Goal: Transaction & Acquisition: Download file/media

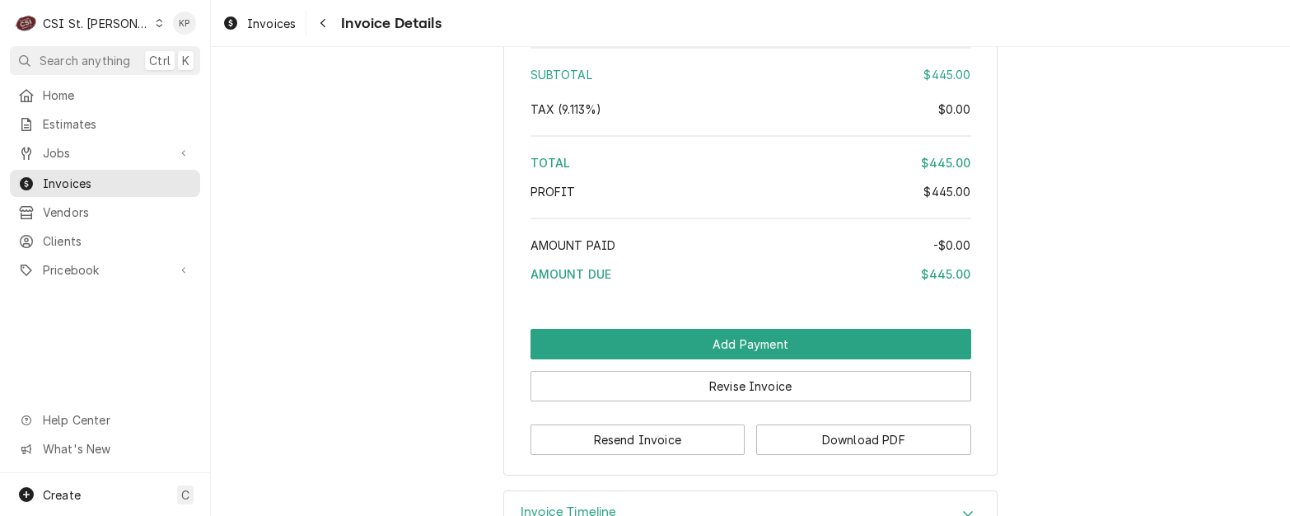
scroll to position [2608, 0]
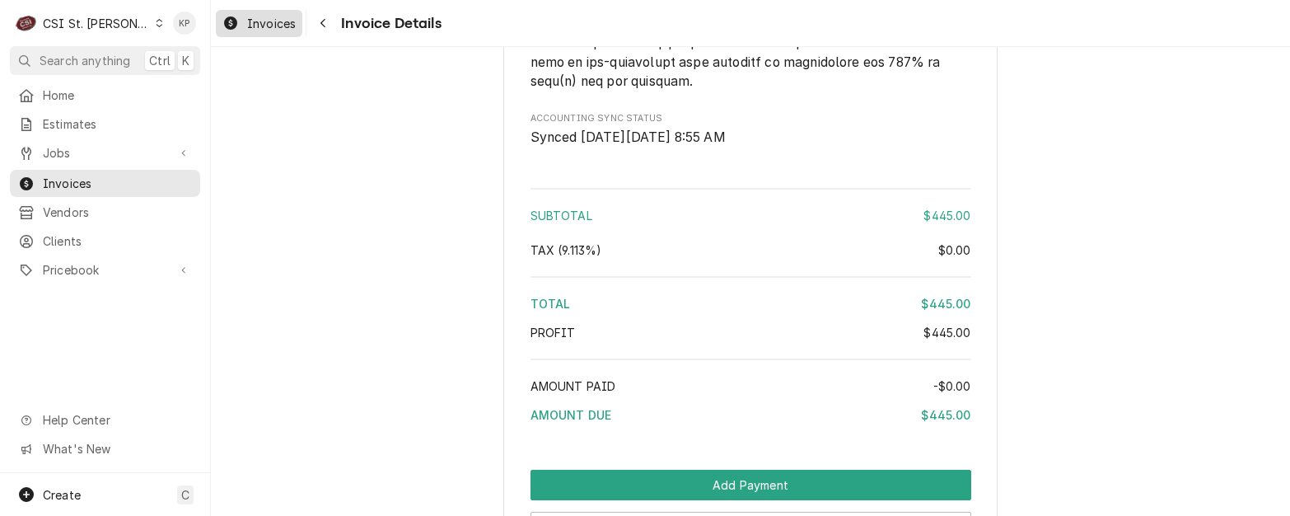
click at [239, 19] on div "Invoices" at bounding box center [259, 23] width 80 height 21
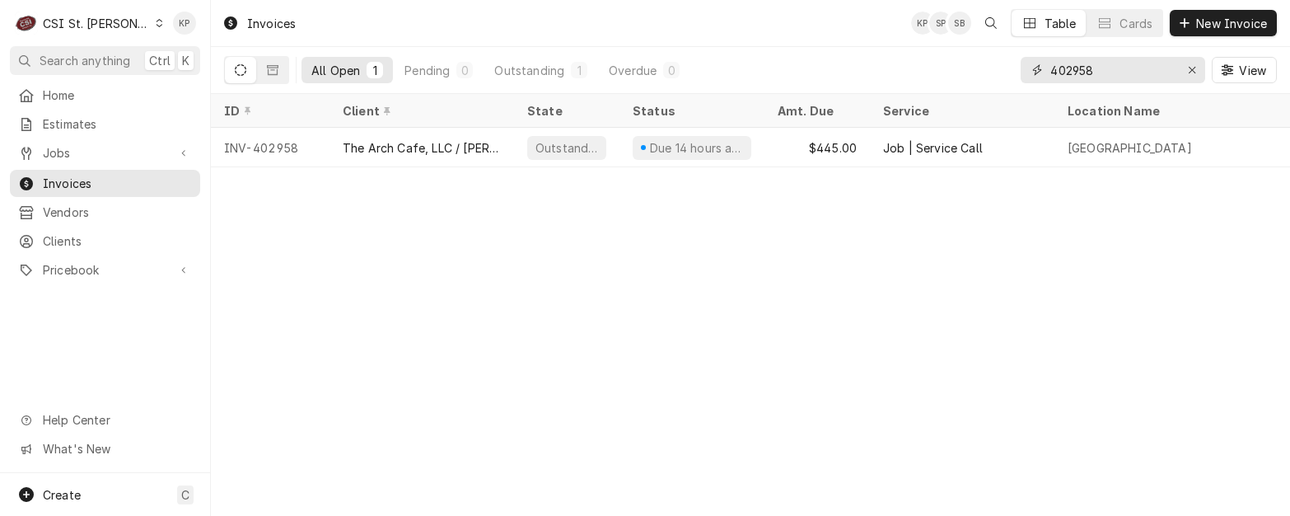
click at [948, 62] on div "All Open 1 Pending 0 Outstanding 1 Overdue 0 402958 View" at bounding box center [750, 70] width 1052 height 46
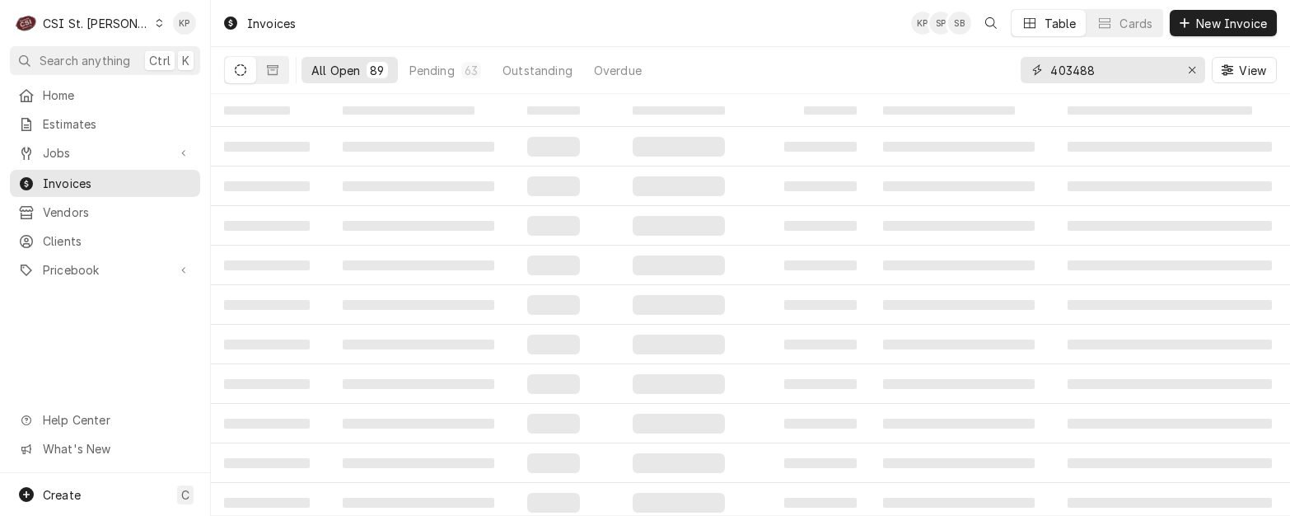
type input "403488"
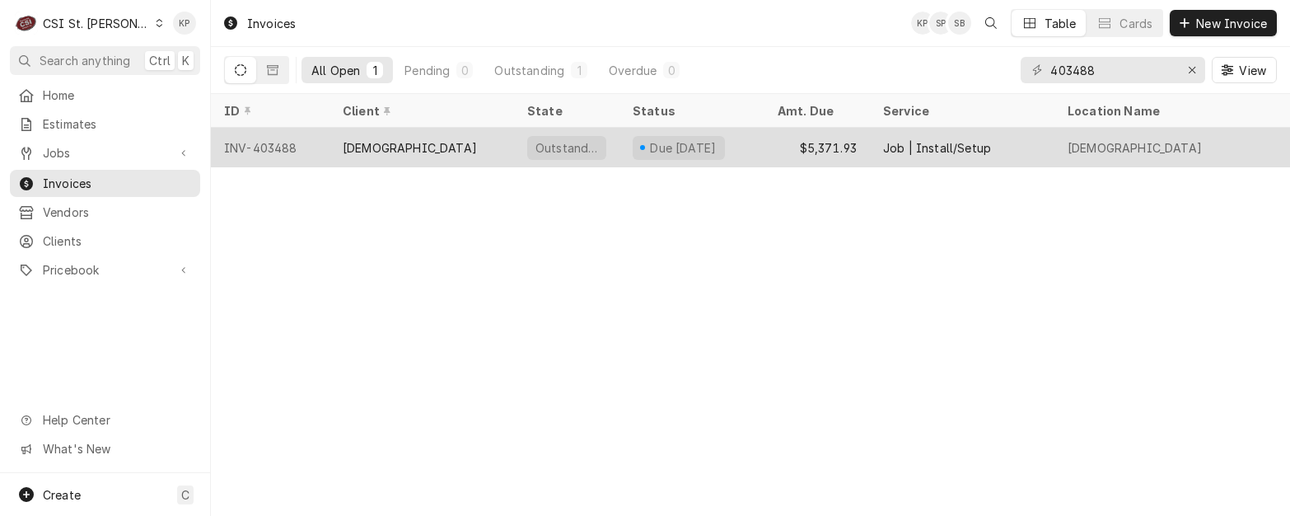
click at [282, 143] on div "INV-403488" at bounding box center [270, 148] width 119 height 40
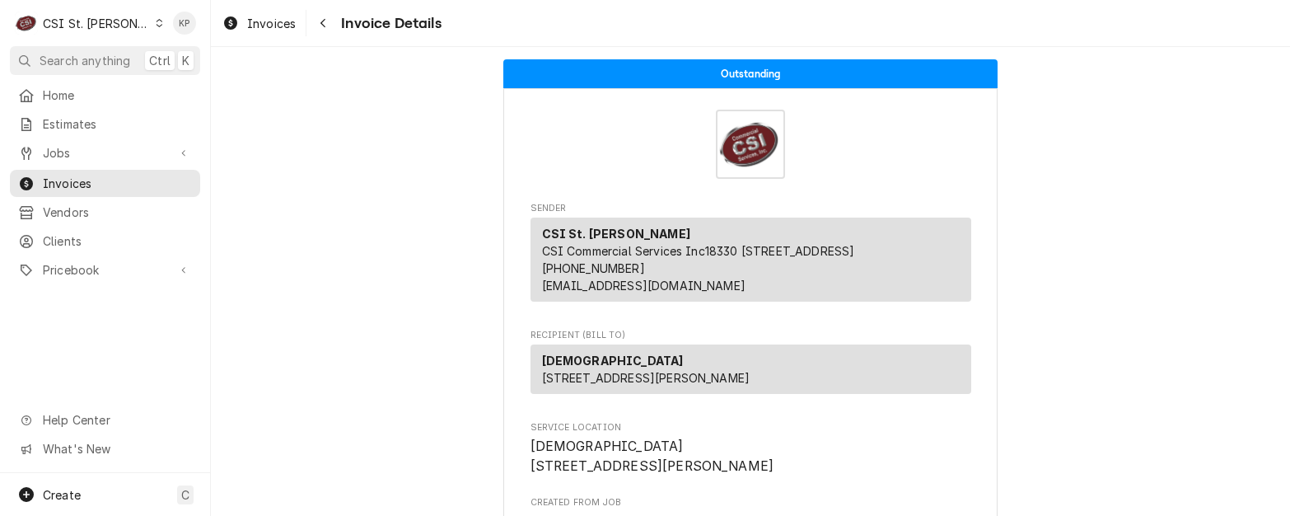
click at [556, 381] on div "Messiah Lutheran Church 5911 S Highway 94 Weldon Spring, MO 63304" at bounding box center [750, 368] width 441 height 49
click at [720, 434] on span "Service Location" at bounding box center [750, 427] width 441 height 13
drag, startPoint x: 636, startPoint y: 480, endPoint x: 525, endPoint y: 485, distance: 111.3
click at [530, 475] on span "Messiah Lutheran Church 5911 MO-94 Weldon Spring, MO 63304" at bounding box center [750, 455] width 441 height 39
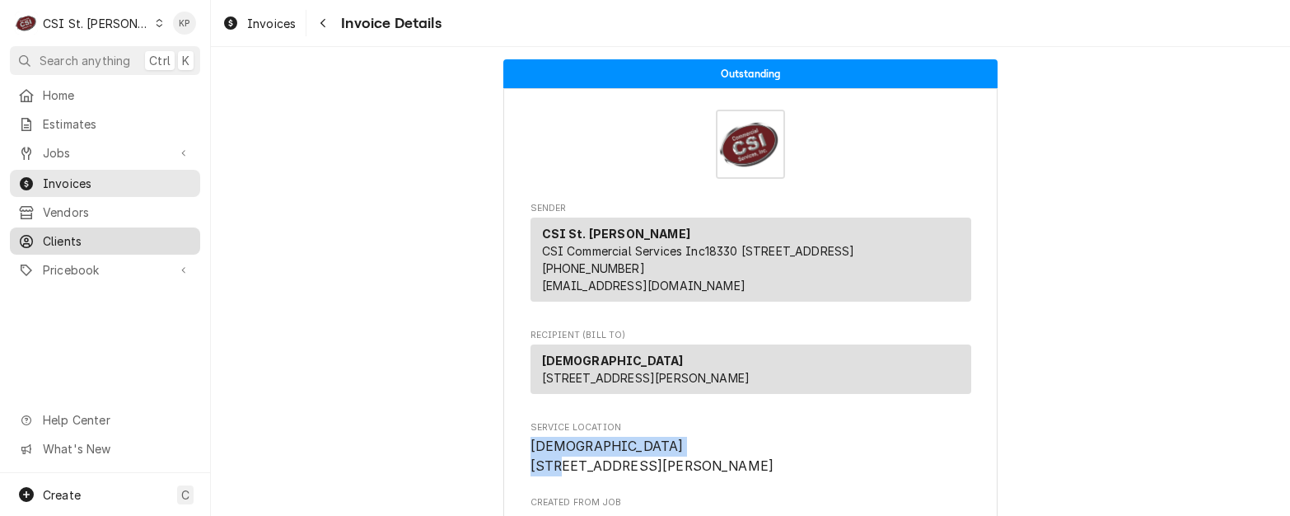
click at [77, 232] on span "Clients" at bounding box center [117, 240] width 149 height 17
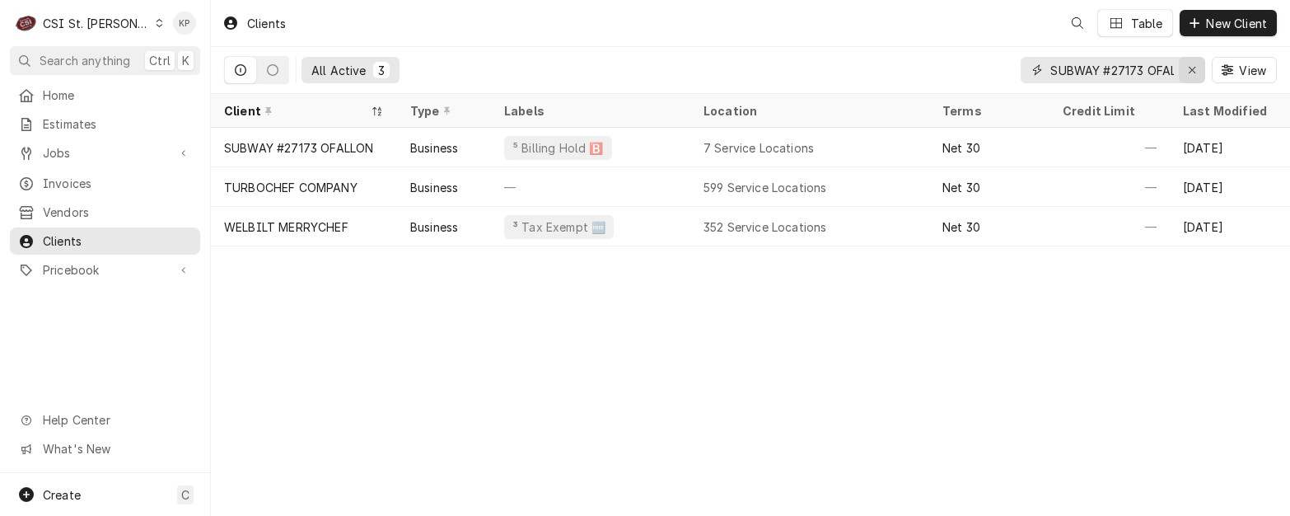
click at [1192, 69] on icon "Erase input" at bounding box center [1191, 70] width 7 height 7
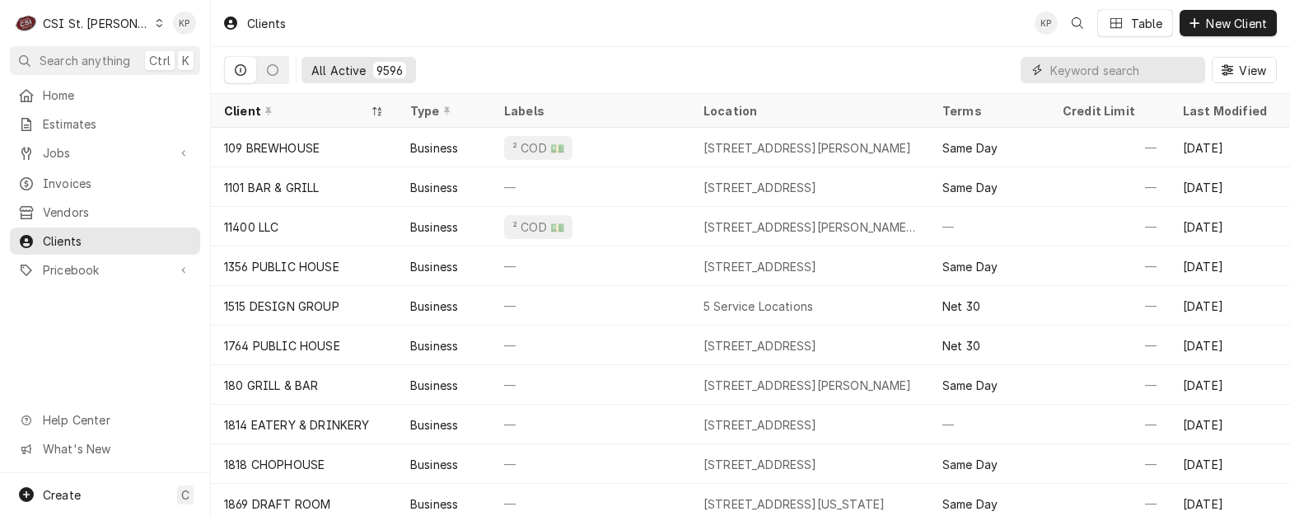
paste input "[DEMOGRAPHIC_DATA]"
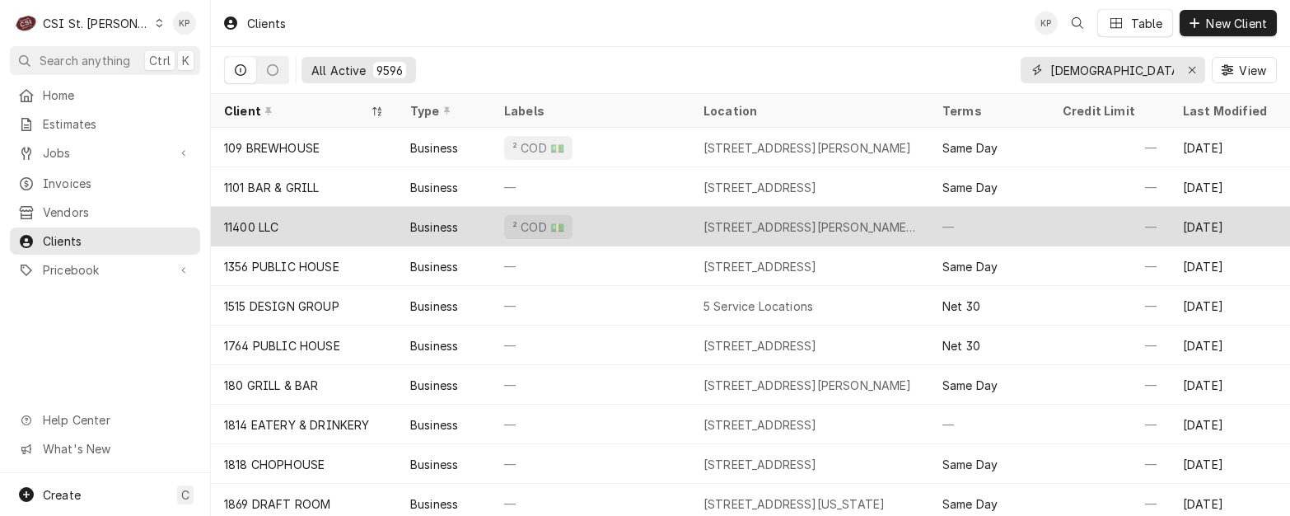
scroll to position [0, 21]
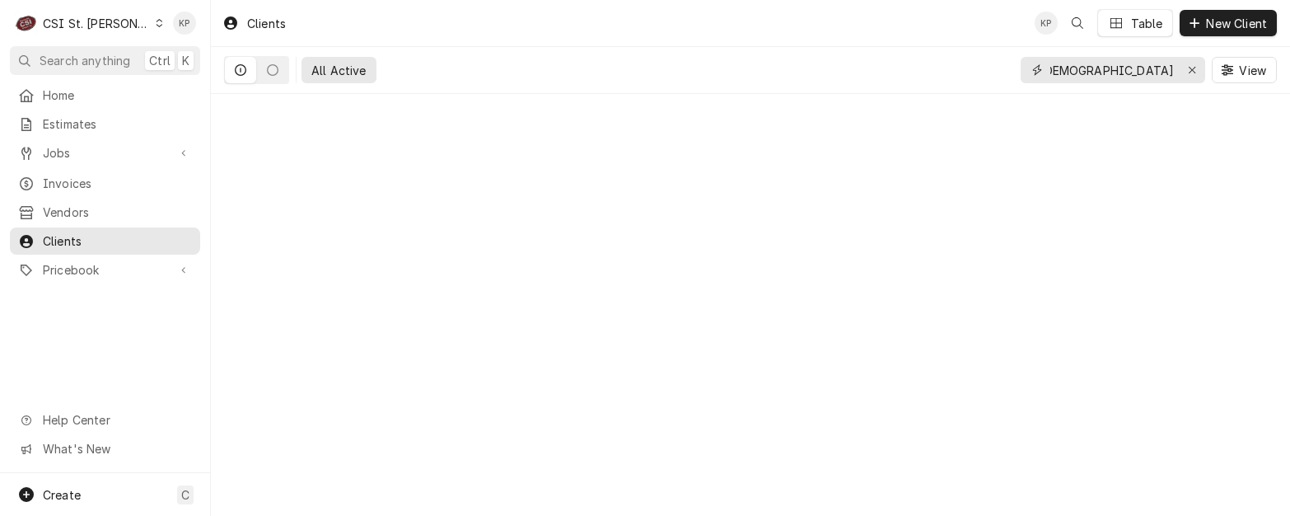
type input "[DEMOGRAPHIC_DATA]"
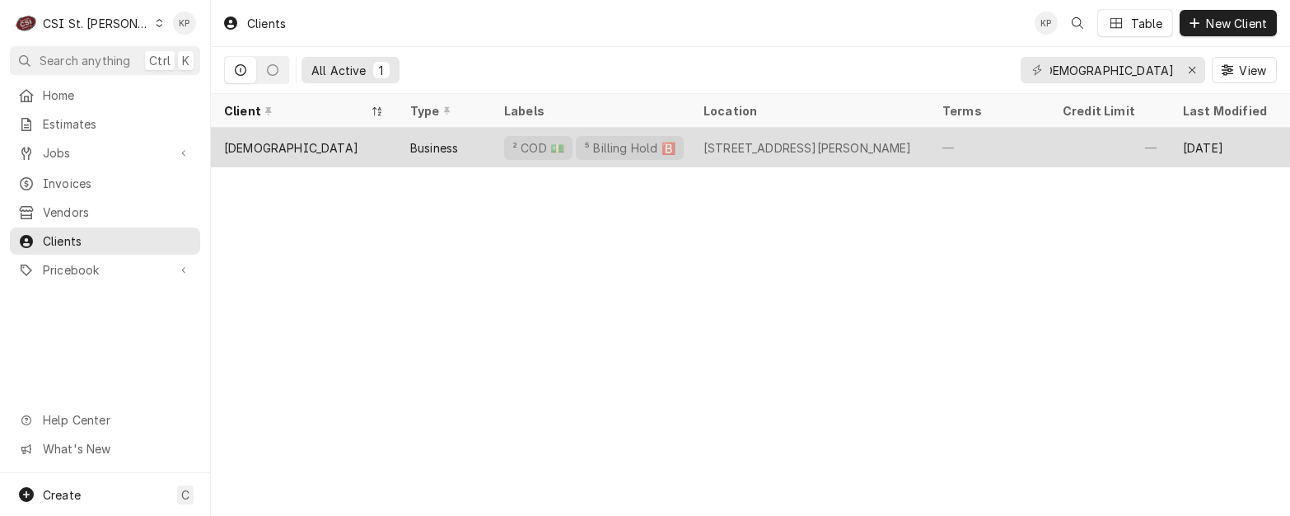
click at [296, 142] on div "[DEMOGRAPHIC_DATA]" at bounding box center [291, 147] width 134 height 17
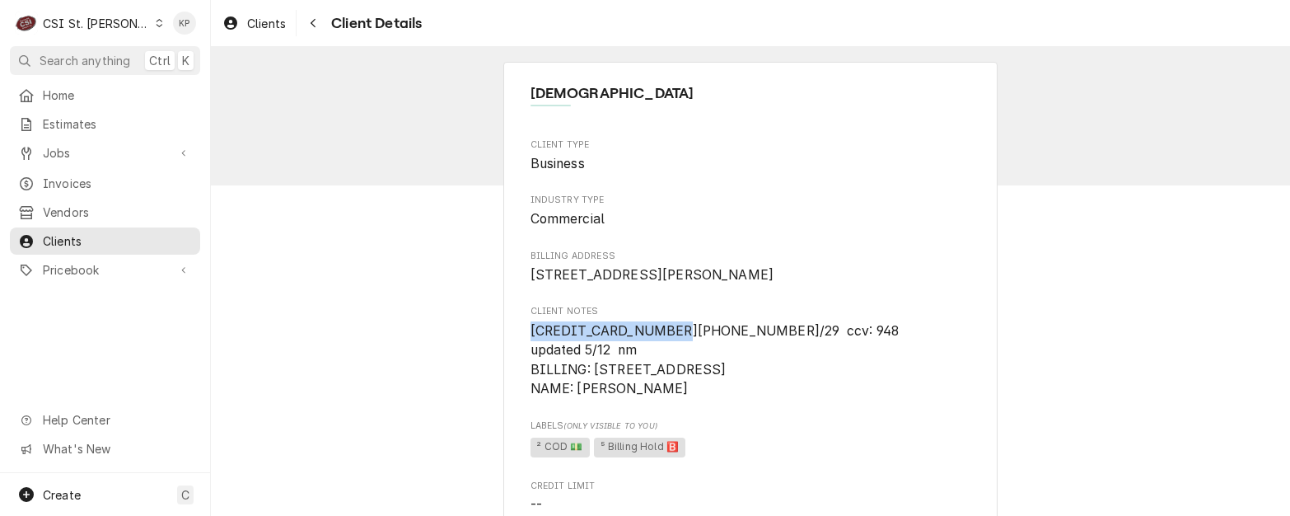
drag, startPoint x: 657, startPoint y: 350, endPoint x: 524, endPoint y: 355, distance: 133.5
click at [530, 355] on span "[CREDIT_CARD_NUMBER][PHONE_NUMBER]/29 ccv: 948 updated 5/12 nm BILLING: [STREET…" at bounding box center [743, 360] width 427 height 74
drag, startPoint x: 524, startPoint y: 355, endPoint x: 534, endPoint y: 352, distance: 11.2
copy span "[CREDIT_CARD_NUMBER]"
click at [74, 180] on span "Invoices" at bounding box center [117, 183] width 149 height 17
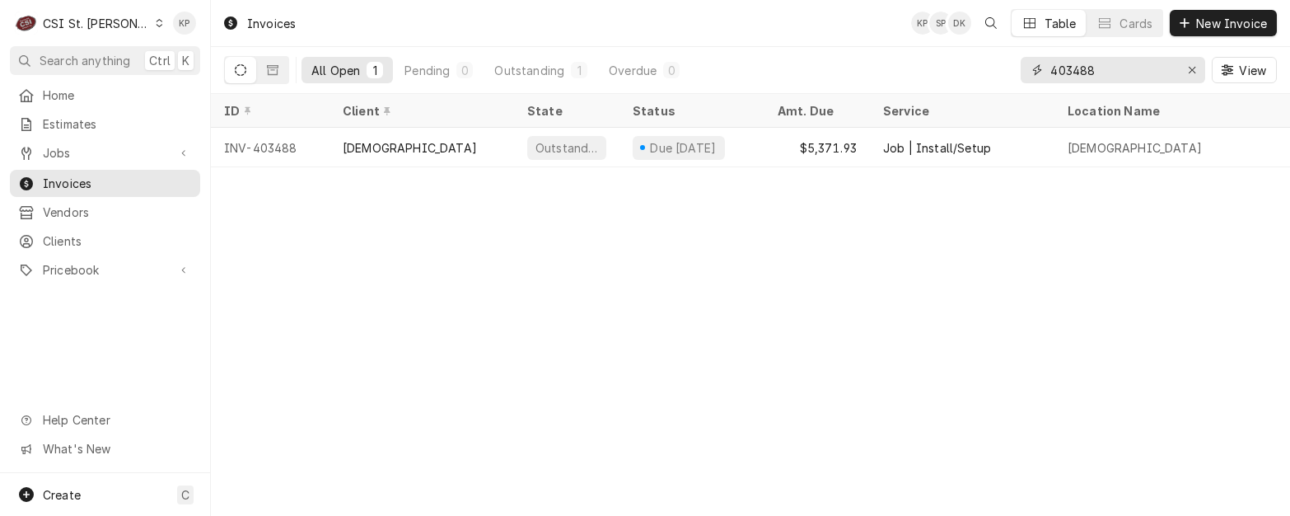
click at [1191, 69] on icon "Erase input" at bounding box center [1191, 70] width 9 height 12
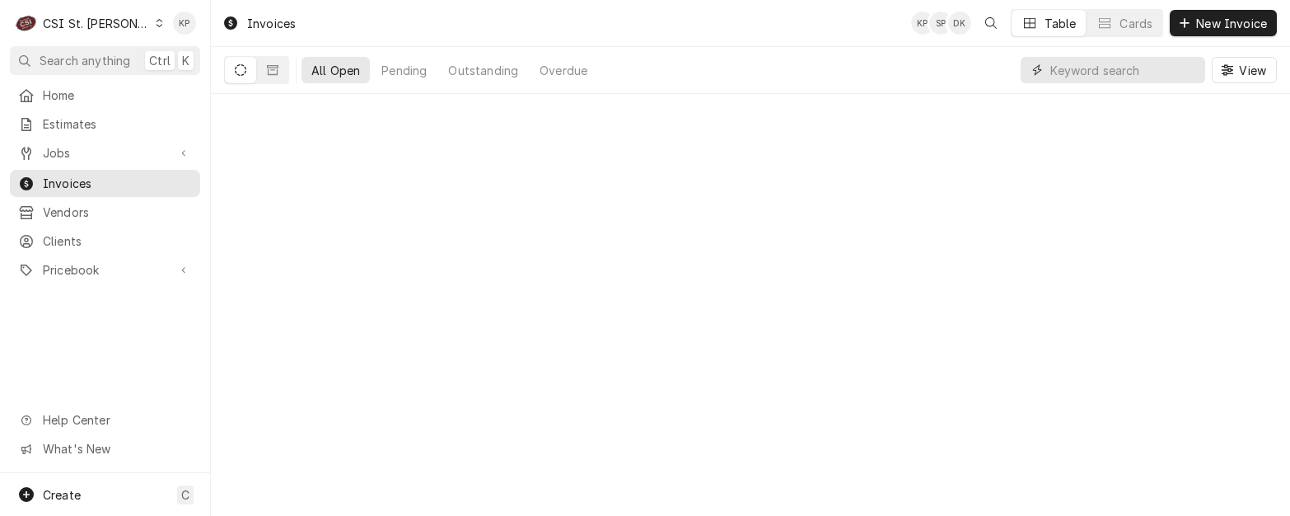
click at [1109, 71] on input "Dynamic Content Wrapper" at bounding box center [1123, 70] width 147 height 26
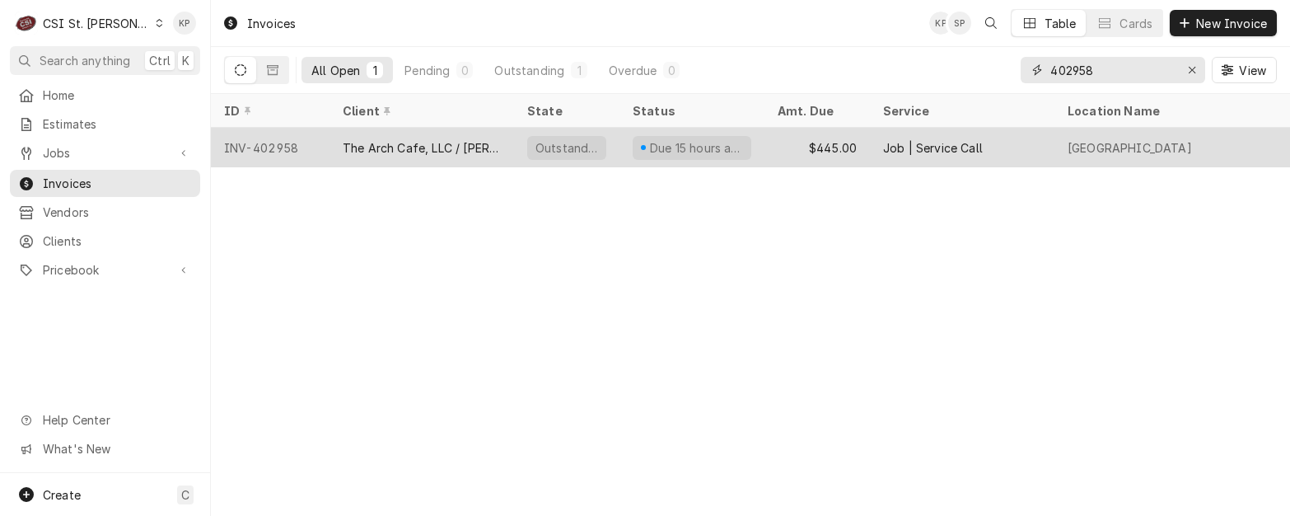
type input "402958"
click at [268, 142] on div "INV-402958" at bounding box center [270, 148] width 119 height 40
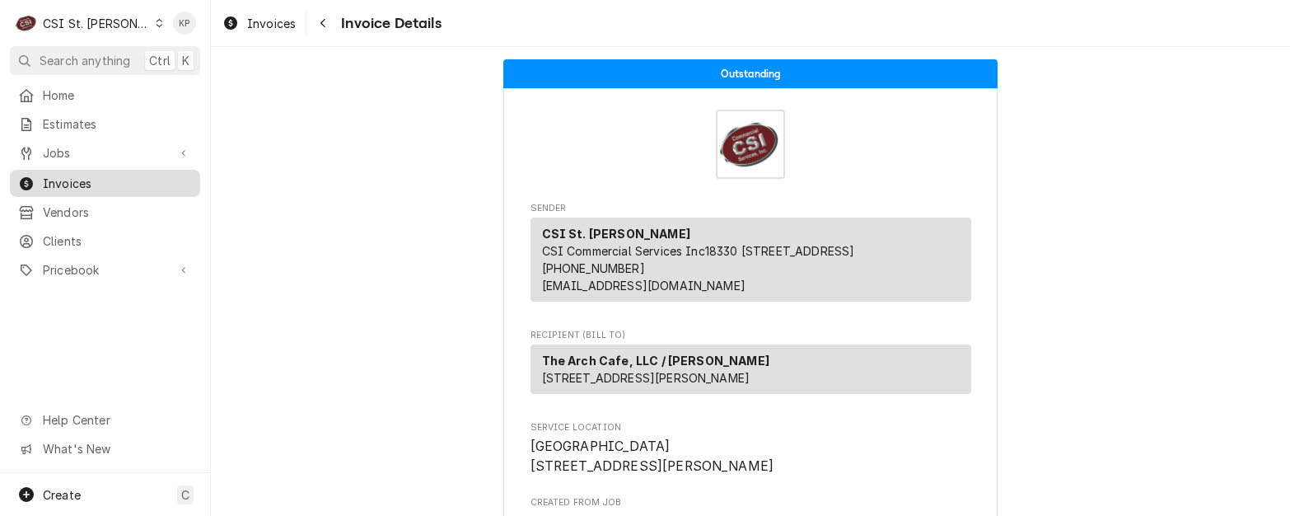
click at [91, 175] on span "Invoices" at bounding box center [117, 183] width 149 height 17
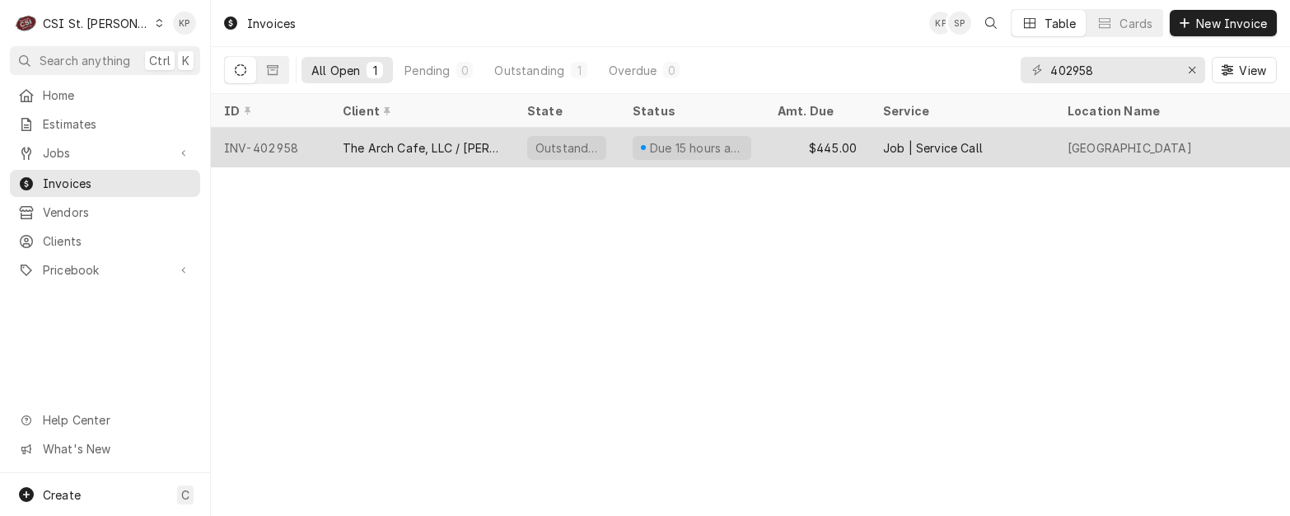
click at [285, 146] on div "INV-402958" at bounding box center [270, 148] width 119 height 40
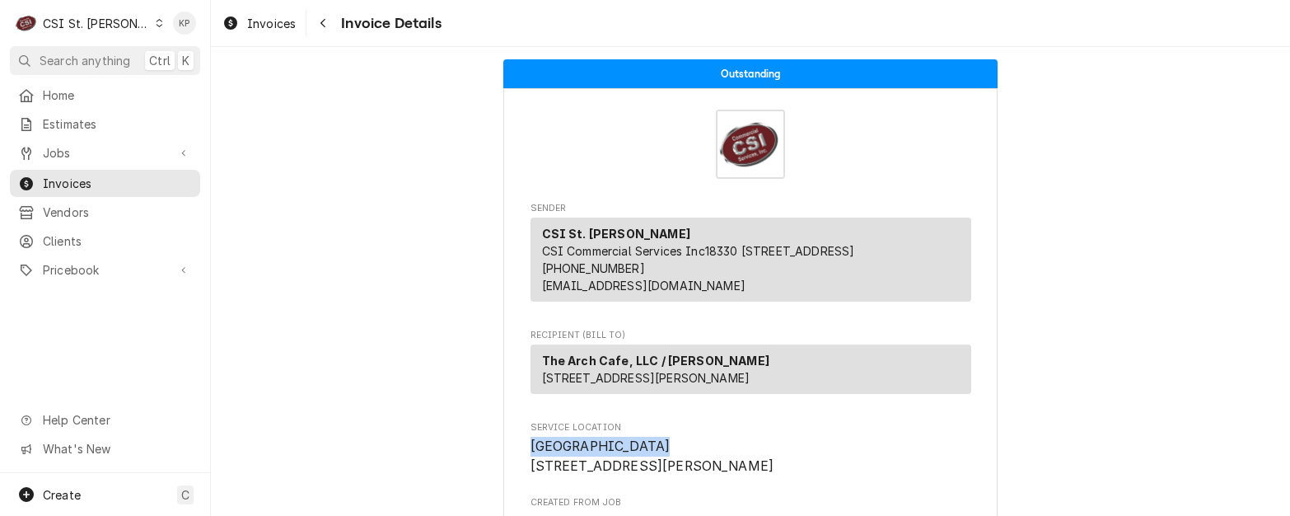
drag, startPoint x: 623, startPoint y: 485, endPoint x: 525, endPoint y: 479, distance: 99.0
click at [530, 475] on span "Gateway Arch Cafe 209 Walnut St St. Louis, MO 63102" at bounding box center [750, 455] width 441 height 39
drag, startPoint x: 525, startPoint y: 479, endPoint x: 615, endPoint y: 436, distance: 100.2
drag, startPoint x: 722, startPoint y: 374, endPoint x: 536, endPoint y: 366, distance: 186.3
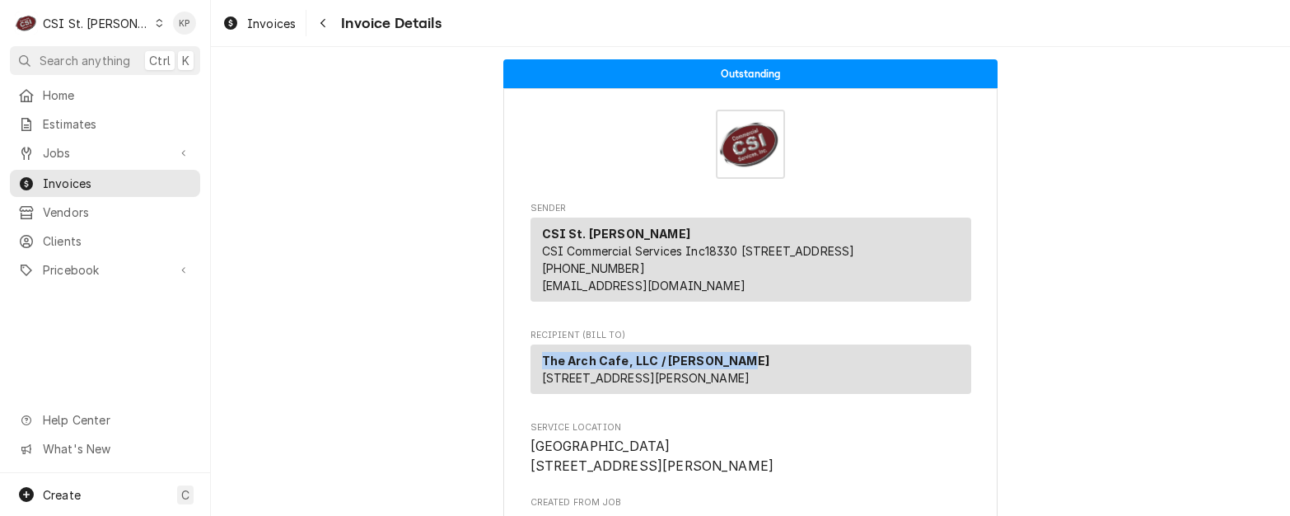
click at [536, 366] on div "The Arch Cafe, LLC / Evelyn Hill 1 Liberty Island - Ellis Island Jersey City, N…" at bounding box center [750, 368] width 441 height 49
drag, startPoint x: 536, startPoint y: 366, endPoint x: 548, endPoint y: 377, distance: 16.3
copy strong "The Arch Cafe, LLC / Evelyn Hill"
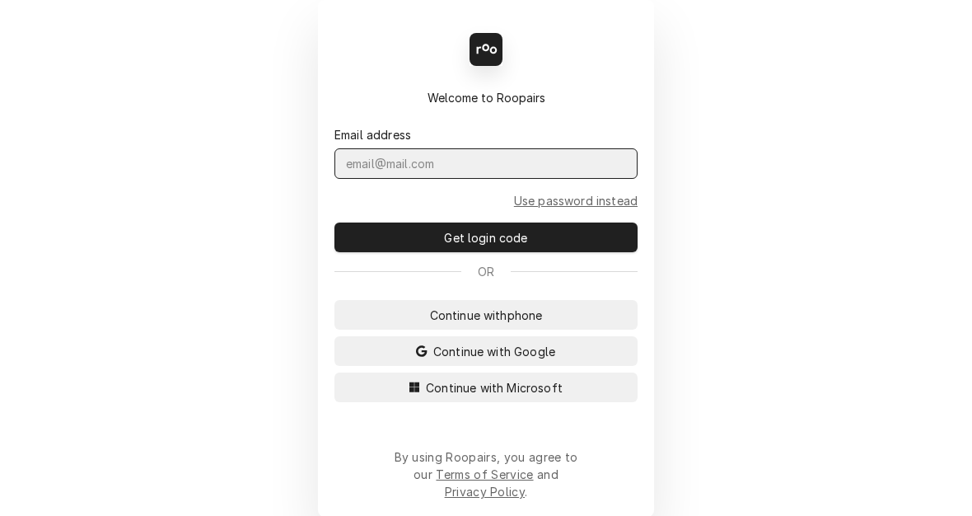
click at [420, 170] on input "Dynamic Content Wrapper" at bounding box center [485, 163] width 303 height 30
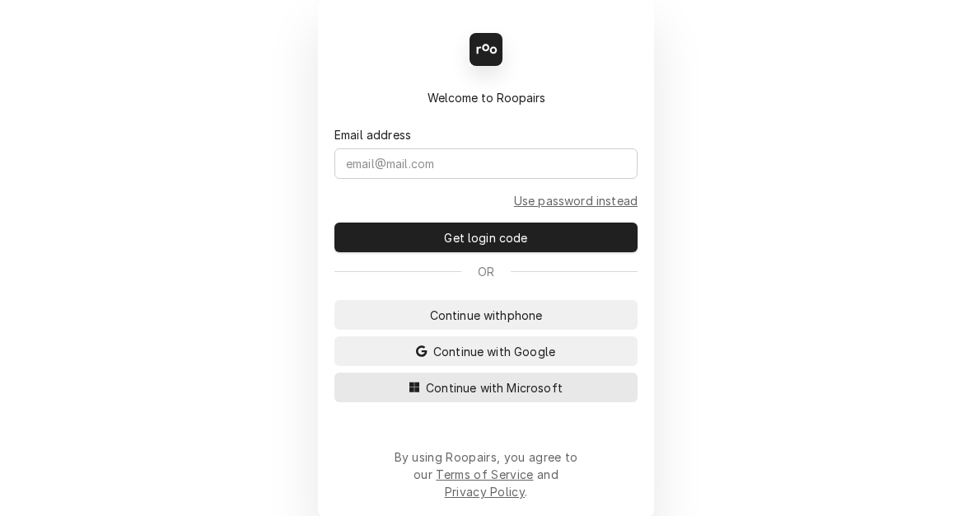
click at [457, 396] on span "Continue with Microsoft" at bounding box center [493, 387] width 143 height 17
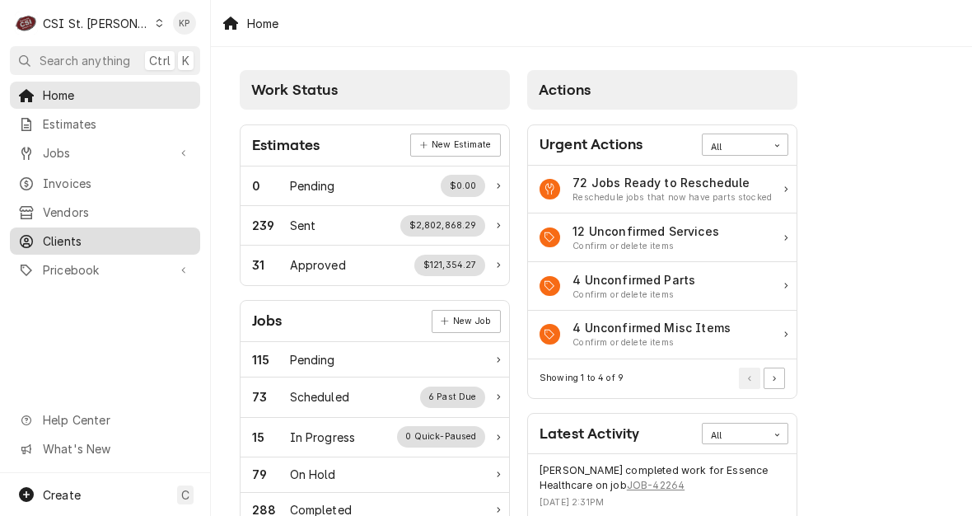
click at [68, 232] on span "Clients" at bounding box center [117, 240] width 149 height 17
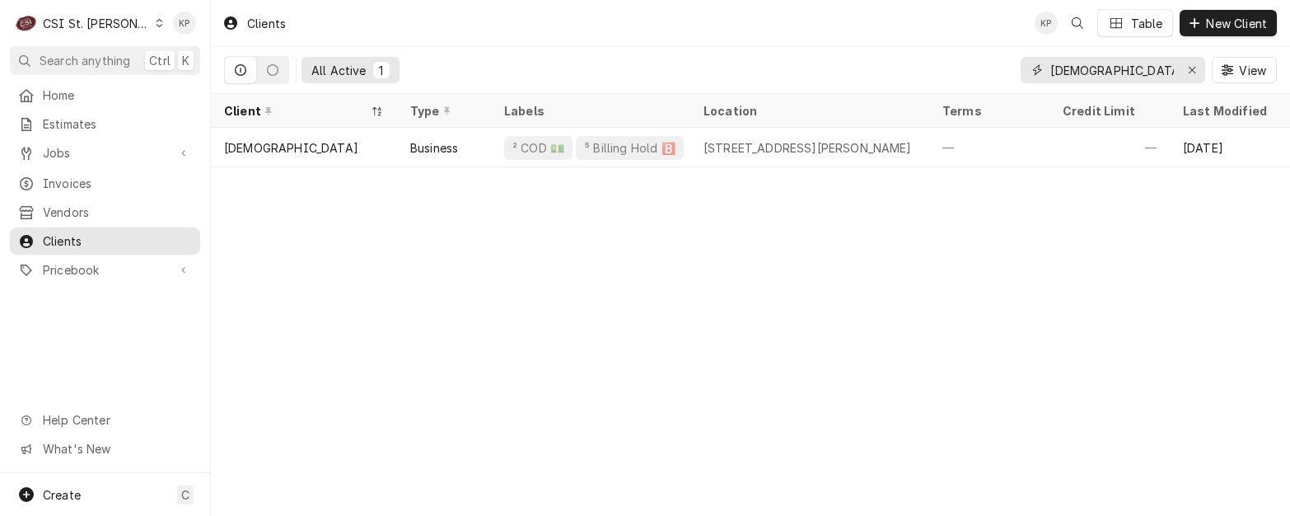
click at [971, 68] on icon "Erase input" at bounding box center [1191, 70] width 9 height 12
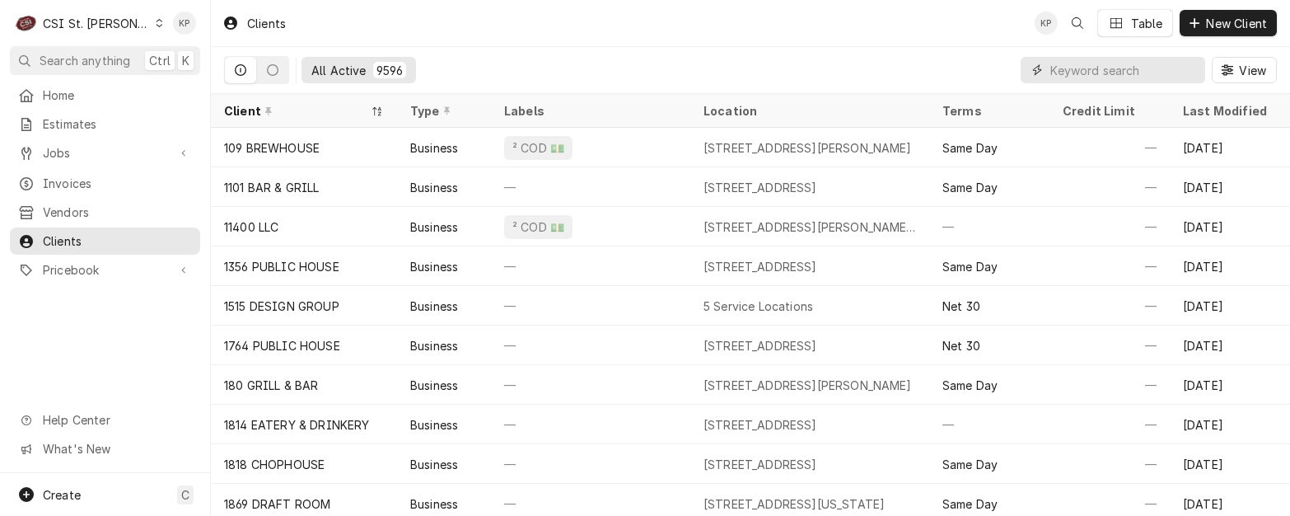
paste input "The Arch Cafe, LLC / [PERSON_NAME]"
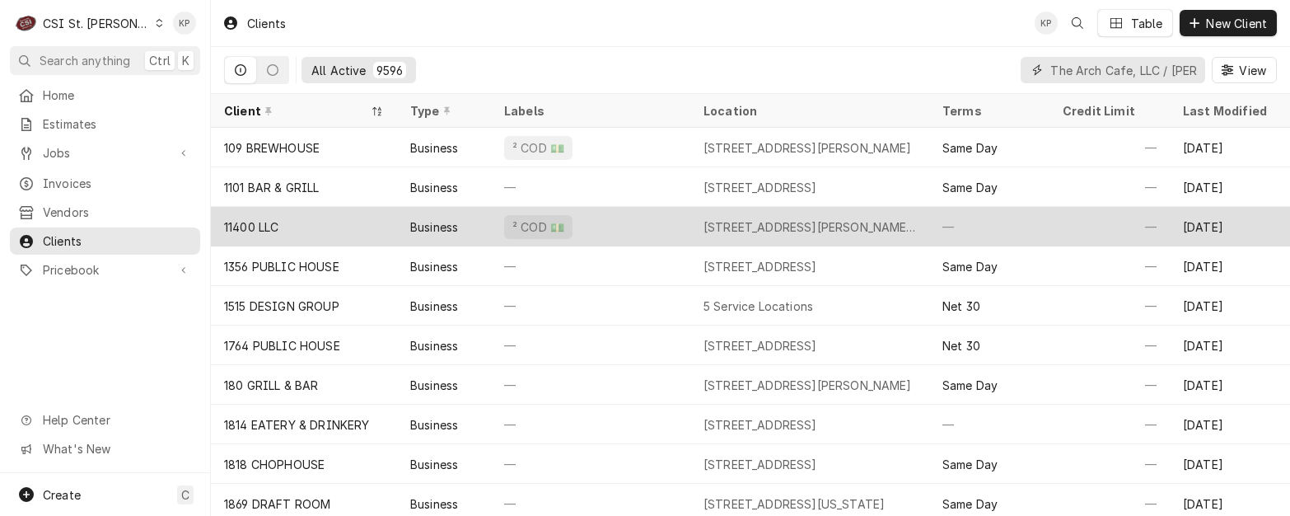
scroll to position [0, 56]
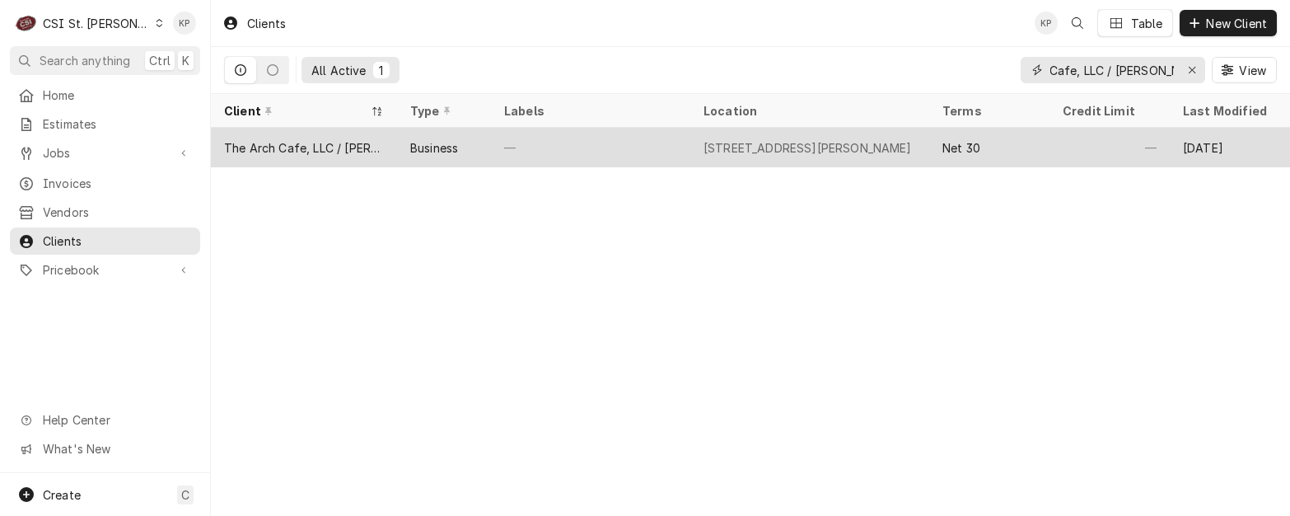
type input "The Arch Cafe, LLC / [PERSON_NAME]"
click at [357, 148] on div "The Arch Cafe, LLC / [PERSON_NAME]" at bounding box center [304, 147] width 160 height 17
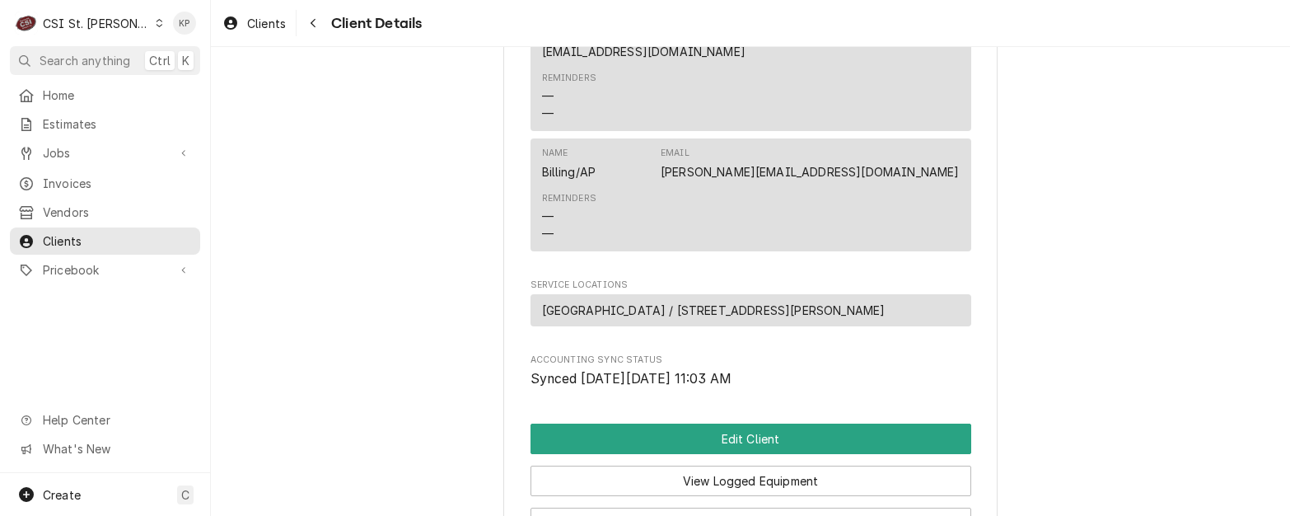
scroll to position [812, 0]
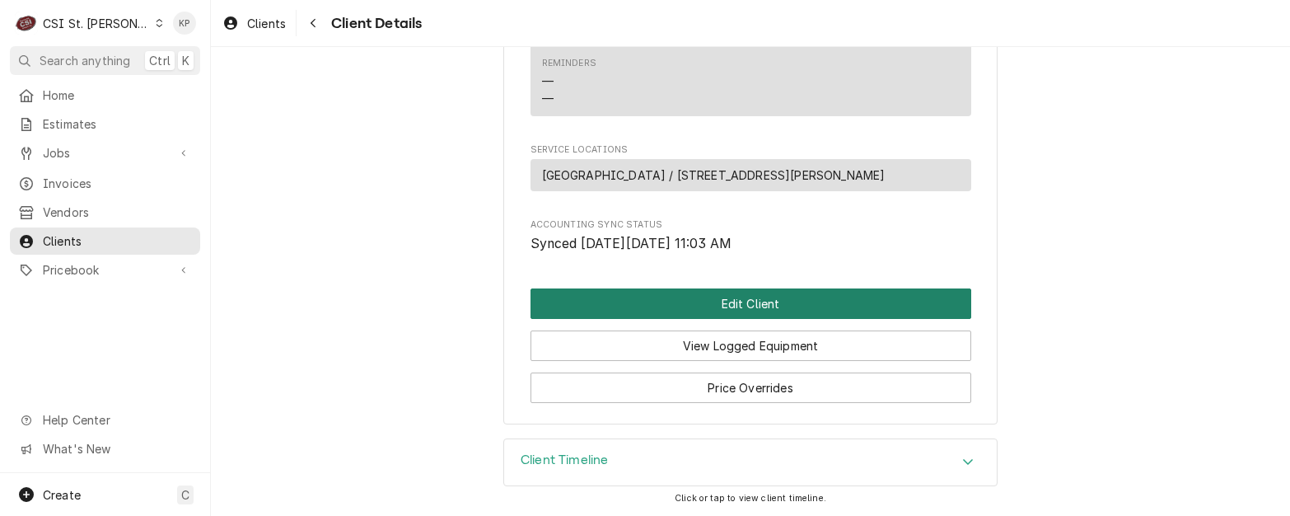
click at [752, 301] on button "Edit Client" at bounding box center [750, 303] width 441 height 30
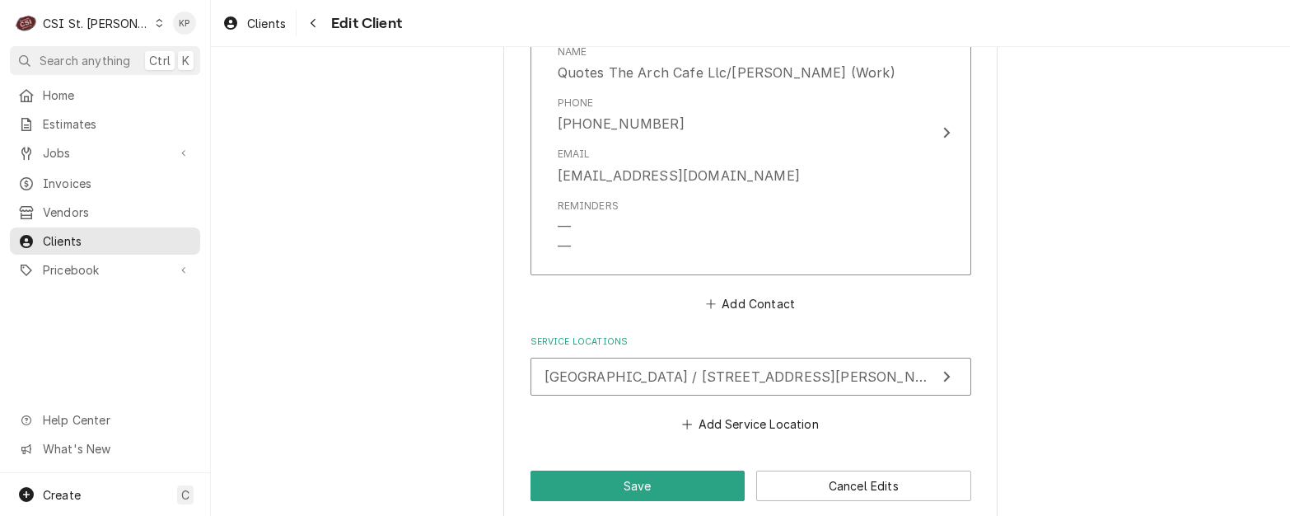
scroll to position [1653, 0]
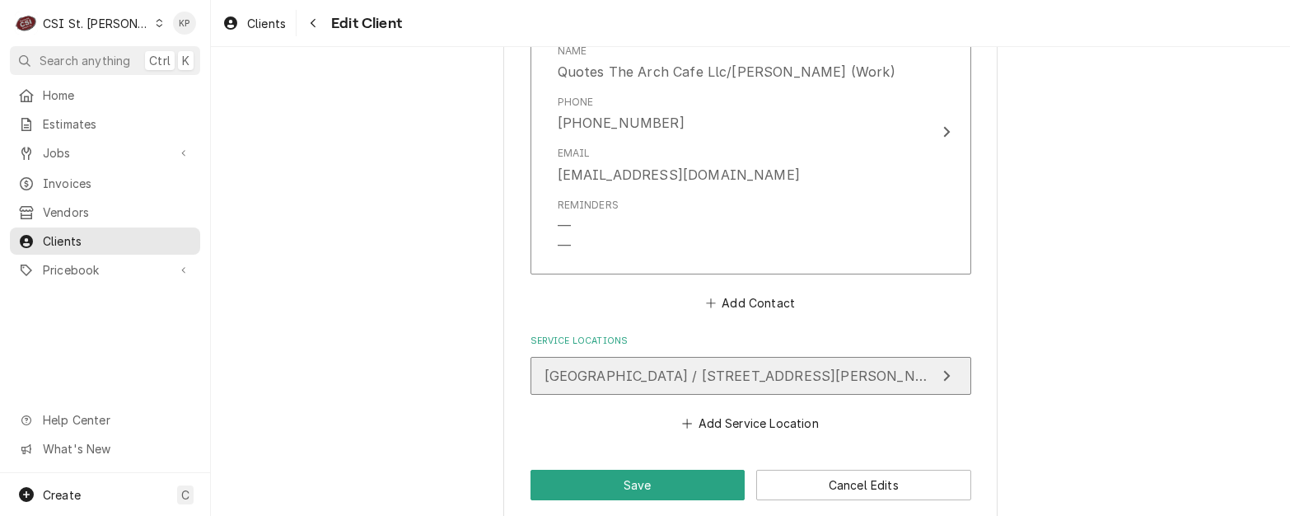
click at [776, 367] on span "Gateway Arch Cafe / 209 Walnut St, St. Louis, MO 63102" at bounding box center [747, 375] width 406 height 16
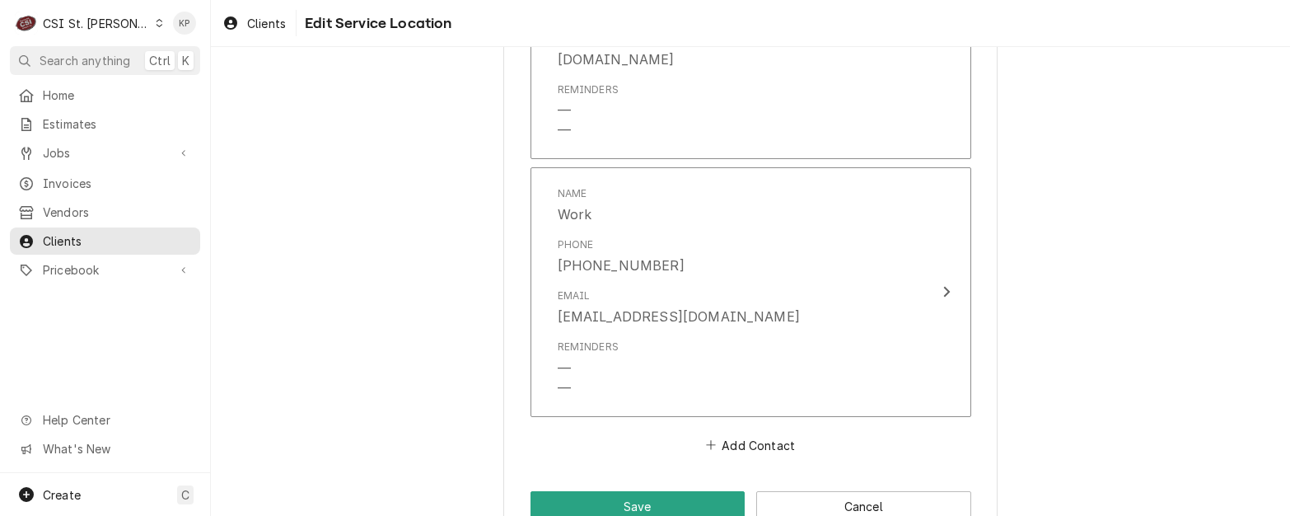
scroll to position [1951, 0]
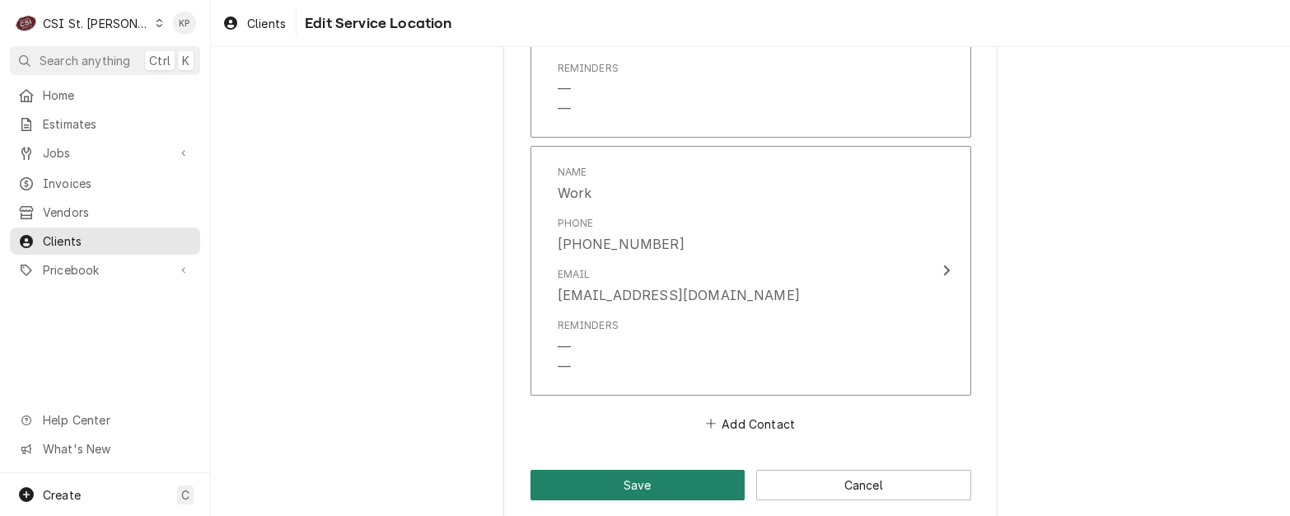
drag, startPoint x: 691, startPoint y: 460, endPoint x: 723, endPoint y: 446, distance: 35.0
click at [692, 469] on button "Save" at bounding box center [637, 484] width 215 height 30
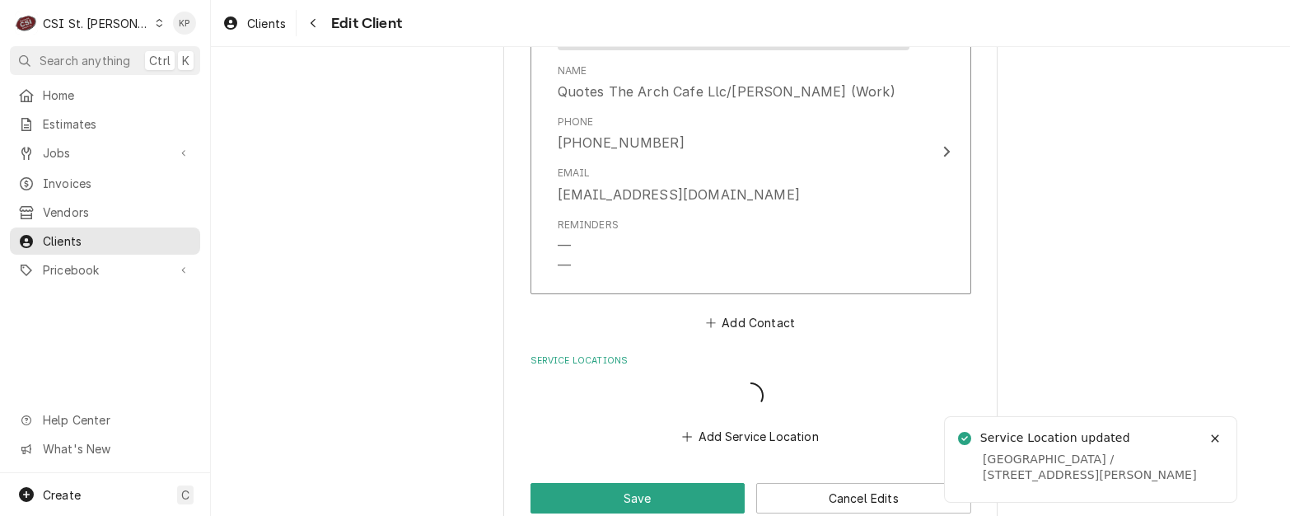
scroll to position [1633, 0]
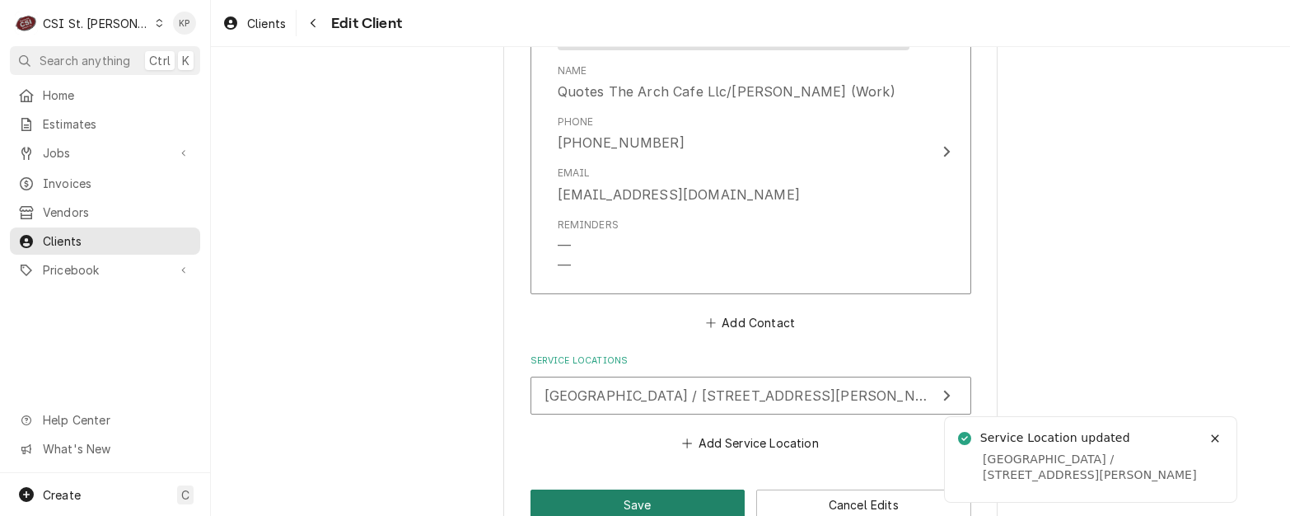
click at [615, 489] on button "Save" at bounding box center [637, 504] width 215 height 30
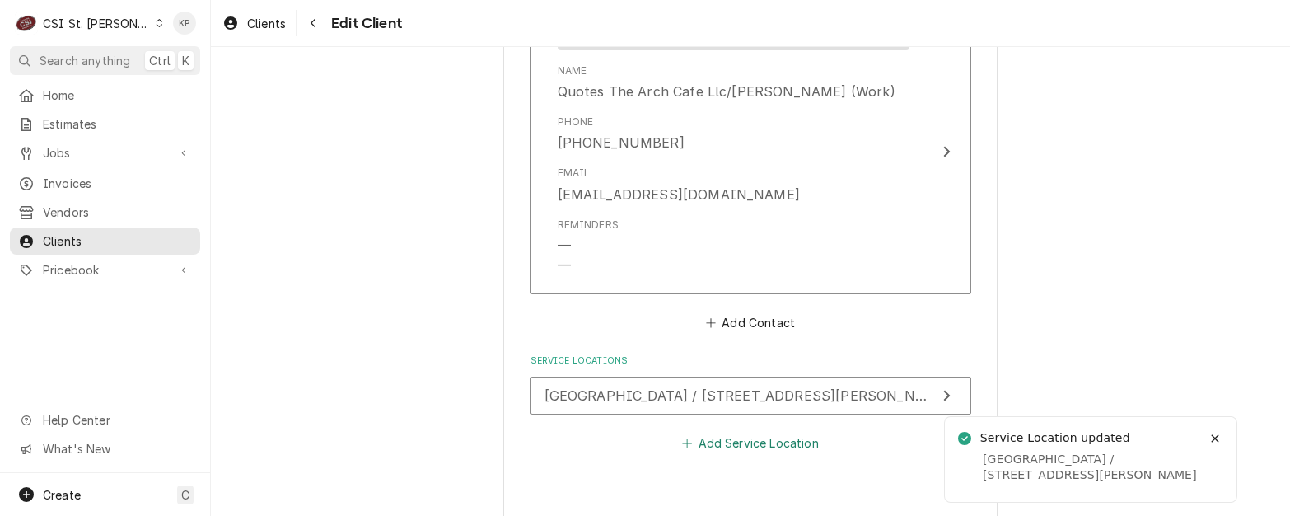
type textarea "x"
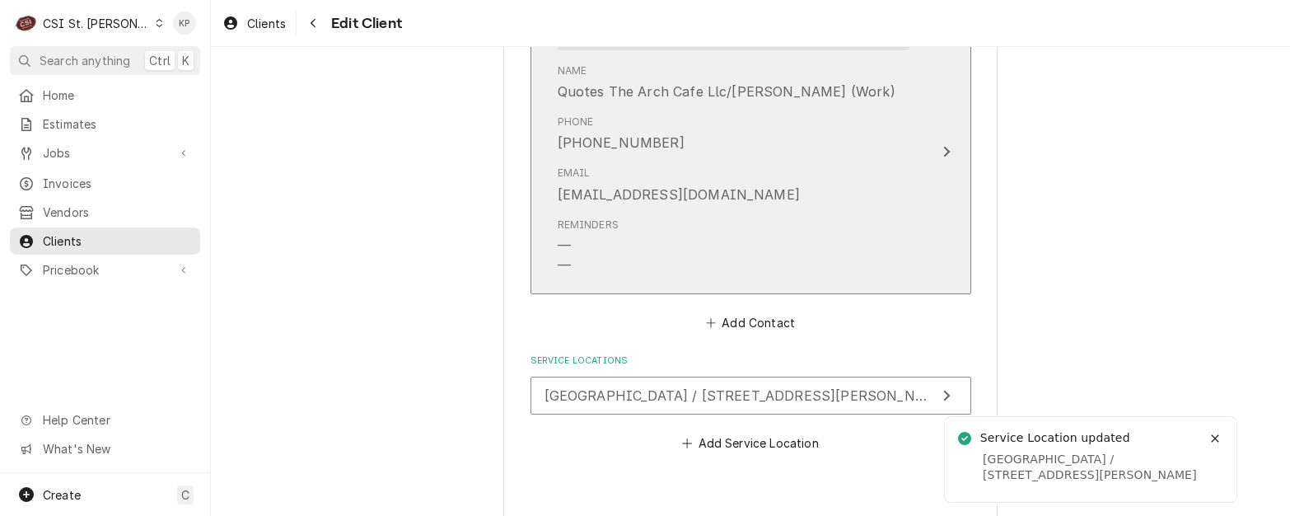
scroll to position [1304, 0]
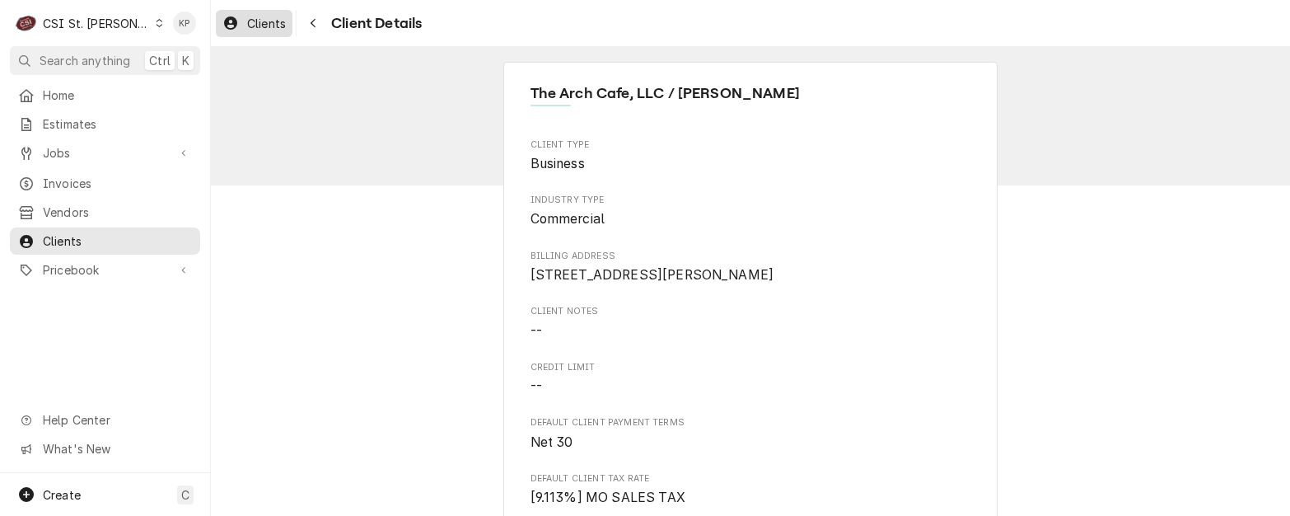
drag, startPoint x: 836, startPoint y: 170, endPoint x: 281, endPoint y: 23, distance: 574.3
click at [266, 16] on span "Clients" at bounding box center [266, 23] width 39 height 17
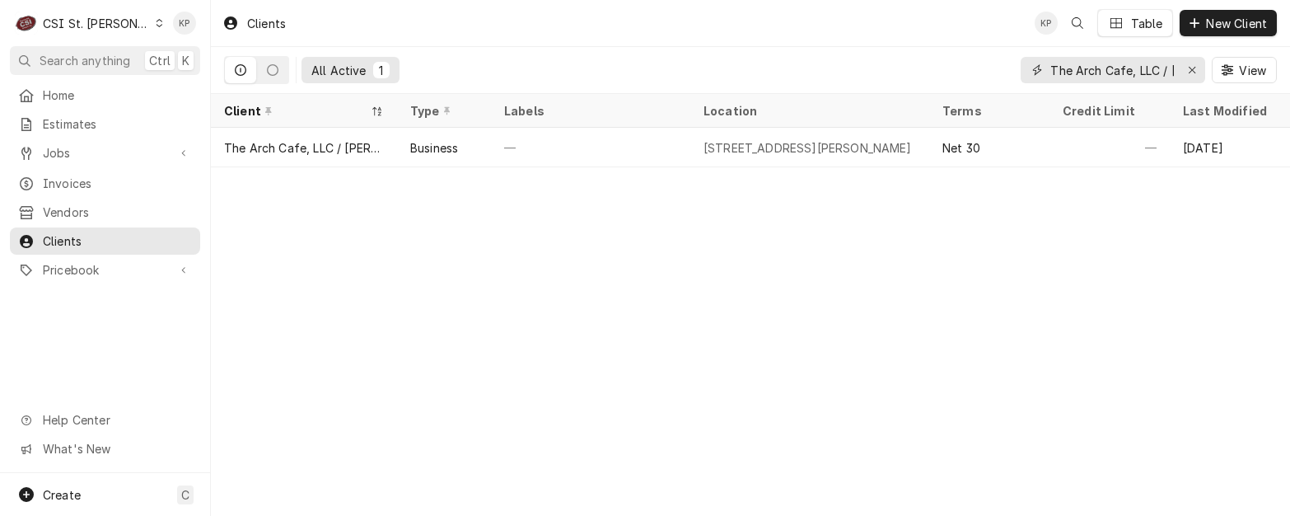
click at [1192, 68] on icon "Erase input" at bounding box center [1191, 70] width 9 height 12
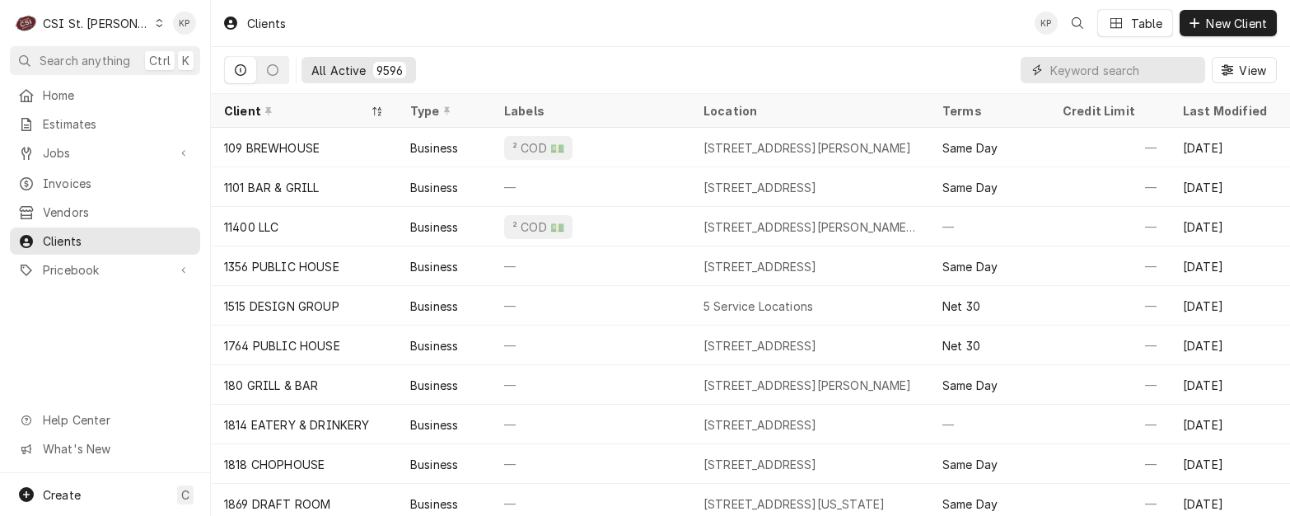
paste input "Messiah Lutheran Church"
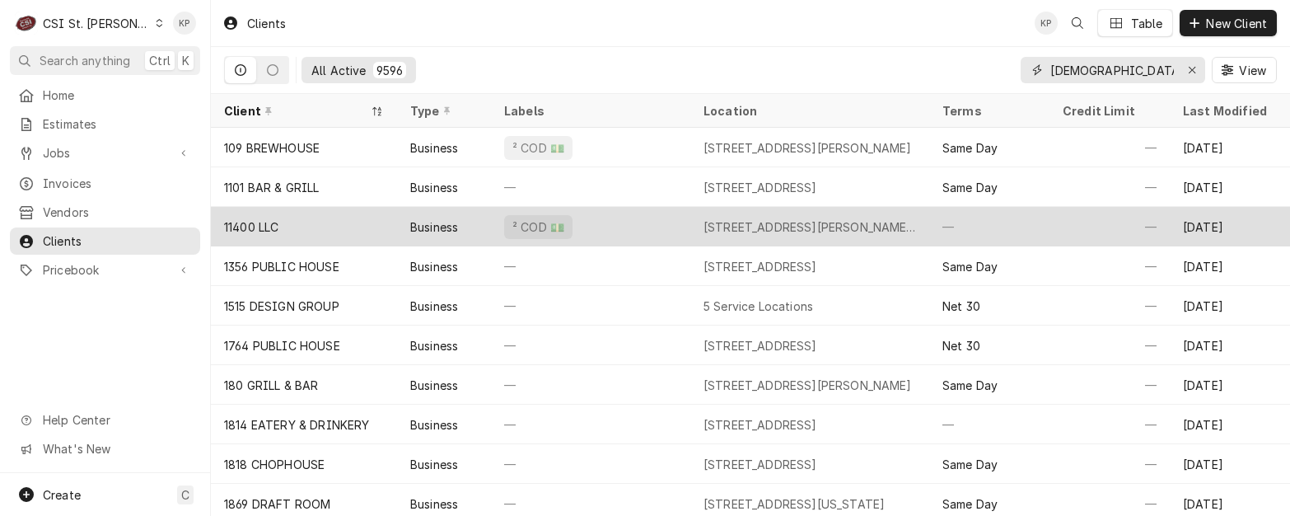
scroll to position [0, 21]
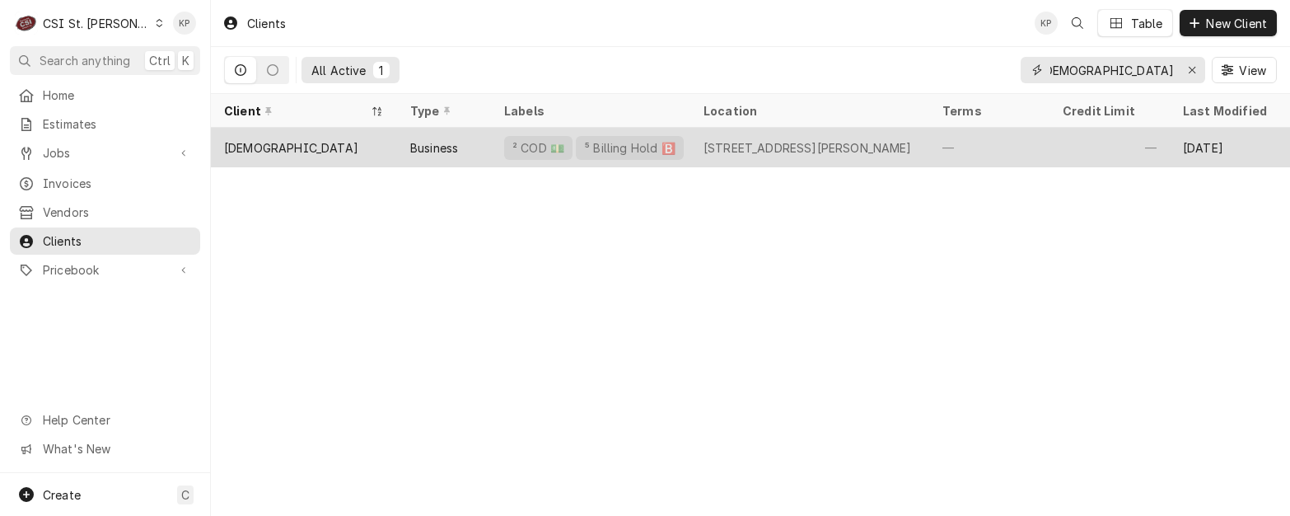
type input "Messiah Lutheran Church"
click at [281, 147] on div "Messiah Lutheran Church" at bounding box center [291, 147] width 134 height 17
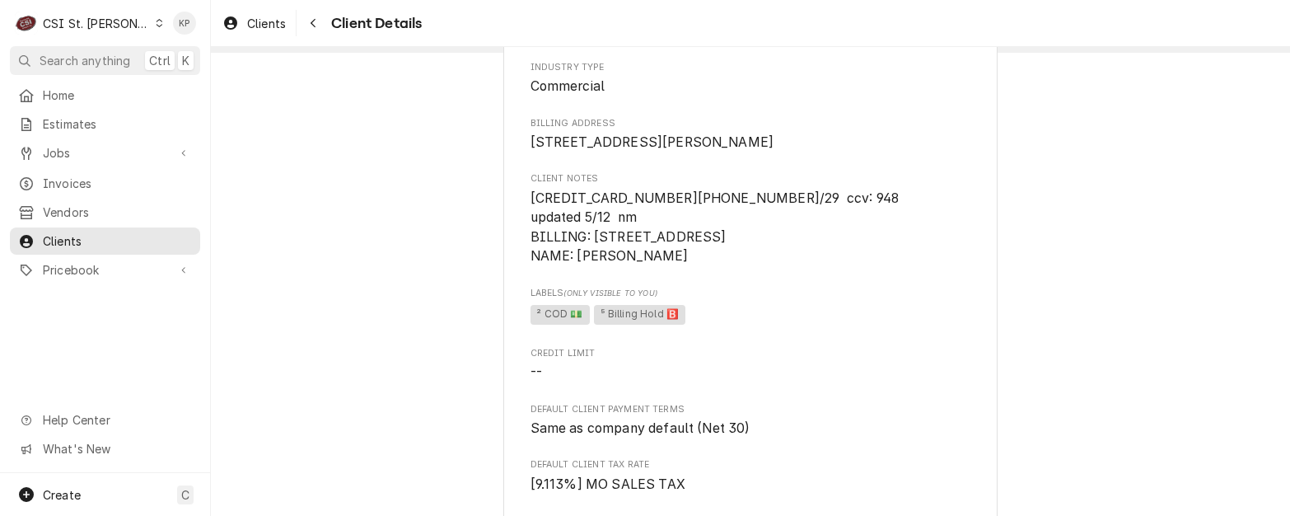
scroll to position [165, 0]
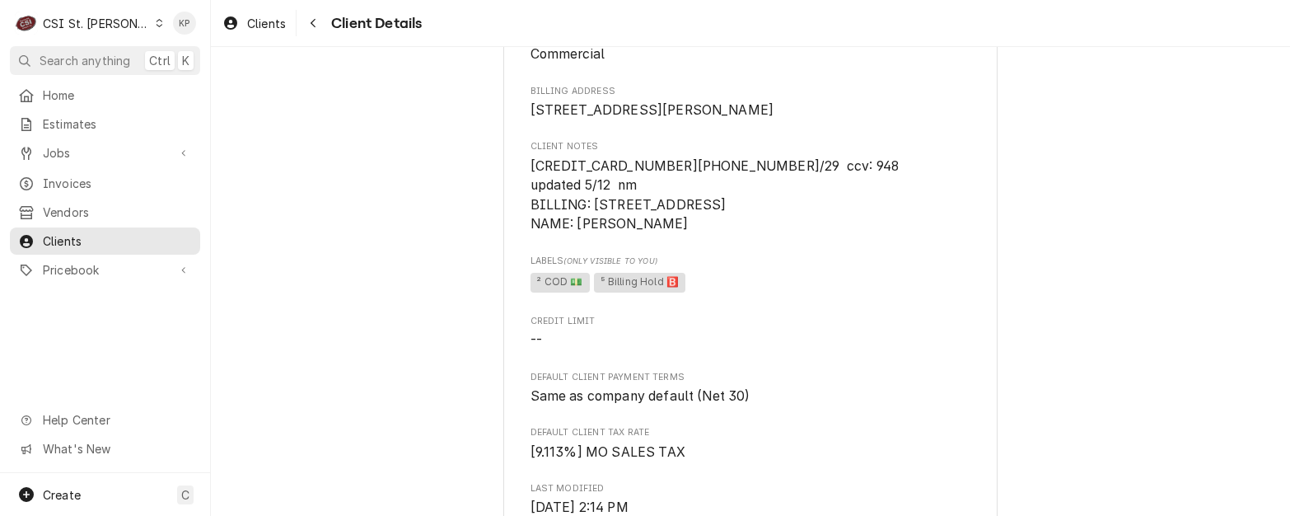
click at [707, 232] on span "[CREDIT_CARD_NUMBER][PHONE_NUMBER]/29 ccv: 948 updated 5/12 nm BILLING: [STREET…" at bounding box center [750, 195] width 441 height 78
drag, startPoint x: 526, startPoint y: 179, endPoint x: 657, endPoint y: 180, distance: 130.9
click at [657, 180] on span "[CREDIT_CARD_NUMBER][PHONE_NUMBER]/29 ccv: 948 updated 5/12 nm BILLING: [STREET…" at bounding box center [743, 195] width 427 height 74
copy span "[CREDIT_CARD_NUMBER]"
click at [688, 323] on span "Credit Limit" at bounding box center [750, 321] width 441 height 13
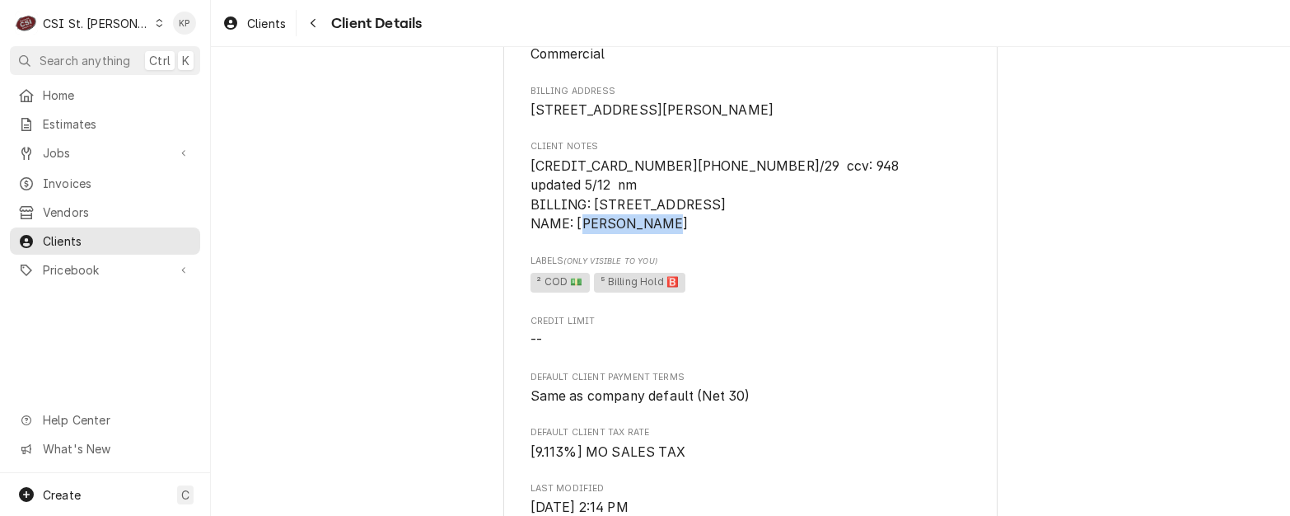
drag, startPoint x: 572, startPoint y: 224, endPoint x: 671, endPoint y: 221, distance: 99.7
click at [671, 221] on span "[CREDIT_CARD_NUMBER][PHONE_NUMBER]/29 ccv: 948 updated 5/12 nm BILLING: [STREET…" at bounding box center [743, 195] width 427 height 74
copy span "SHONNA OWEN"
click at [772, 283] on span "² COD 💵 ⁵ Billing Hold 🅱️" at bounding box center [750, 282] width 441 height 25
drag, startPoint x: 586, startPoint y: 201, endPoint x: 718, endPoint y: 203, distance: 131.8
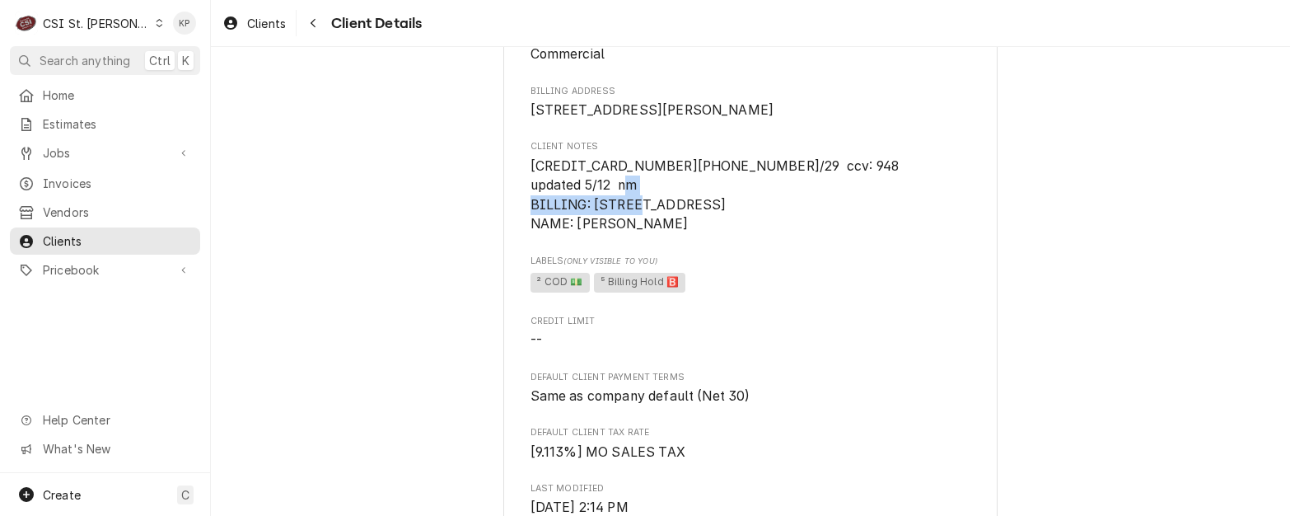
click at [718, 203] on span "[CREDIT_CARD_NUMBER][PHONE_NUMBER]/29 ccv: 948 updated 5/12 nm BILLING: [STREET…" at bounding box center [743, 195] width 427 height 74
drag, startPoint x: 718, startPoint y: 203, endPoint x: 690, endPoint y: 208, distance: 28.4
copy span "5911 SOUTH HWY 94"
click at [616, 14] on div "Clients Client Details" at bounding box center [750, 23] width 1079 height 46
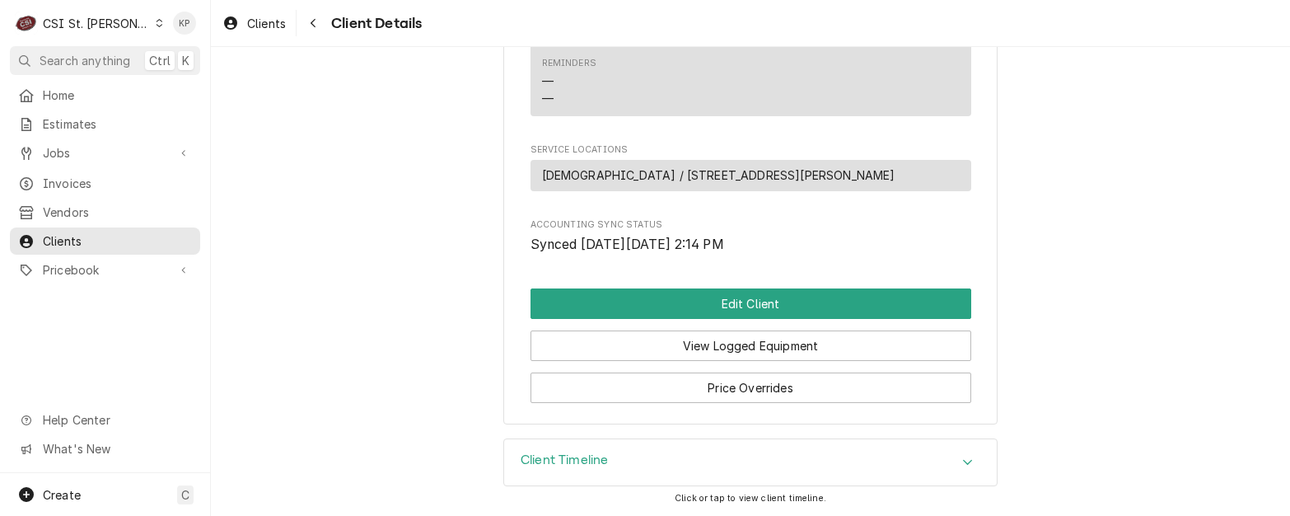
scroll to position [747, 0]
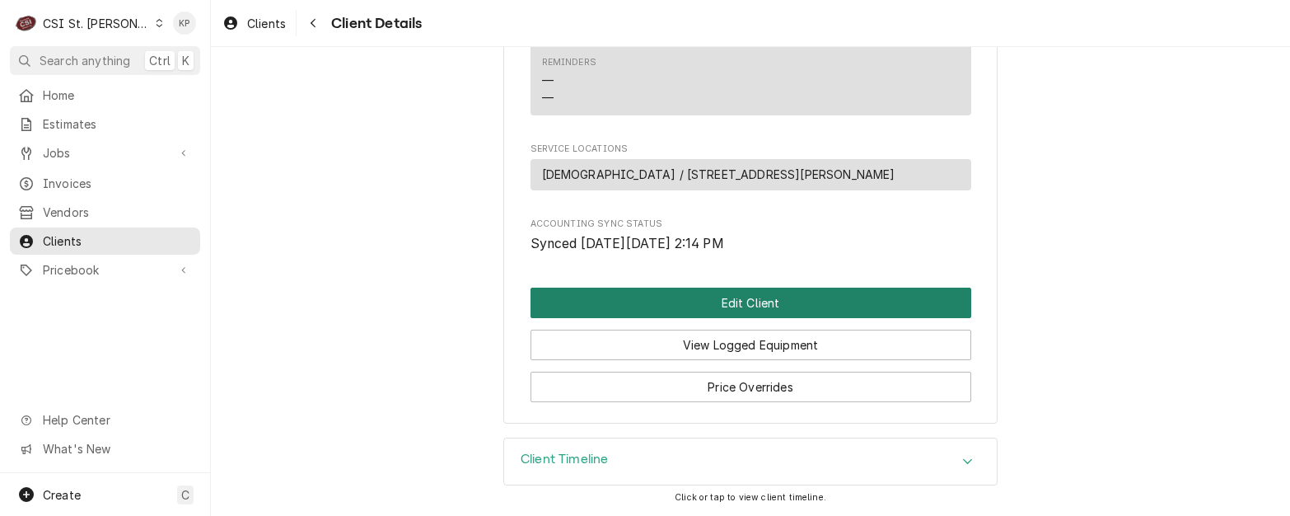
click at [737, 302] on button "Edit Client" at bounding box center [750, 302] width 441 height 30
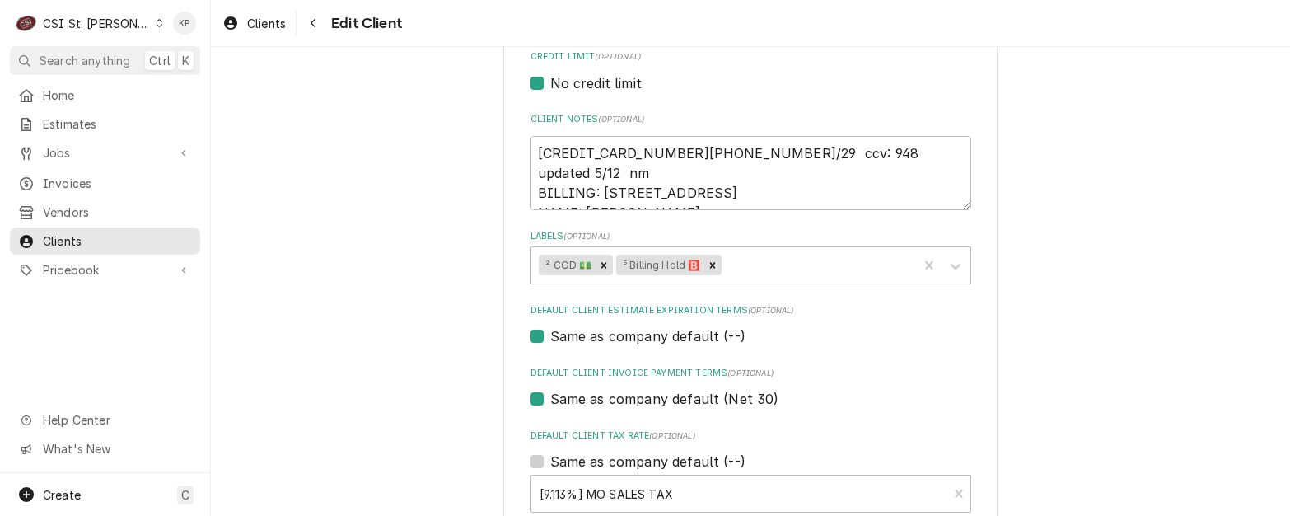
scroll to position [741, 0]
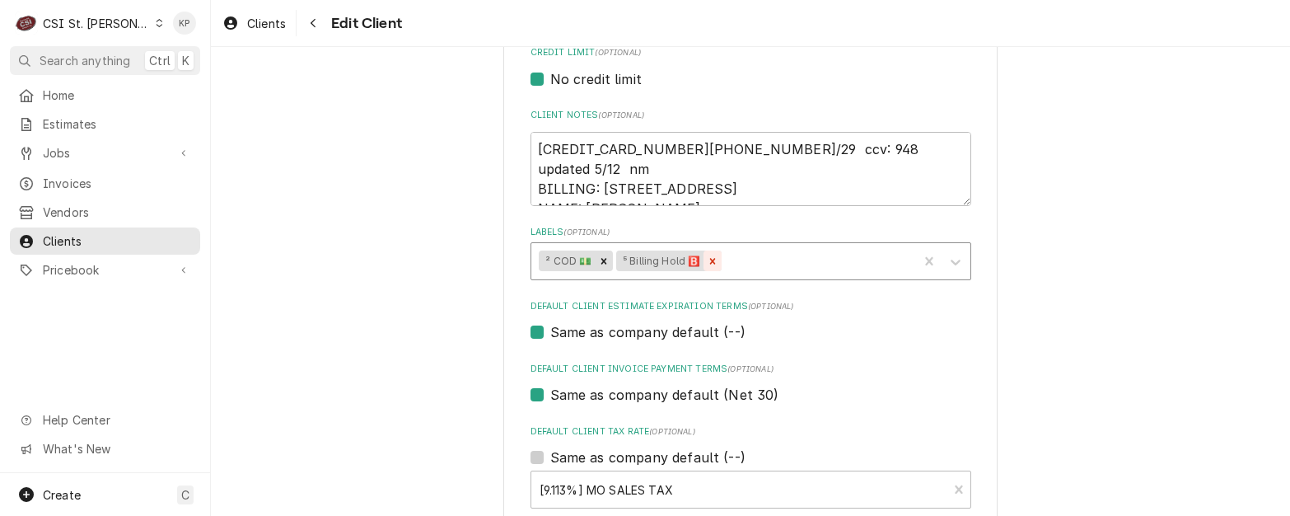
click at [707, 267] on div "Remove ⁵ Billing Hold 🅱️" at bounding box center [712, 260] width 18 height 21
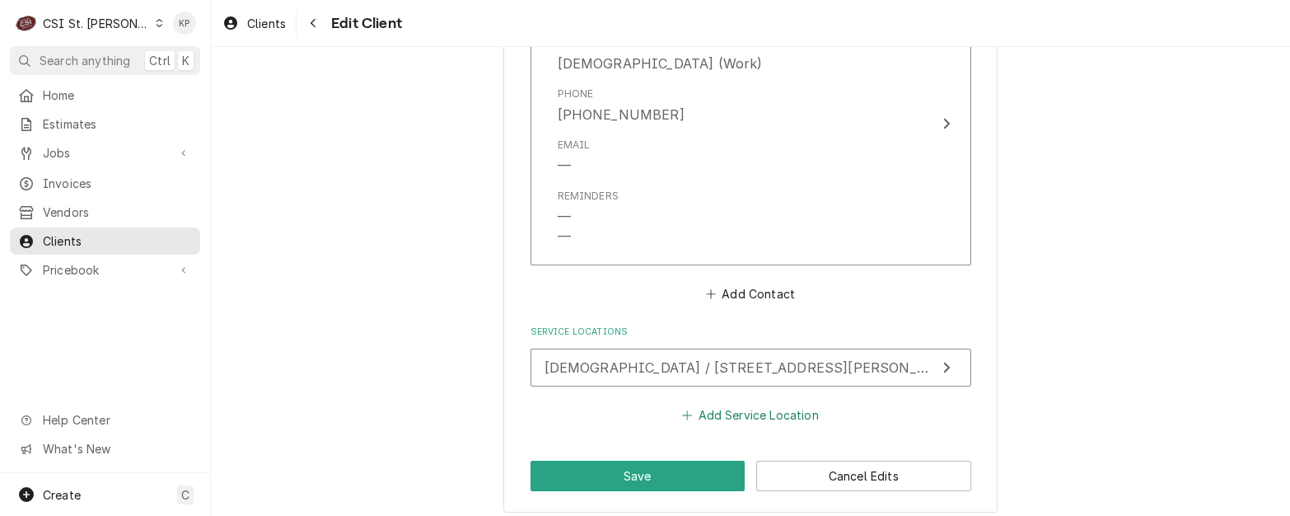
scroll to position [1349, 0]
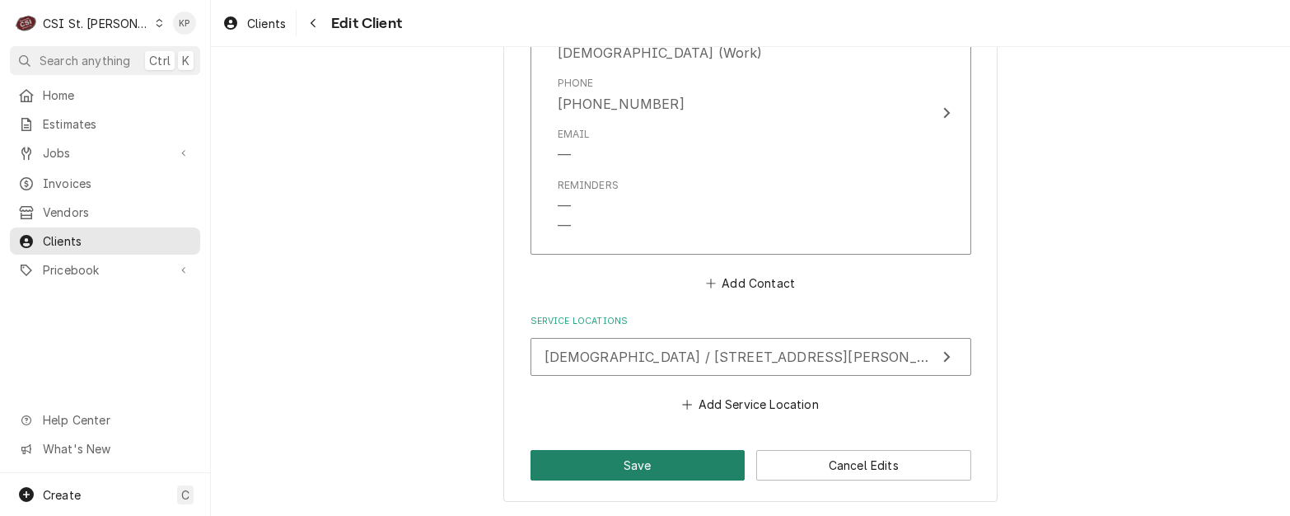
click at [653, 466] on button "Save" at bounding box center [637, 465] width 215 height 30
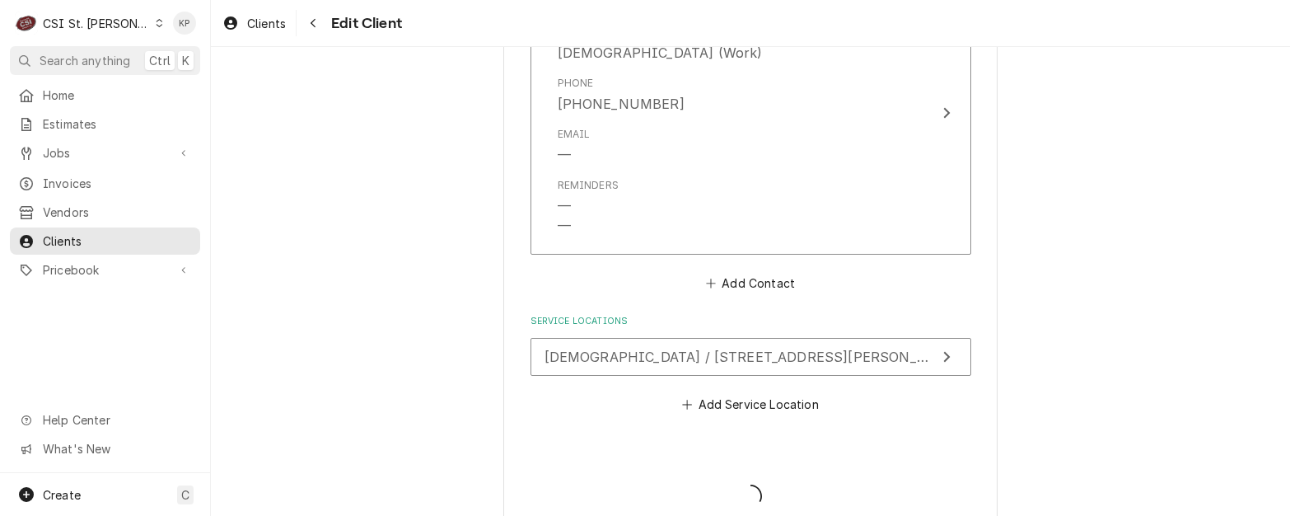
type textarea "x"
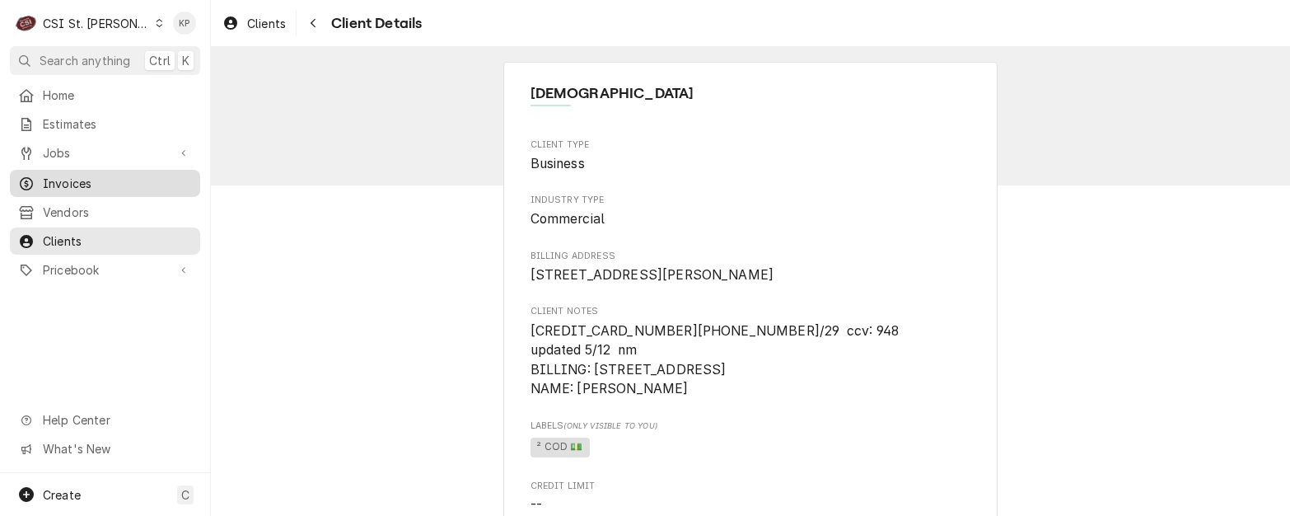
drag, startPoint x: 62, startPoint y: 175, endPoint x: 52, endPoint y: 189, distance: 17.1
click at [63, 177] on span "Invoices" at bounding box center [117, 183] width 149 height 17
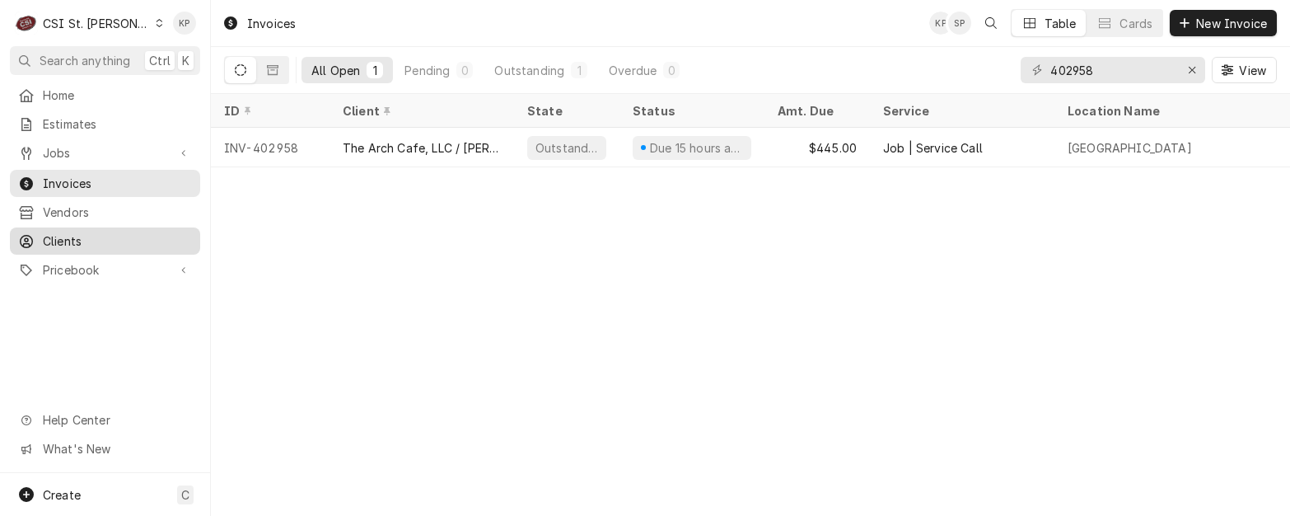
click at [95, 232] on span "Clients" at bounding box center [117, 240] width 149 height 17
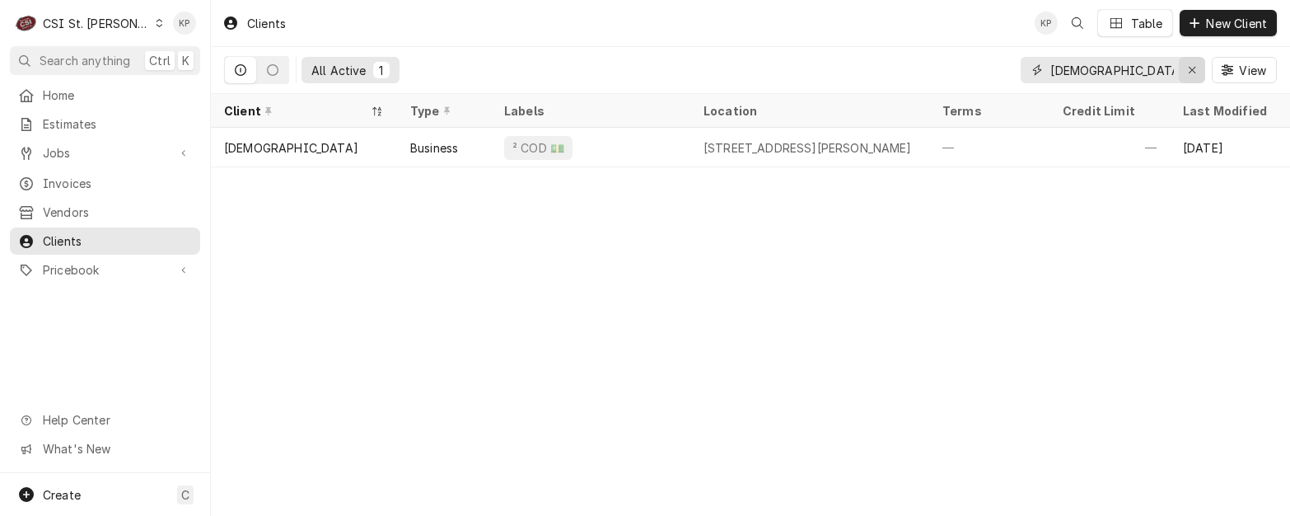
click at [1193, 73] on icon "Erase input" at bounding box center [1191, 70] width 9 height 12
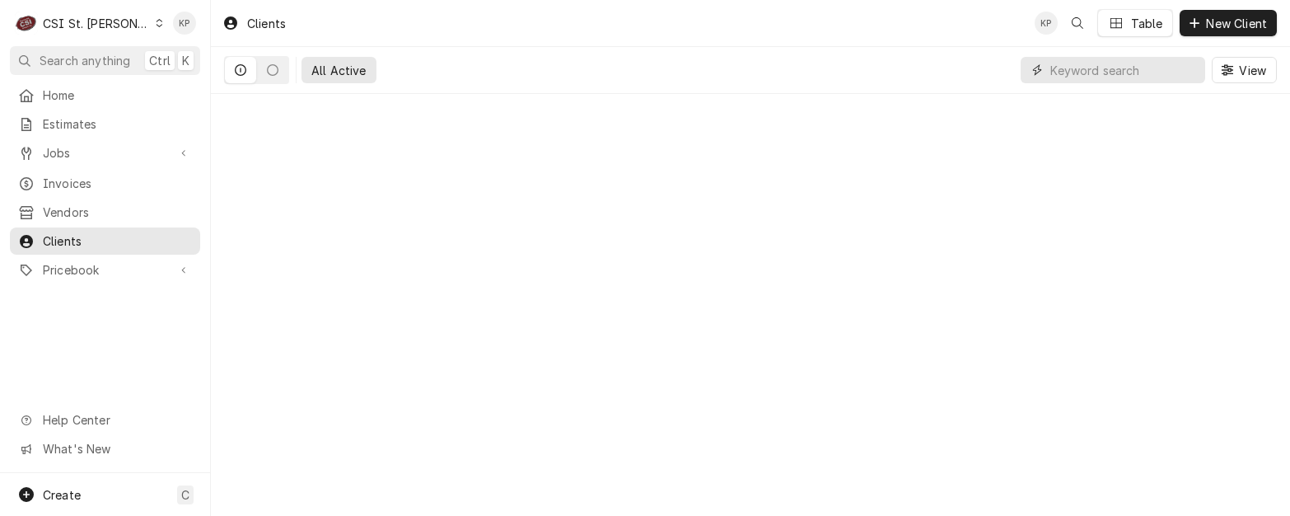
click at [1118, 74] on input "Dynamic Content Wrapper" at bounding box center [1123, 70] width 147 height 26
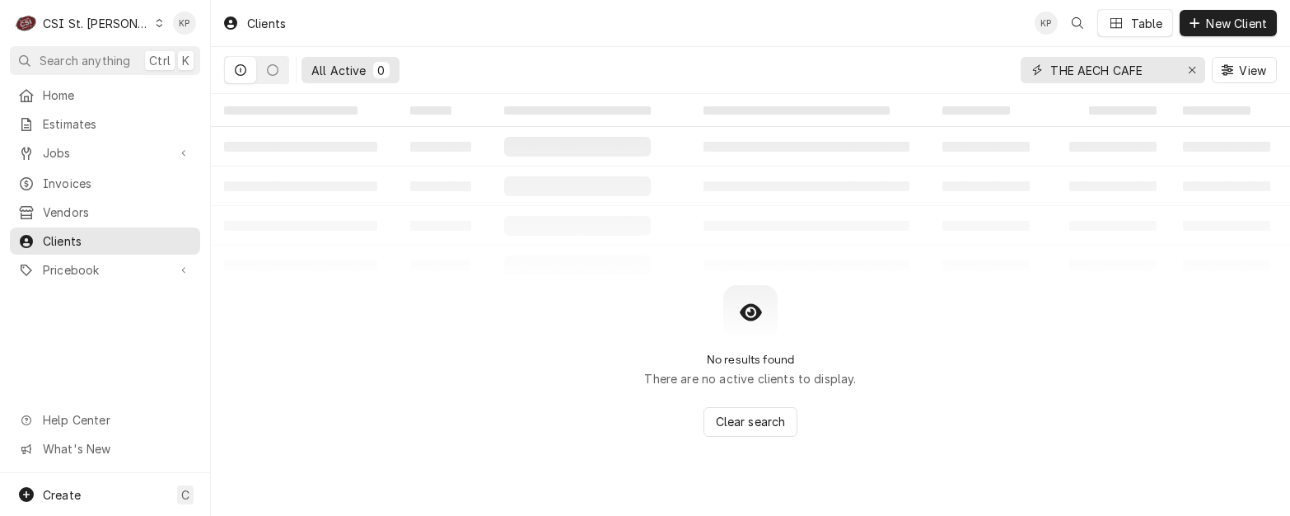
click at [1094, 70] on input "THE AECH CAFE" at bounding box center [1112, 70] width 124 height 26
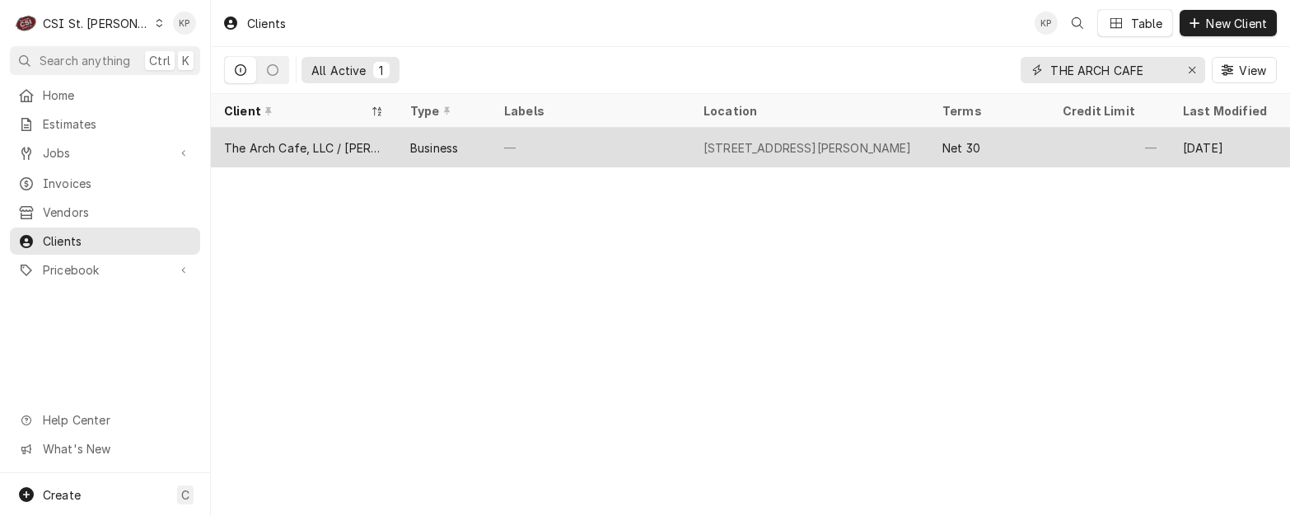
type input "THE ARCH CAFE"
click at [244, 150] on div "The Arch Cafe, LLC / Evelyn Hill" at bounding box center [304, 147] width 160 height 17
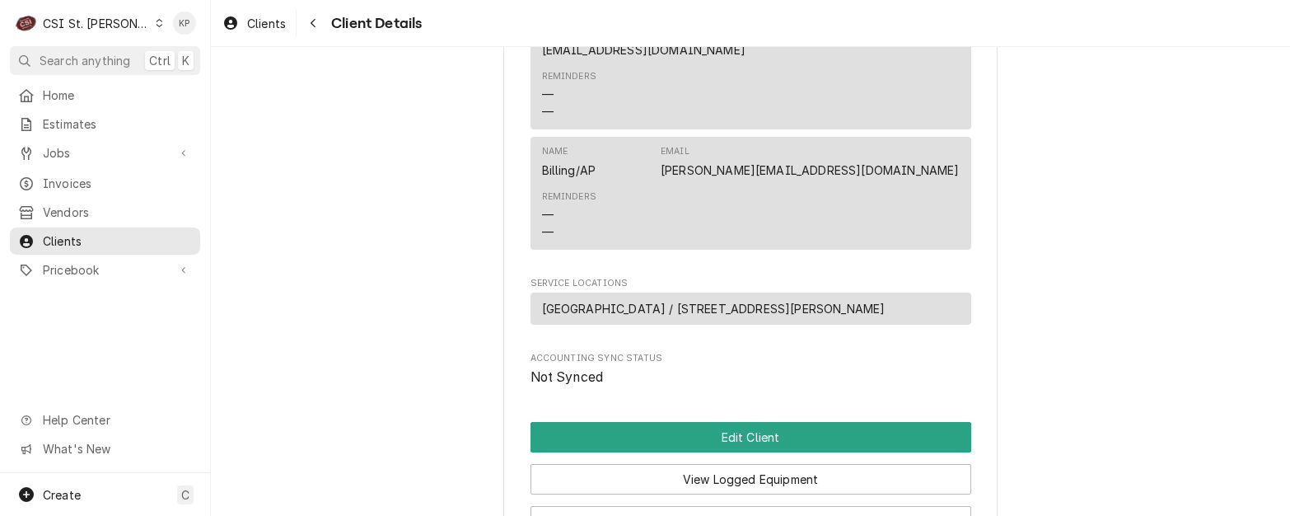
scroll to position [812, 0]
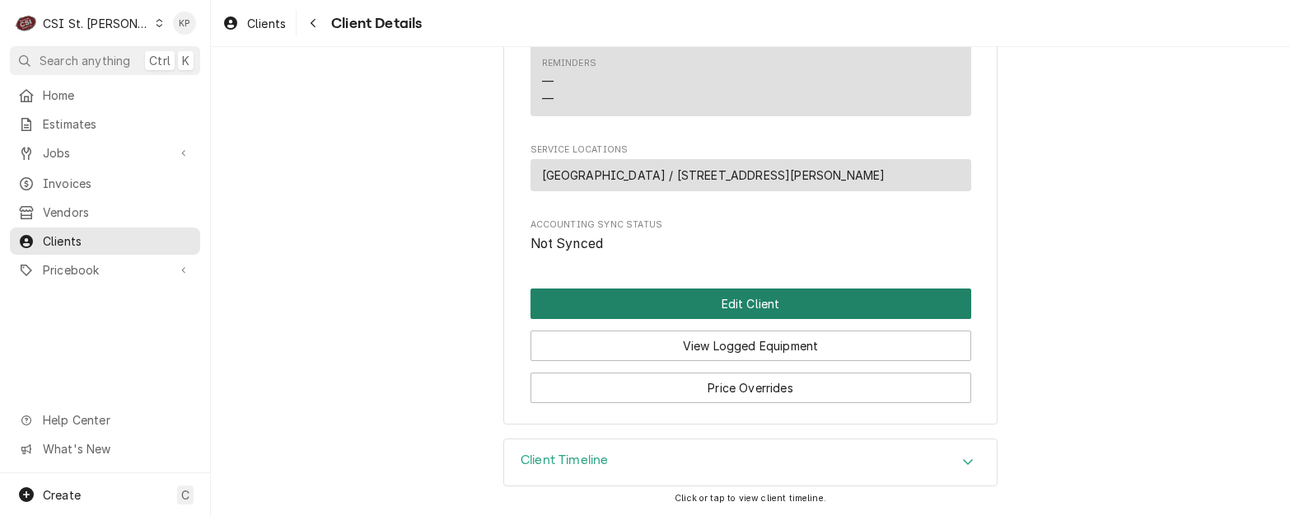
click at [676, 304] on button "Edit Client" at bounding box center [750, 303] width 441 height 30
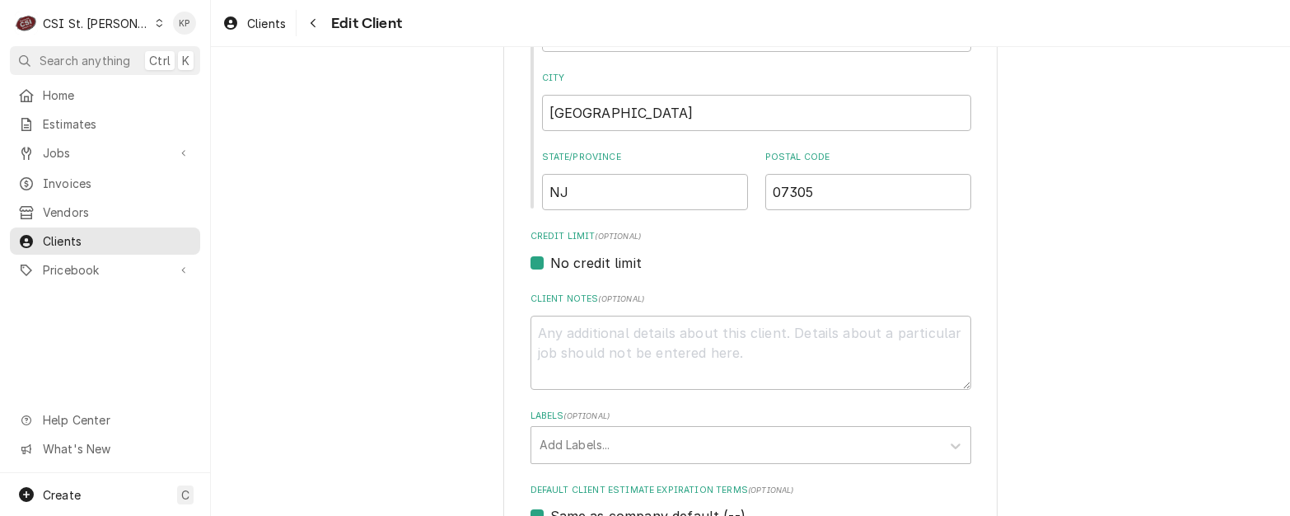
scroll to position [576, 0]
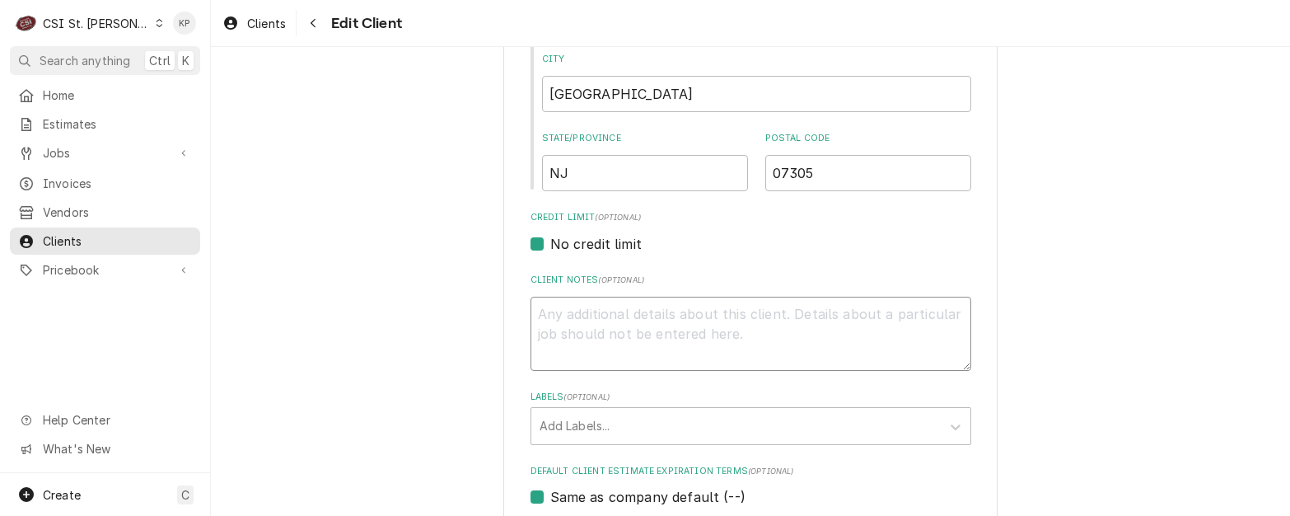
click at [539, 320] on textarea "Client Notes ( optional )" at bounding box center [750, 333] width 441 height 74
click at [546, 312] on textarea "Client Notes ( optional )" at bounding box center [750, 333] width 441 height 74
paste textarea "4036474790682402 2/28 894"
type textarea "x"
type textarea "4036474790682402 2/28 894"
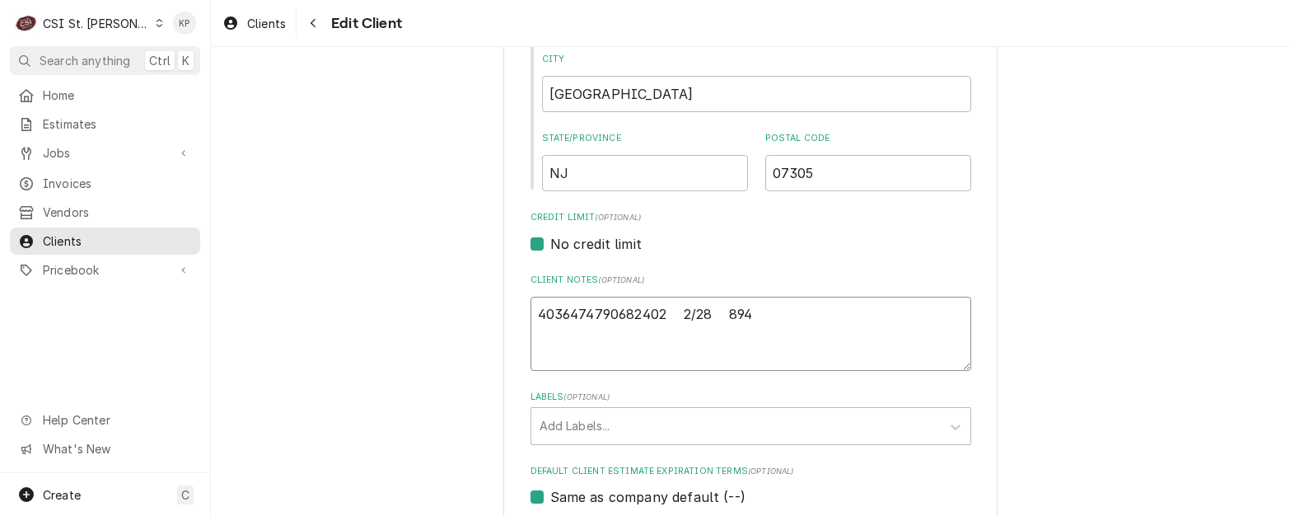
click at [546, 352] on textarea "4036474790682402 2/28 894" at bounding box center [750, 333] width 441 height 74
click at [771, 322] on textarea "4036474790682402 2/28 894" at bounding box center [750, 333] width 441 height 74
type textarea "x"
type textarea "4036474790682402 2/28 894"
type textarea "x"
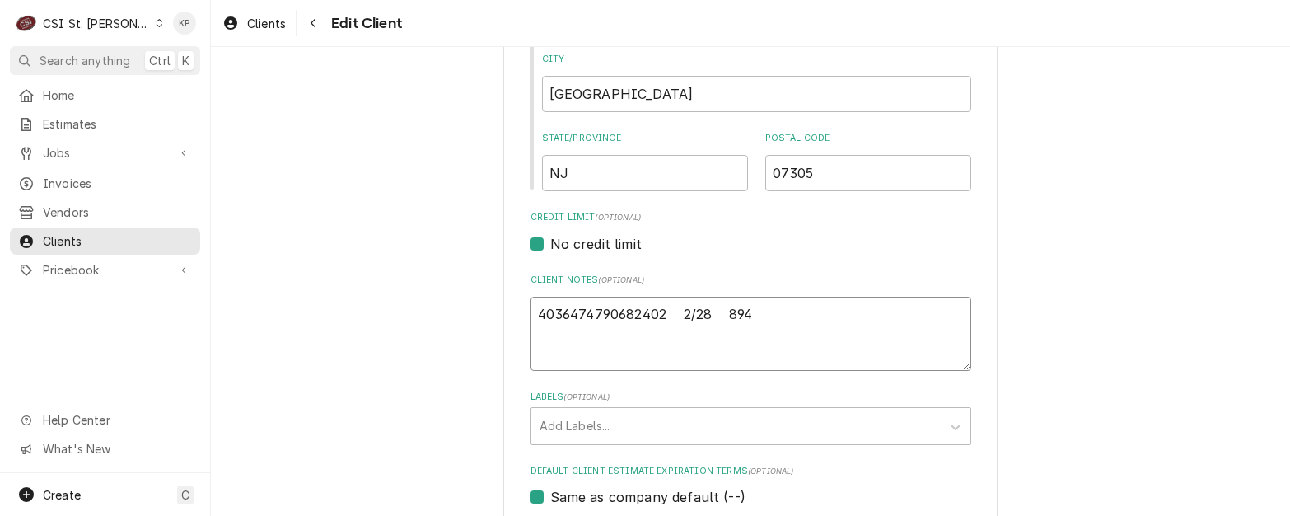
type textarea "4036474790682402 2/28 894"
paste textarea "Bradford Hill-Arch Café"
type textarea "x"
type textarea "4036474790682402 2/28 894 Bradford Hill-Arch Café"
click at [535, 332] on textarea "4036474790682402 2/28 894 Bradford Hill-Arch Café" at bounding box center [750, 333] width 441 height 74
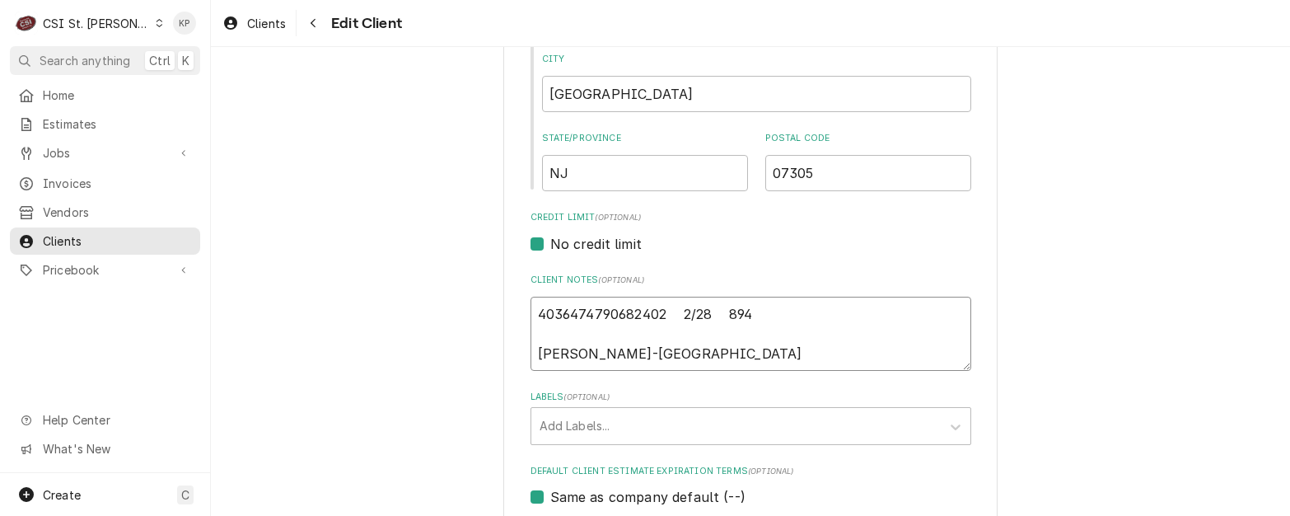
paste textarea "1 Liberty Island, NY, 10004"
type textarea "x"
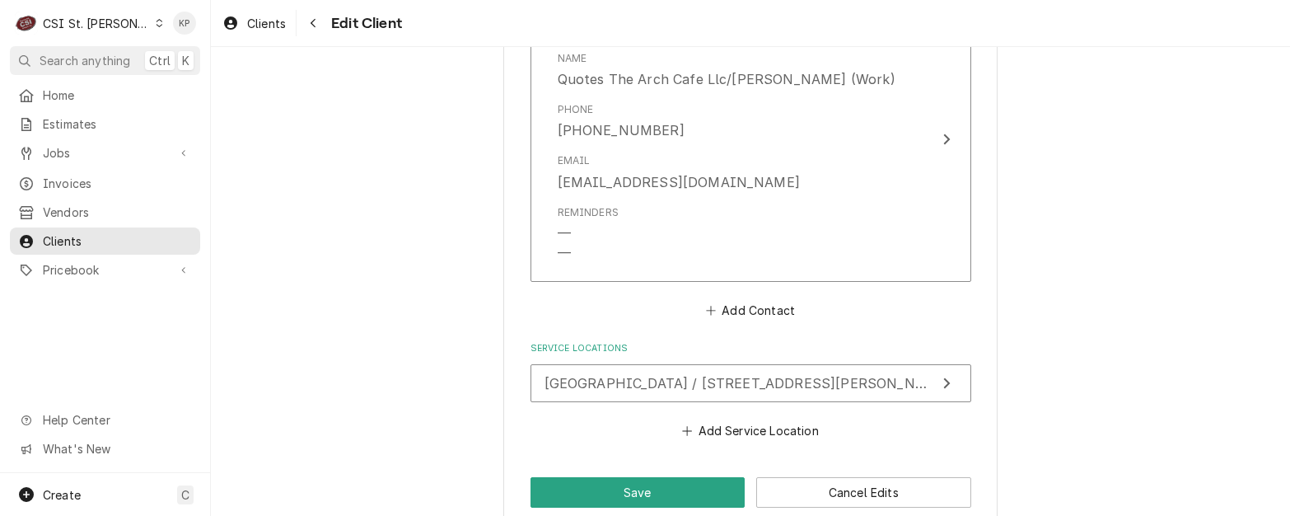
scroll to position [1647, 0]
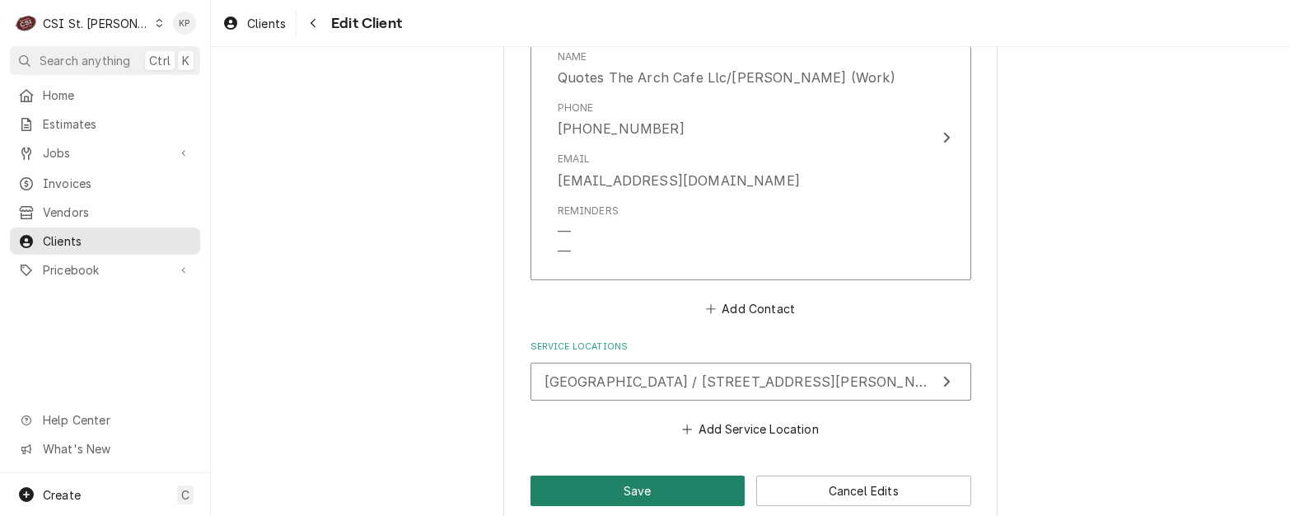
type textarea "4036474790682402 2/28 [GEOGRAPHIC_DATA][STREET_ADDRESS][PERSON_NAME]-[GEOGRAPHI…"
click at [708, 475] on button "Save" at bounding box center [637, 490] width 215 height 30
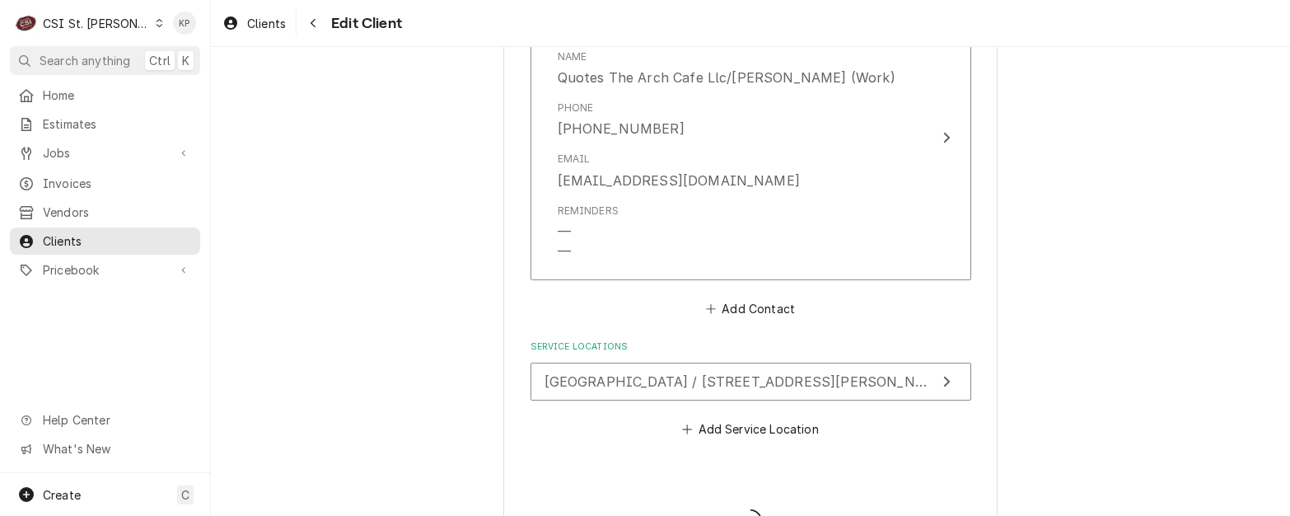
type textarea "x"
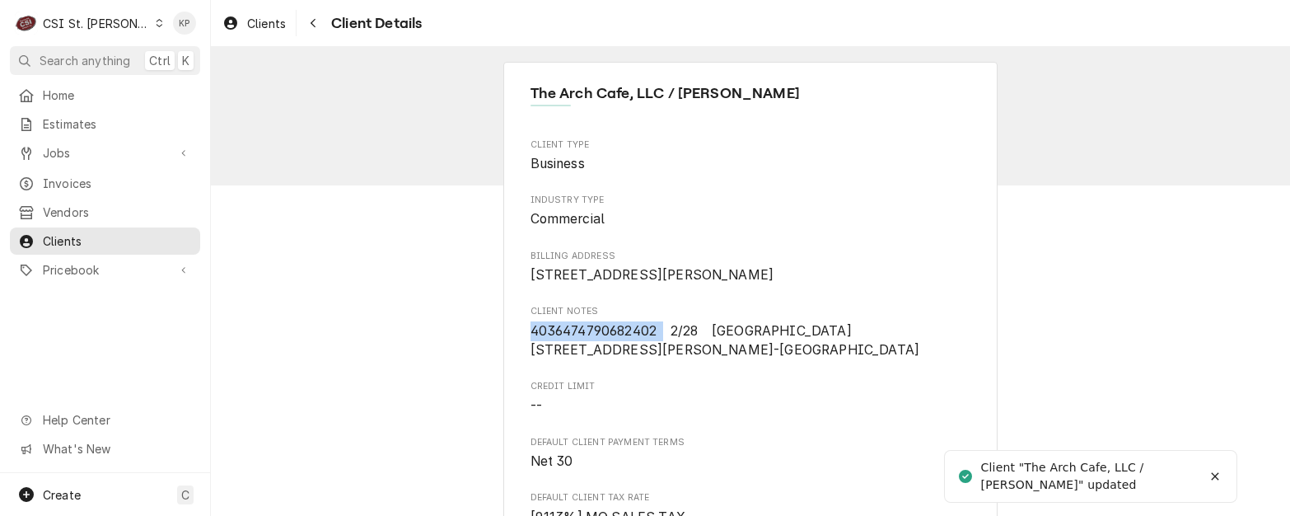
drag, startPoint x: 554, startPoint y: 357, endPoint x: 477, endPoint y: 354, distance: 77.5
drag, startPoint x: 477, startPoint y: 354, endPoint x: 576, endPoint y: 352, distance: 99.7
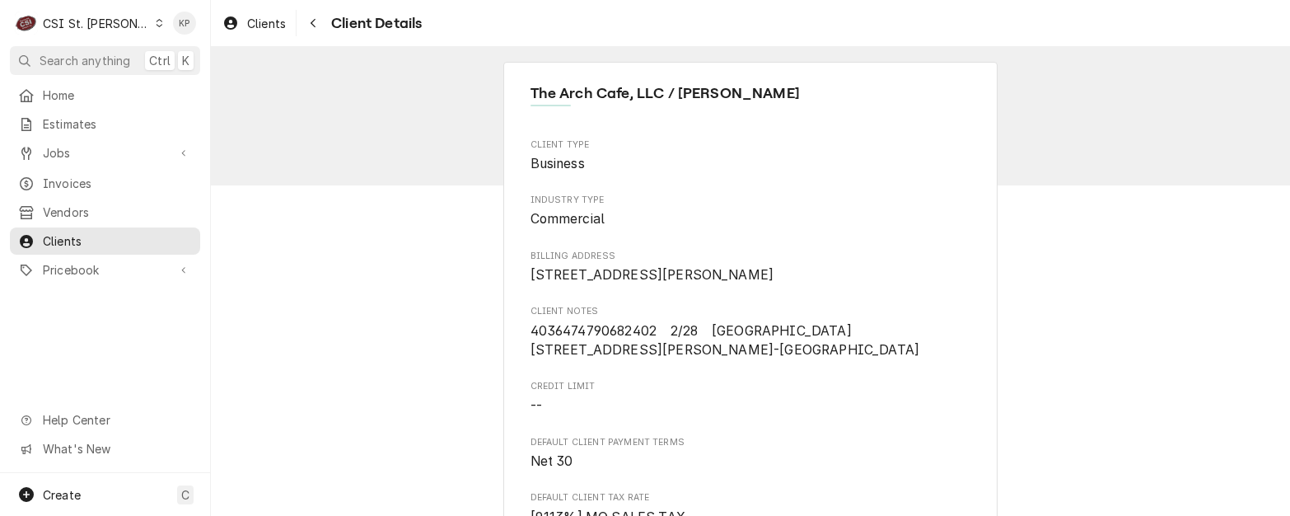
drag, startPoint x: 727, startPoint y: 408, endPoint x: 702, endPoint y: 399, distance: 27.1
drag, startPoint x: 684, startPoint y: 377, endPoint x: 712, endPoint y: 393, distance: 32.1
click at [712, 360] on span "4036474790682402 2/28 [GEOGRAPHIC_DATA][STREET_ADDRESS][PERSON_NAME]-[GEOGRAPHI…" at bounding box center [750, 340] width 441 height 39
drag, startPoint x: 712, startPoint y: 393, endPoint x: 658, endPoint y: 394, distance: 53.6
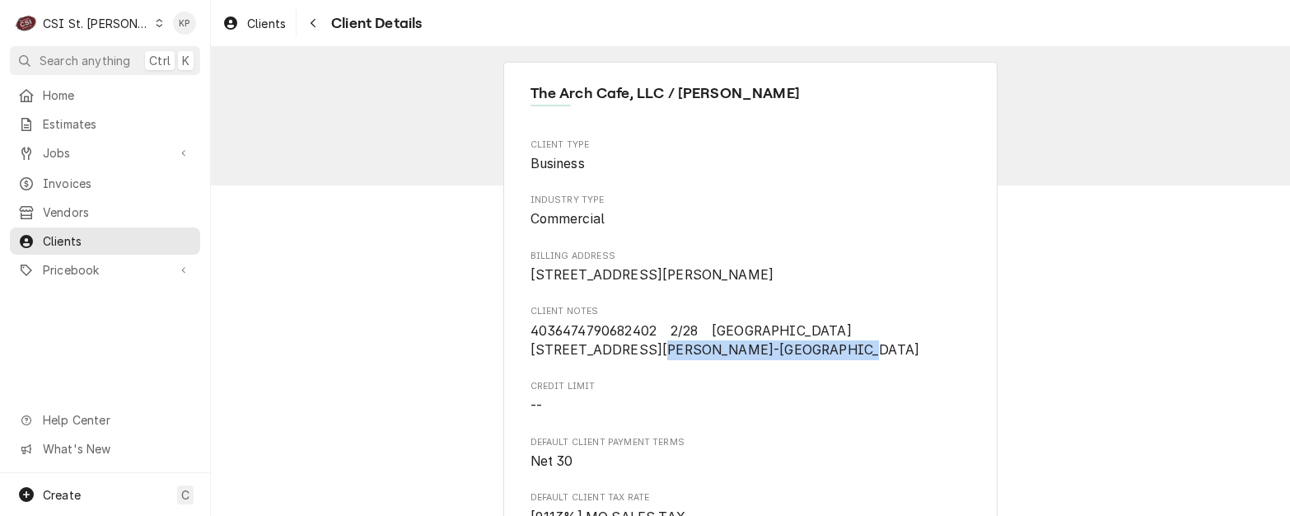
copy span "4 [PERSON_NAME]-[GEOGRAPHIC_DATA]"
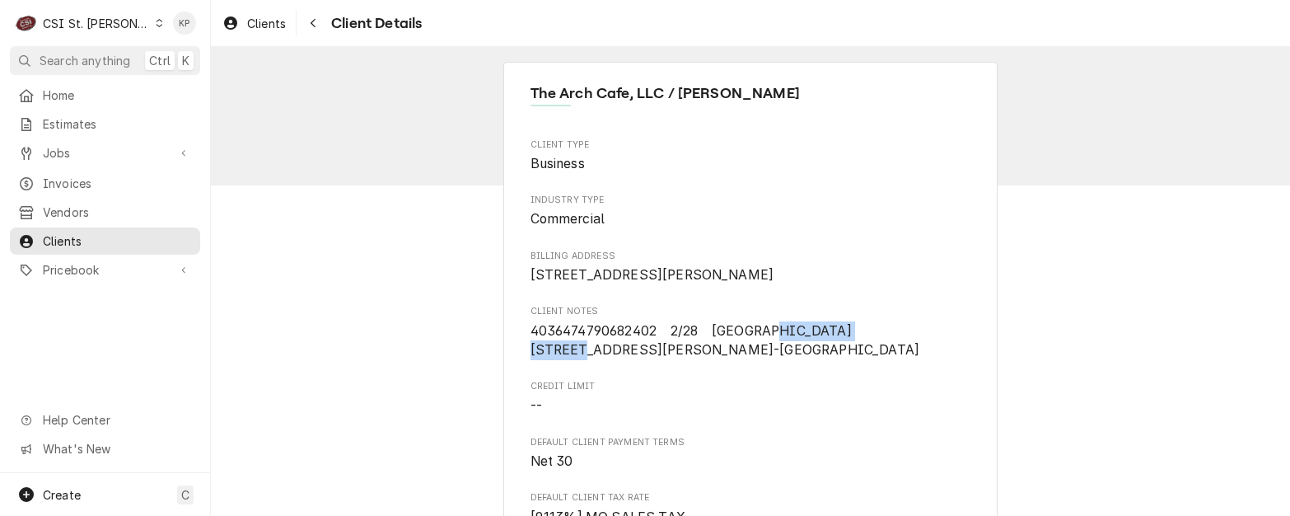
drag, startPoint x: 619, startPoint y: 368, endPoint x: 535, endPoint y: 361, distance: 84.3
click at [535, 358] on span "4036474790682402 2/28 [GEOGRAPHIC_DATA][STREET_ADDRESS][PERSON_NAME]-[GEOGRAPHI…" at bounding box center [725, 340] width 390 height 35
drag, startPoint x: 535, startPoint y: 361, endPoint x: 566, endPoint y: 363, distance: 30.6
copy span "[GEOGRAPHIC_DATA]"
click at [530, 358] on span "4036474790682402 2/28 [GEOGRAPHIC_DATA][STREET_ADDRESS][PERSON_NAME]-[GEOGRAPHI…" at bounding box center [725, 340] width 390 height 35
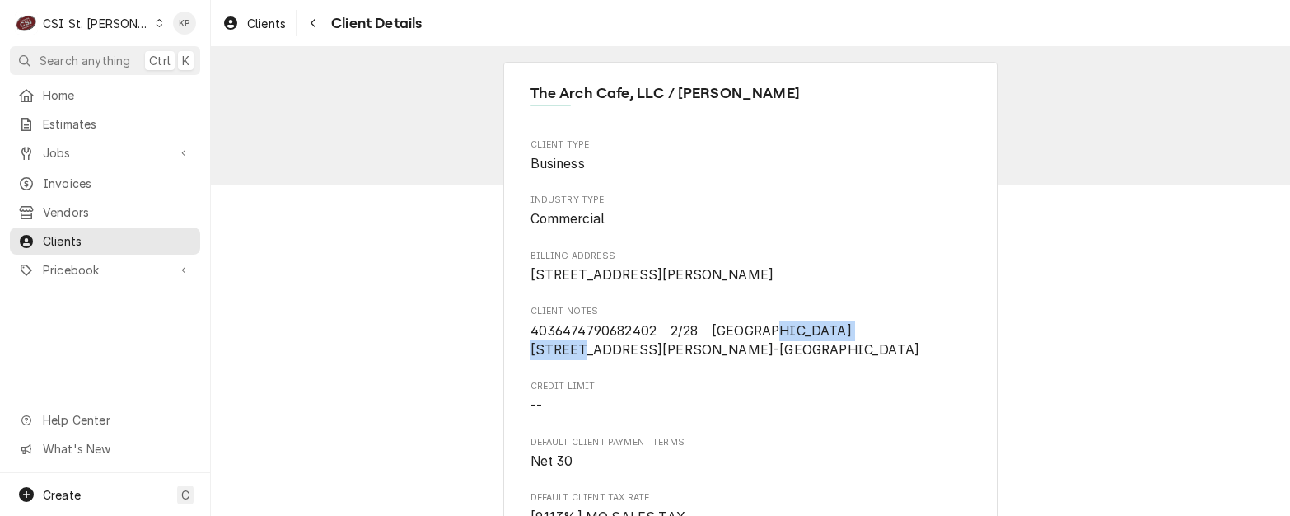
drag, startPoint x: 618, startPoint y: 369, endPoint x: 521, endPoint y: 368, distance: 97.2
drag, startPoint x: 521, startPoint y: 368, endPoint x: 551, endPoint y: 370, distance: 29.7
copy span "1 [GEOGRAPHIC_DATA]"
click at [757, 416] on span "--" at bounding box center [750, 406] width 441 height 20
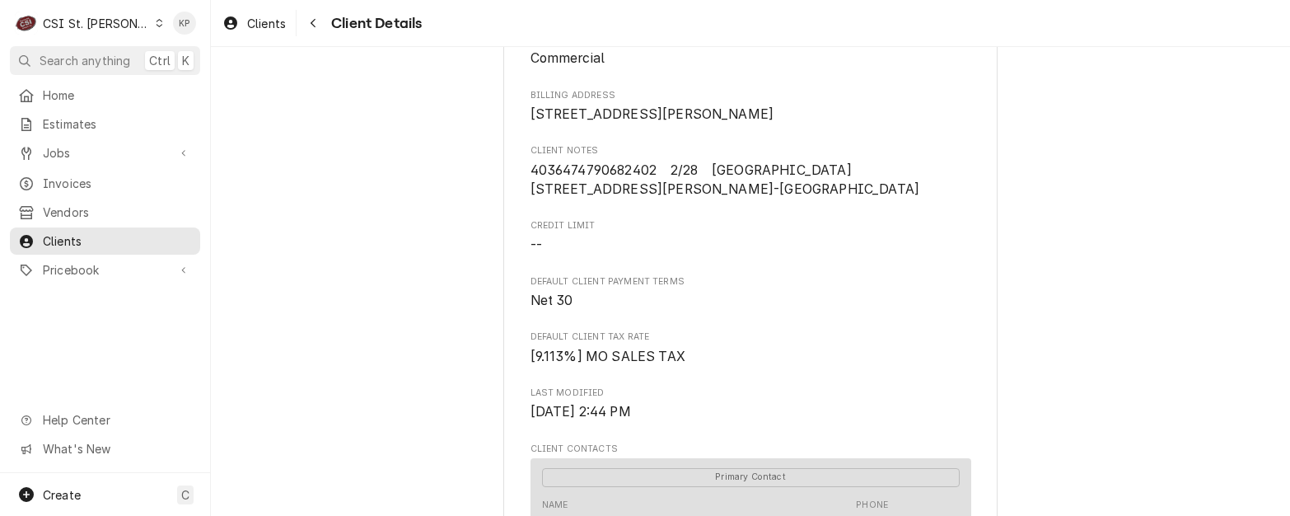
scroll to position [165, 0]
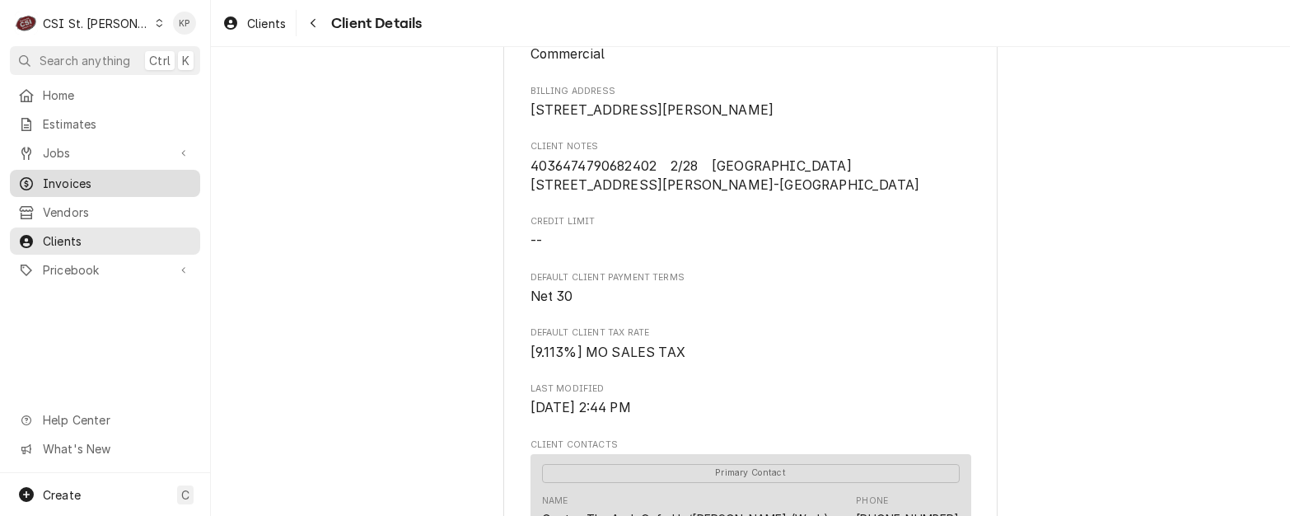
click at [70, 183] on span "Invoices" at bounding box center [117, 183] width 149 height 17
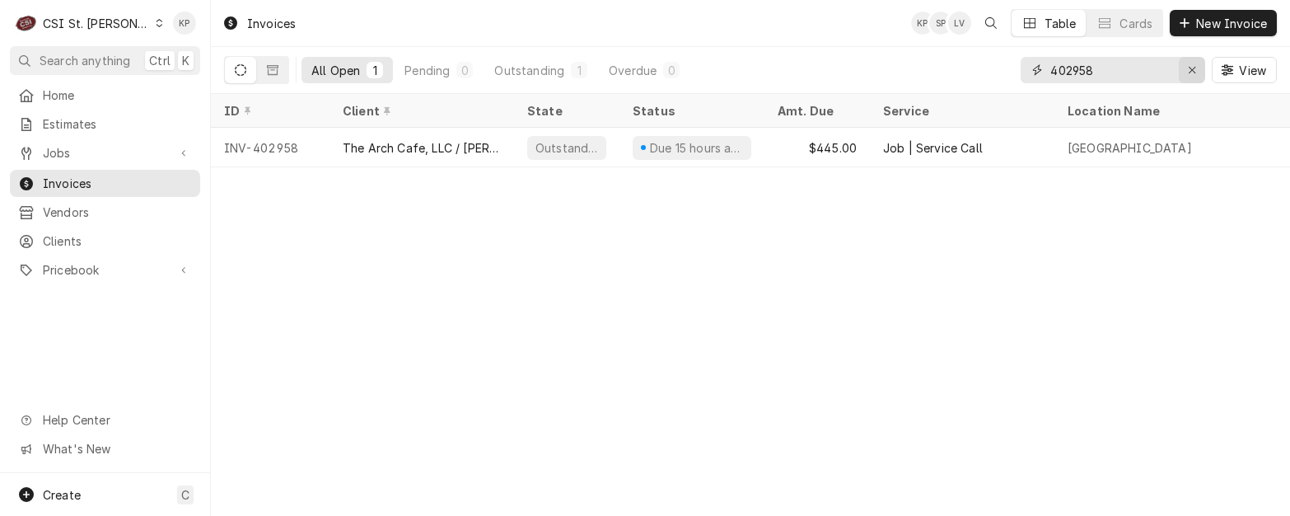
click at [1192, 70] on icon "Erase input" at bounding box center [1191, 70] width 9 height 12
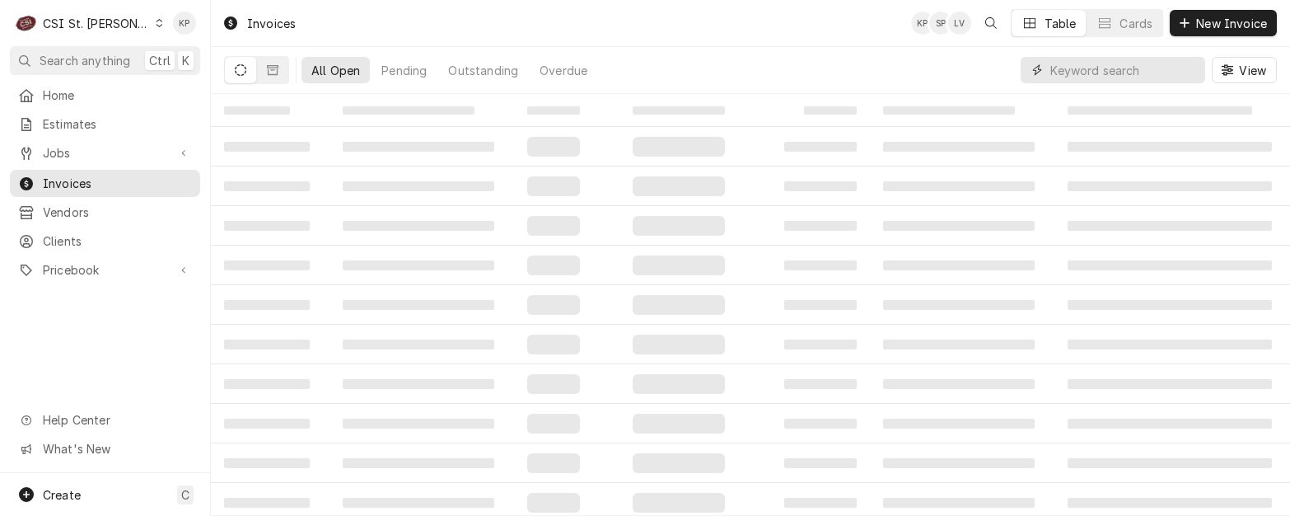
click at [1079, 73] on input "Dynamic Content Wrapper" at bounding box center [1123, 70] width 147 height 26
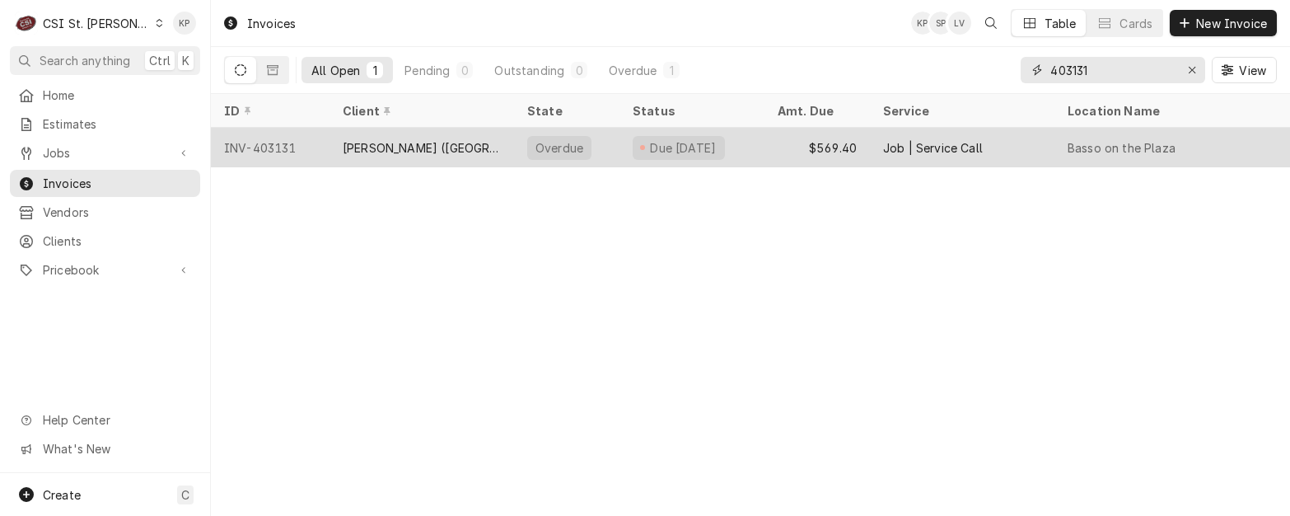
type input "403131"
click at [260, 143] on div "INV-403131" at bounding box center [270, 148] width 119 height 40
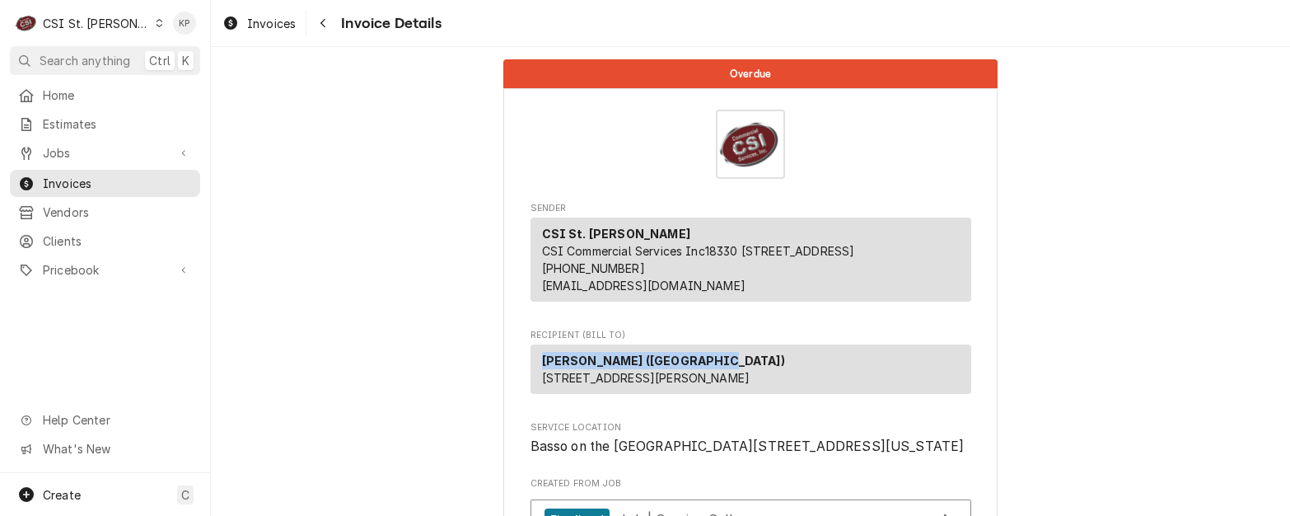
drag, startPoint x: 687, startPoint y: 373, endPoint x: 533, endPoint y: 380, distance: 154.2
click at [533, 380] on div "Rosito Bisani (East Coast) 530 S Henderson Rd Suite F King of Prussia, PA 19406" at bounding box center [750, 368] width 441 height 49
drag, startPoint x: 533, startPoint y: 380, endPoint x: 541, endPoint y: 376, distance: 9.2
copy strong "[PERSON_NAME] ([GEOGRAPHIC_DATA])"
click at [48, 232] on span "Clients" at bounding box center [117, 240] width 149 height 17
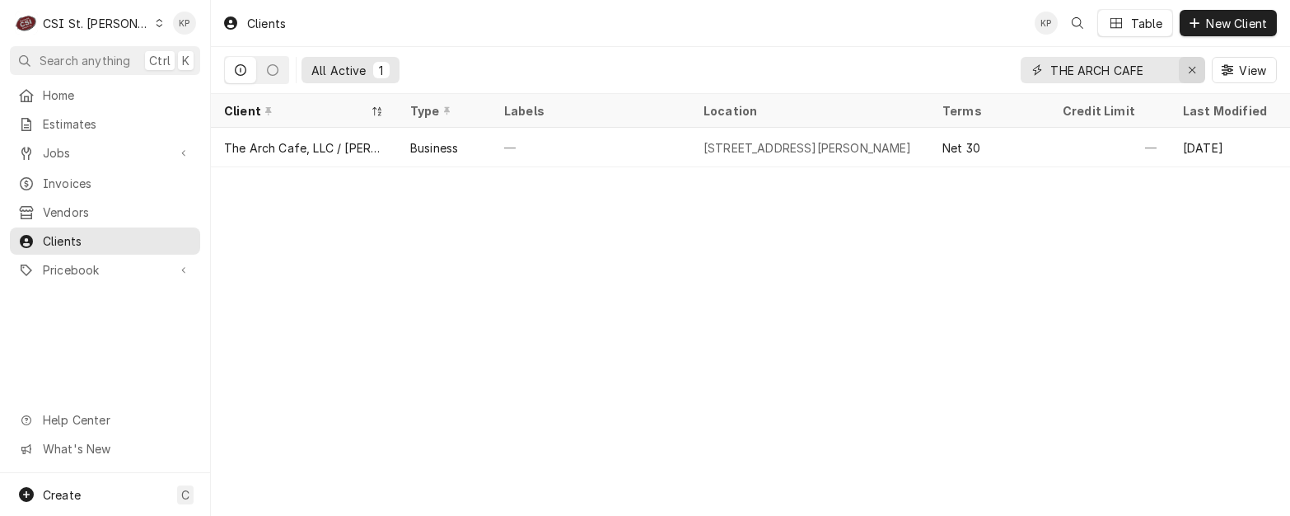
click at [1188, 72] on icon "Erase input" at bounding box center [1191, 70] width 7 height 7
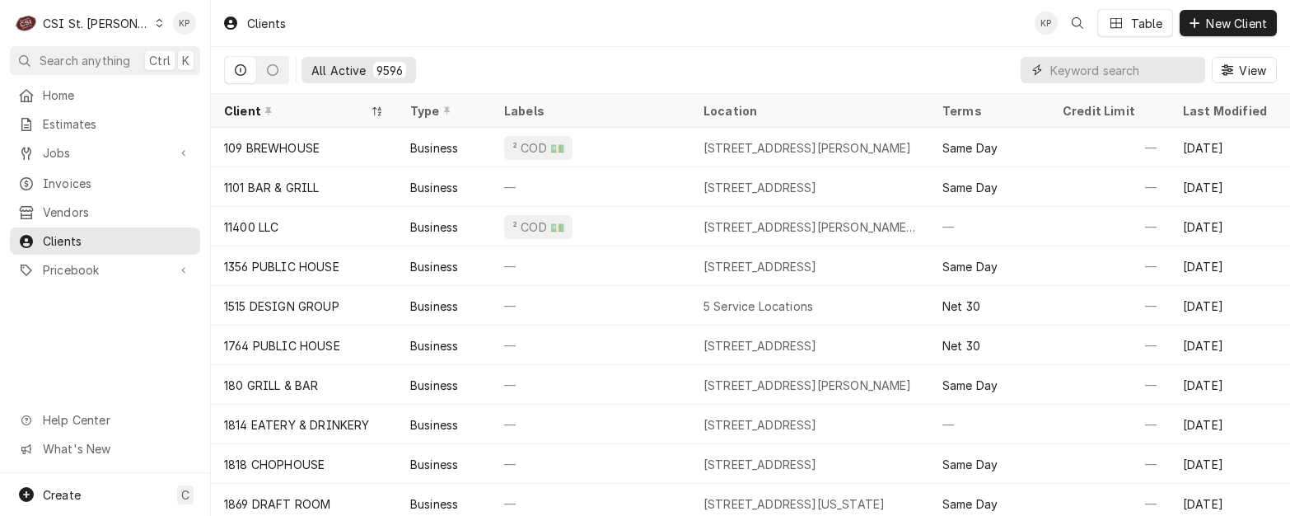
paste input "[PERSON_NAME] ([GEOGRAPHIC_DATA])"
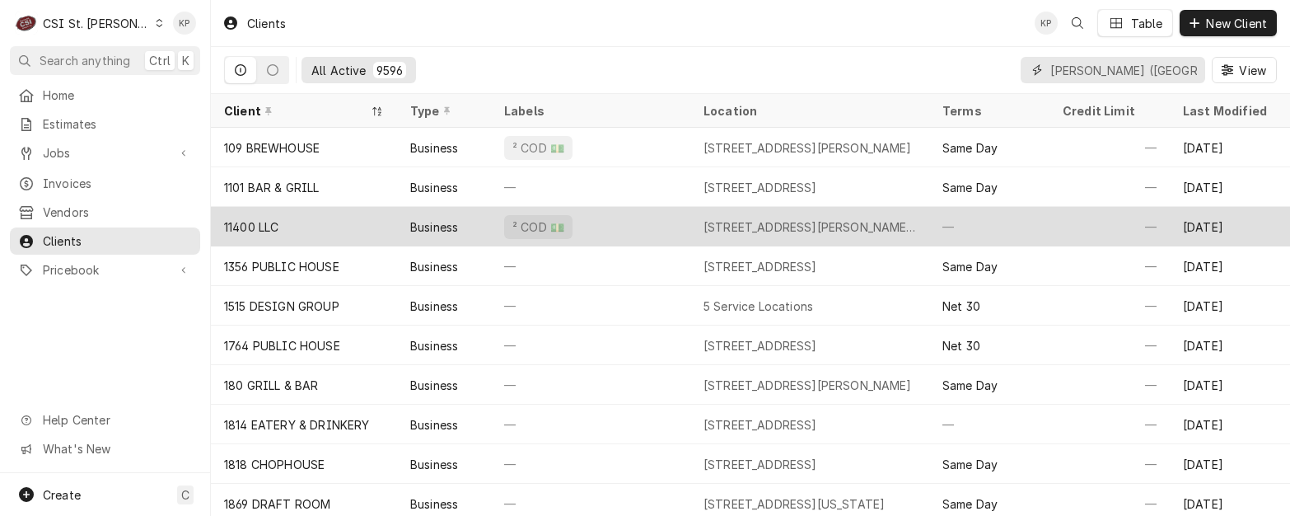
scroll to position [0, 21]
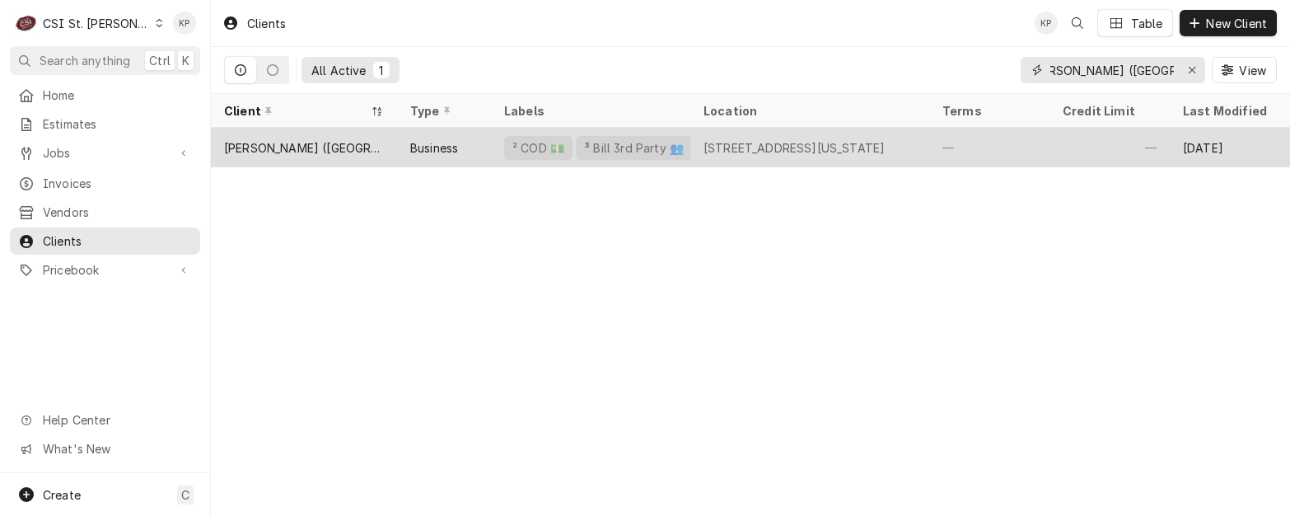
type input "[PERSON_NAME] ([GEOGRAPHIC_DATA])"
click at [331, 151] on div "[PERSON_NAME] ([GEOGRAPHIC_DATA])" at bounding box center [304, 147] width 160 height 17
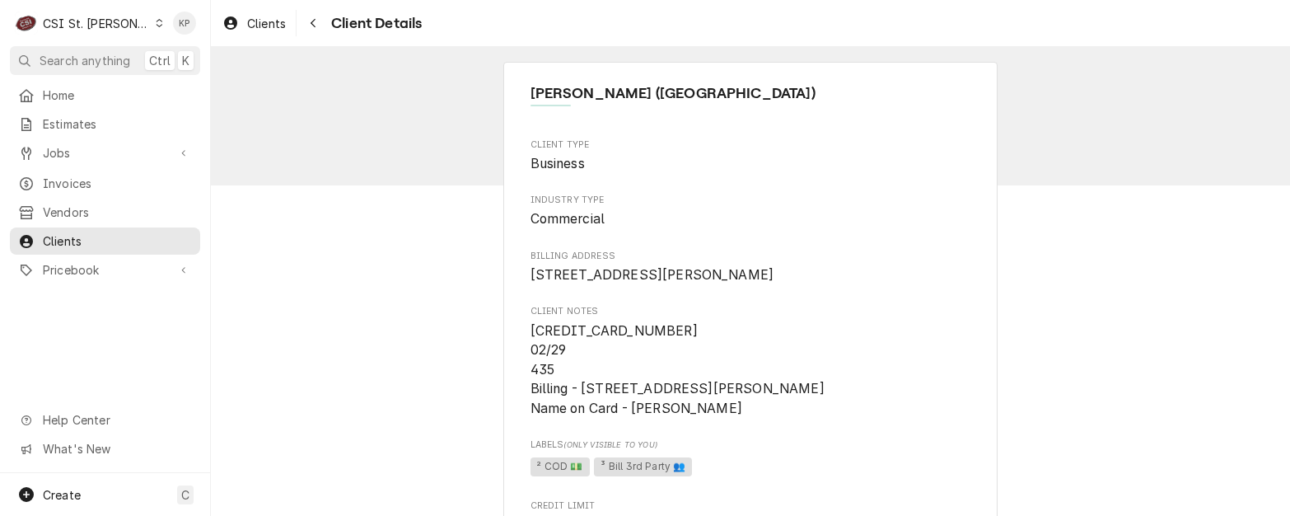
click at [749, 318] on span "Client Notes" at bounding box center [750, 311] width 441 height 13
drag, startPoint x: 645, startPoint y: 341, endPoint x: 636, endPoint y: 341, distance: 9.1
click at [636, 341] on span "4154-1792-6122-3950 02/29 435 Billing - 530 South Henderson Road - Suite F, Kin…" at bounding box center [750, 369] width 441 height 97
drag, startPoint x: 636, startPoint y: 341, endPoint x: 664, endPoint y: 346, distance: 28.4
click at [662, 345] on span "4154-1792-6122-3950 02/29 435 Billing - 530 South Henderson Road - Suite F, Kin…" at bounding box center [750, 369] width 441 height 97
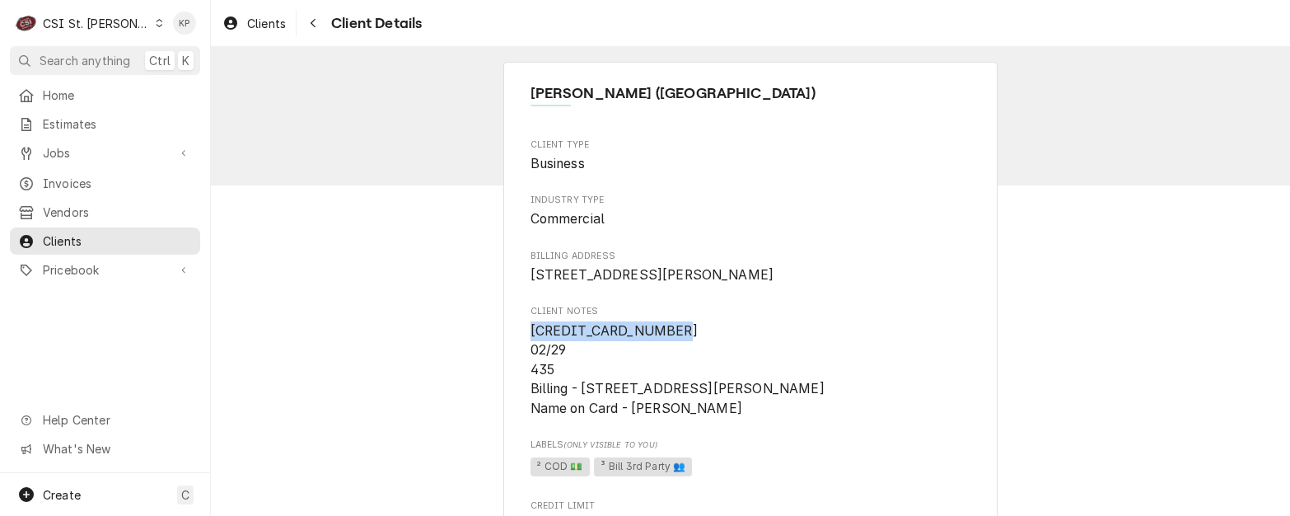
drag, startPoint x: 665, startPoint y: 348, endPoint x: 514, endPoint y: 348, distance: 151.5
drag, startPoint x: 514, startPoint y: 348, endPoint x: 556, endPoint y: 346, distance: 42.1
copy span "4154-1792-6122-3950"
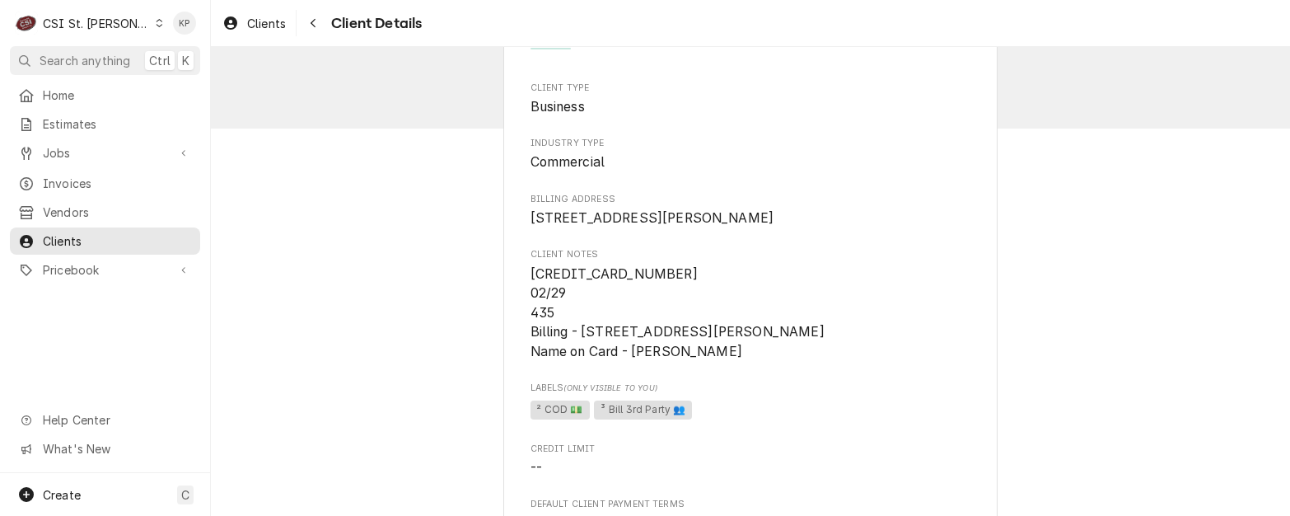
scroll to position [82, 0]
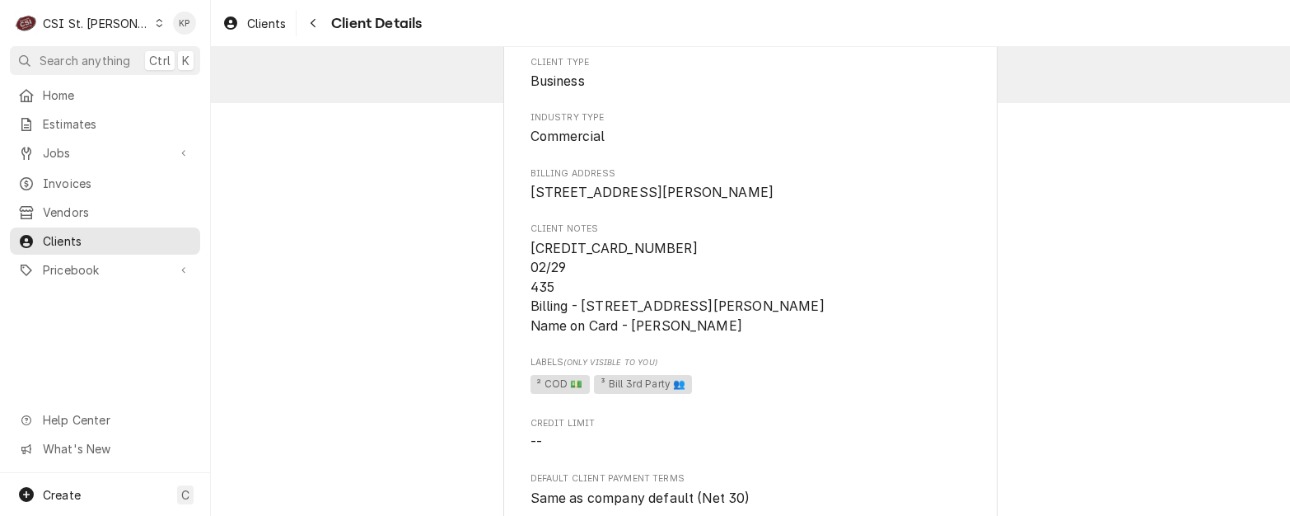
drag, startPoint x: 628, startPoint y: 363, endPoint x: 736, endPoint y: 367, distance: 108.0
click at [736, 336] on span "4154-1792-6122-3950 02/29 435 Billing - 530 South Henderson Road - Suite F, Kin…" at bounding box center [750, 287] width 441 height 97
drag, startPoint x: 736, startPoint y: 367, endPoint x: 712, endPoint y: 366, distance: 24.8
copy span "Jenna Denlinger"
drag, startPoint x: 814, startPoint y: 374, endPoint x: 709, endPoint y: 343, distance: 108.9
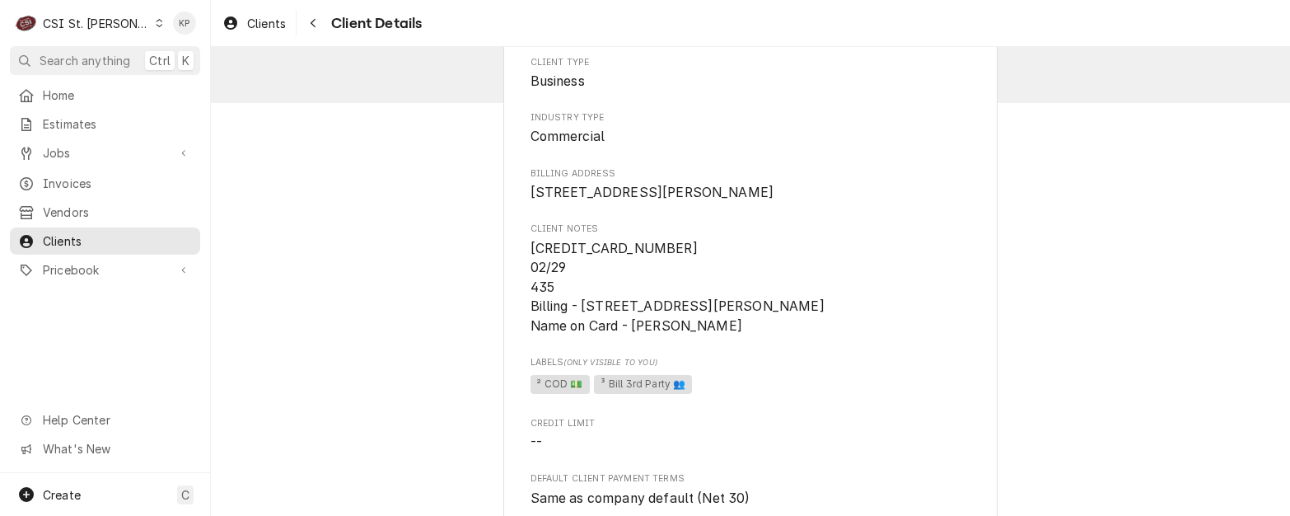
click at [813, 336] on span "4154-1792-6122-3950 02/29 435 Billing - 530 South Henderson Road - Suite F, Kin…" at bounding box center [750, 287] width 441 height 97
drag, startPoint x: 580, startPoint y: 324, endPoint x: 746, endPoint y: 326, distance: 166.4
click at [746, 326] on span "4154-1792-6122-3950 02/29 435 Billing - 530 South Henderson Road - Suite F, Kin…" at bounding box center [677, 287] width 294 height 94
copy span "530 South Henderson Road"
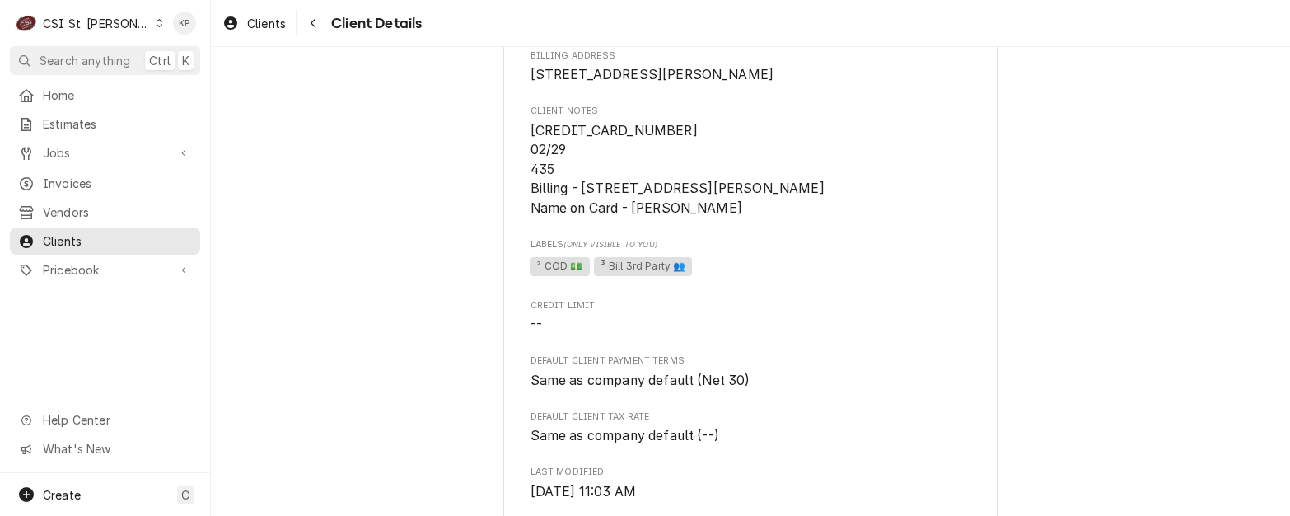
scroll to position [412, 0]
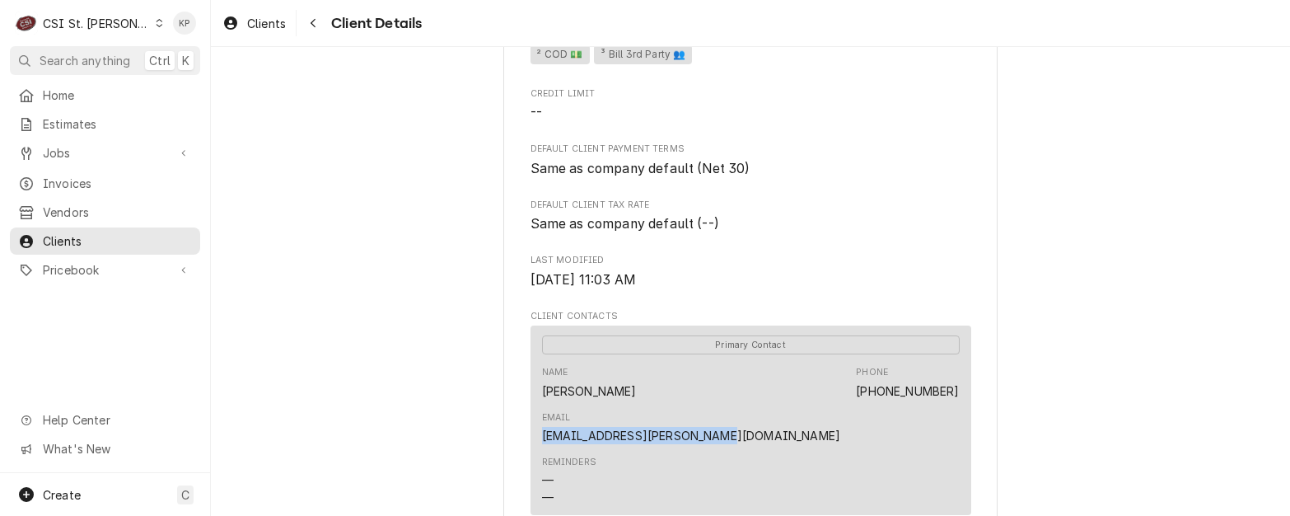
drag, startPoint x: 954, startPoint y: 426, endPoint x: 795, endPoint y: 430, distance: 159.0
click at [795, 430] on div "Primary Contact Name JENNA DENLINGER Phone (800) 215-8563 x102 Email rbeoffice@…" at bounding box center [750, 419] width 441 height 189
copy link "rbeoffice@rosito-bisani.com"
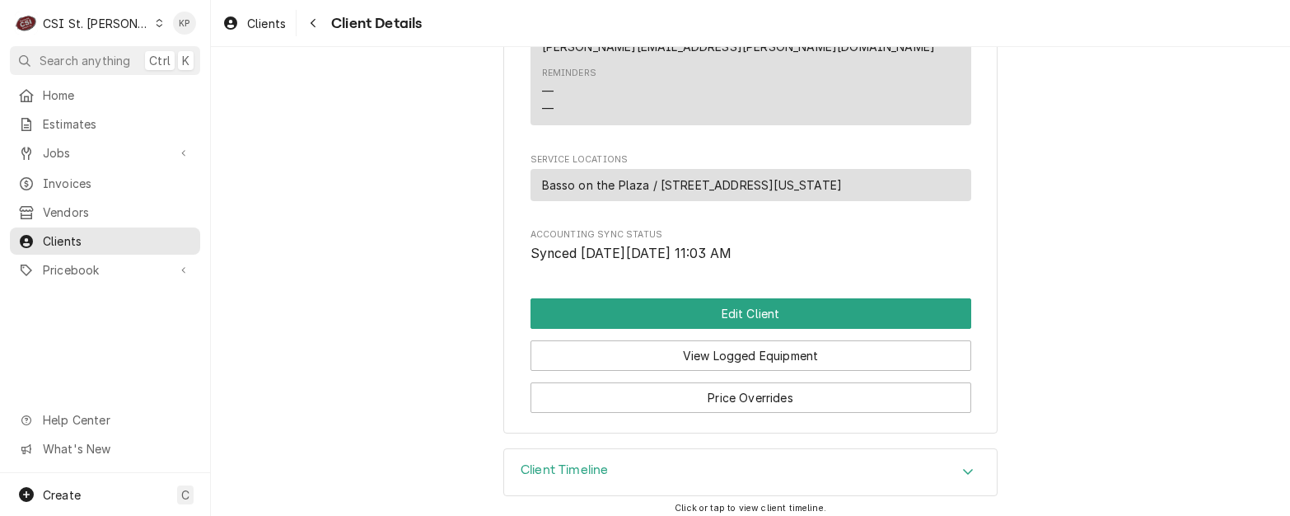
scroll to position [925, 0]
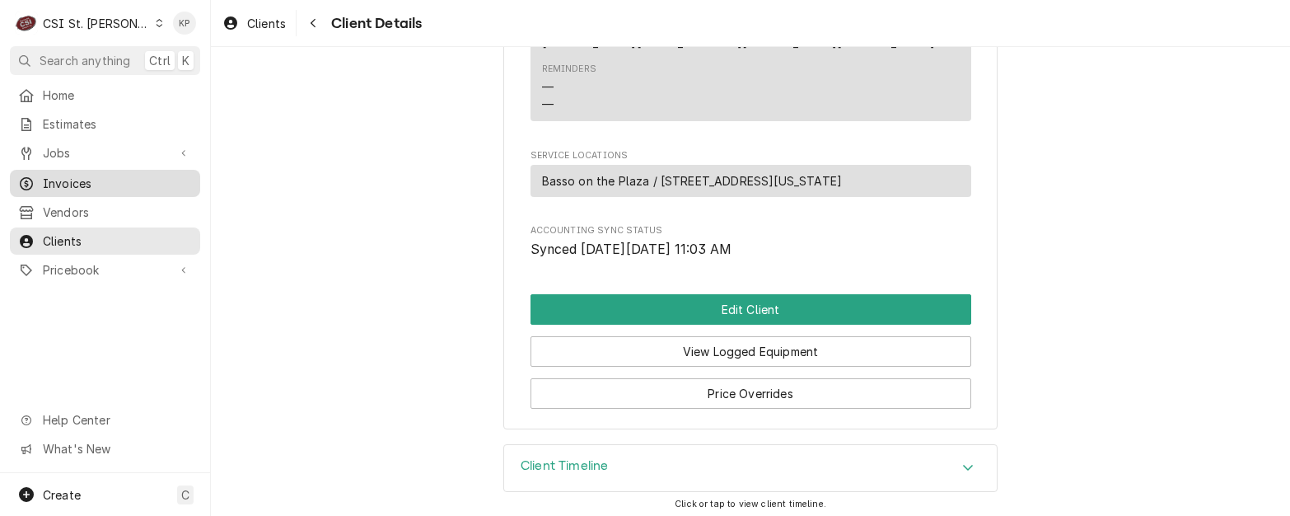
click at [60, 175] on span "Invoices" at bounding box center [117, 183] width 149 height 17
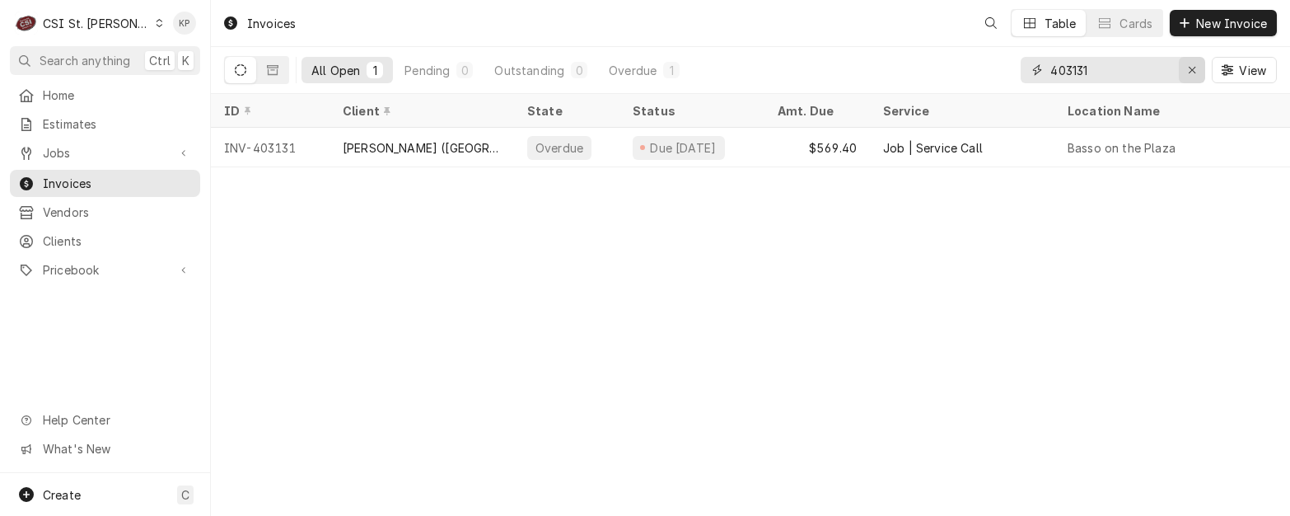
click at [1188, 68] on icon "Erase input" at bounding box center [1191, 70] width 7 height 7
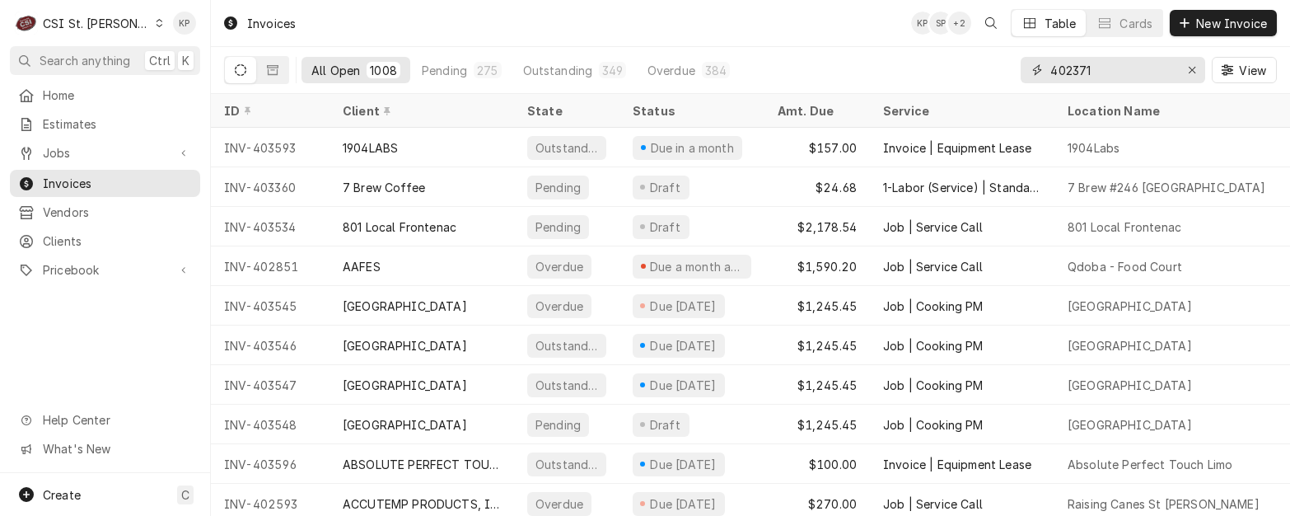
type input "402371"
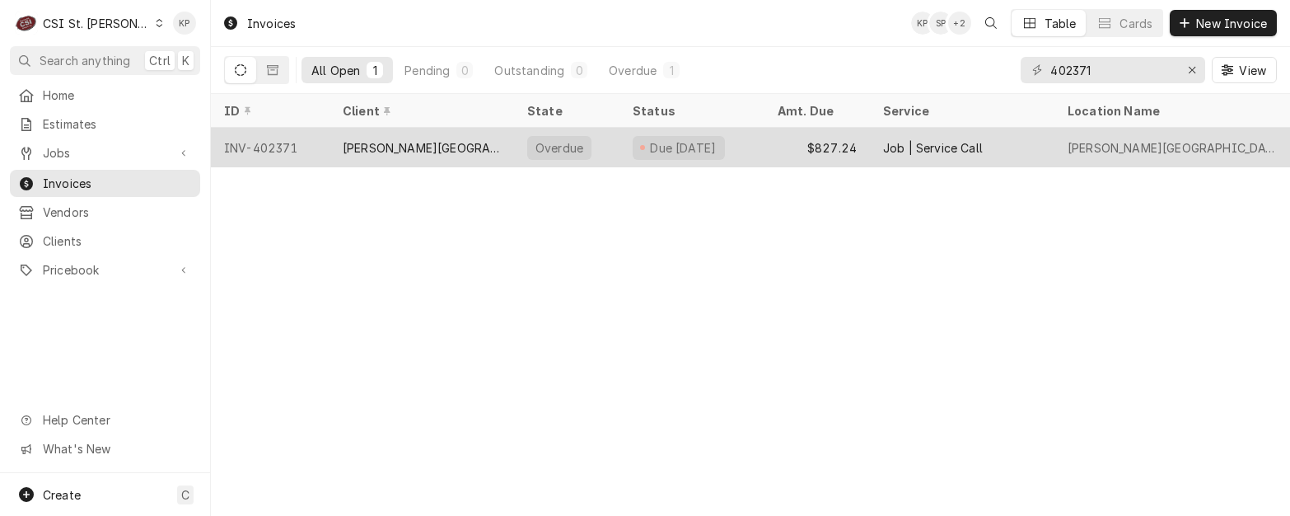
click at [266, 144] on div "INV-402371" at bounding box center [270, 148] width 119 height 40
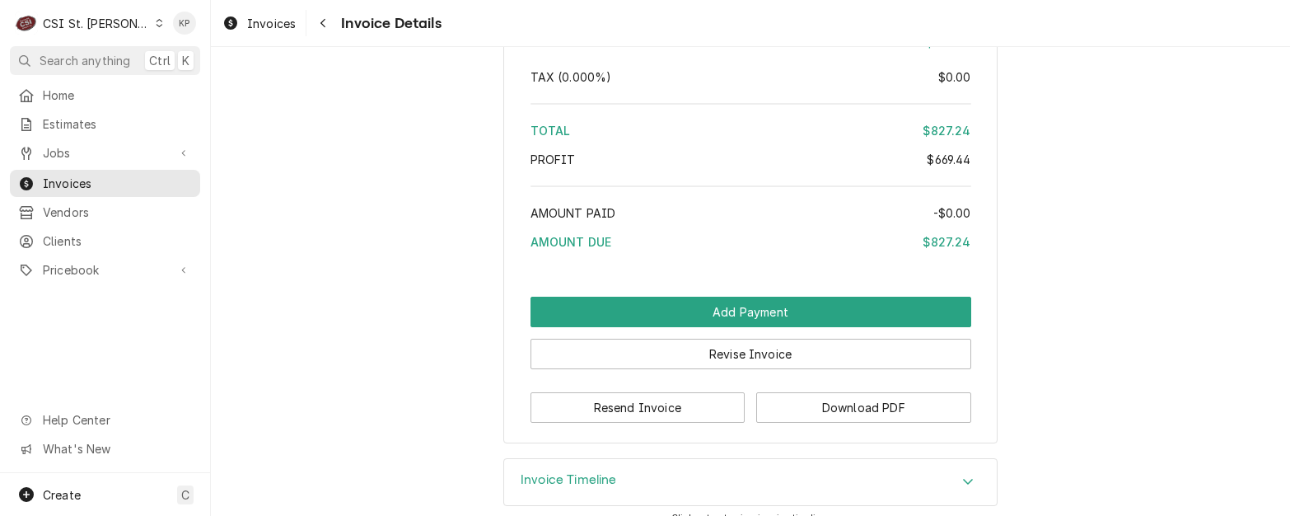
scroll to position [3358, 0]
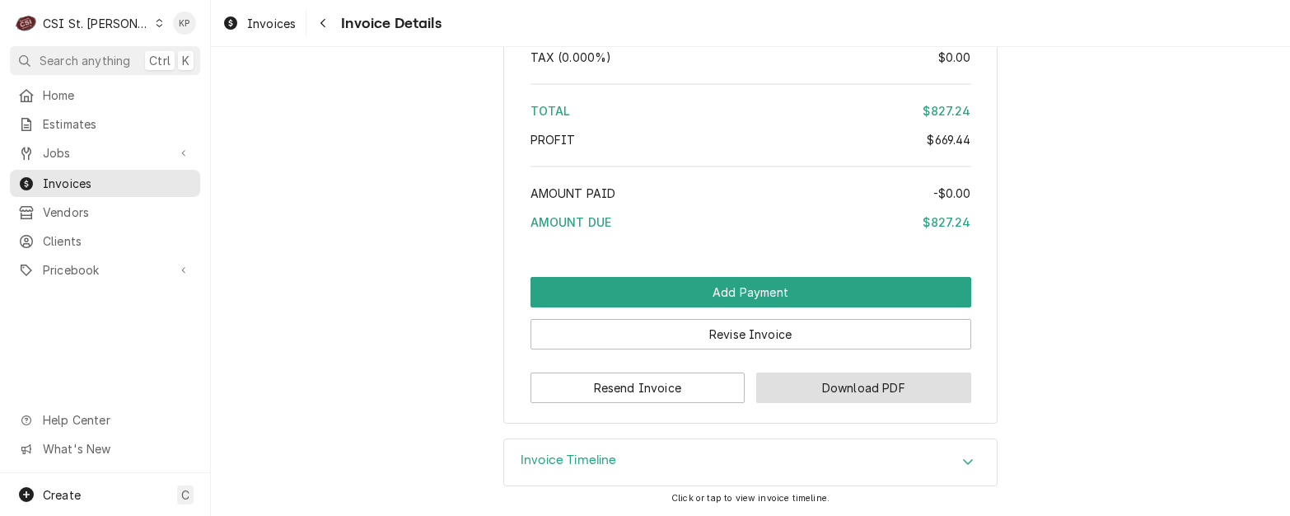
click at [839, 392] on button "Download PDF" at bounding box center [863, 387] width 215 height 30
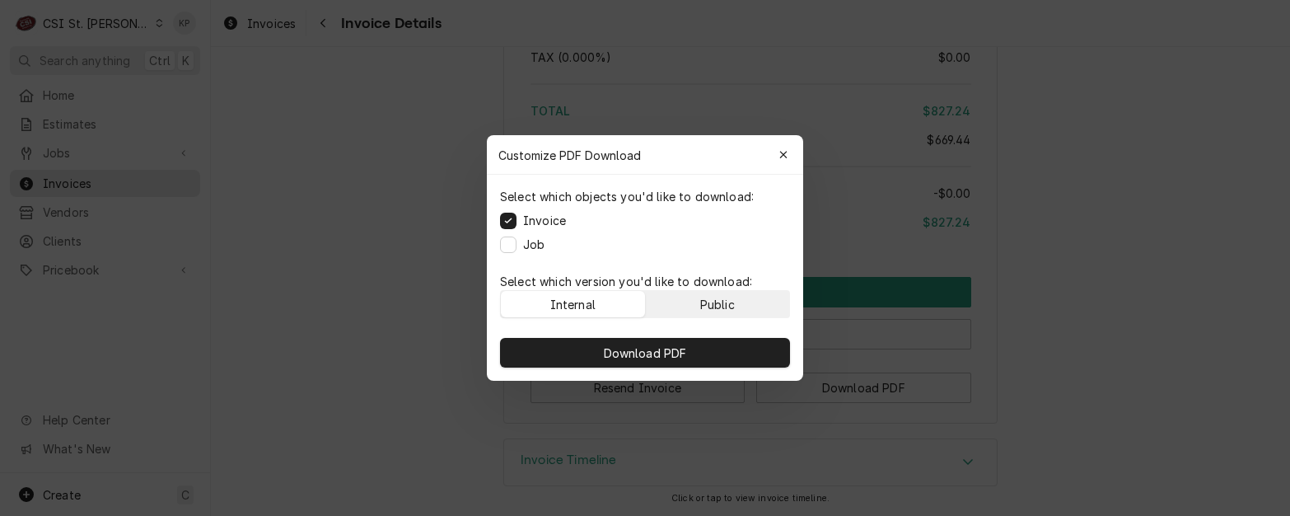
click at [770, 307] on button "Public" at bounding box center [718, 304] width 144 height 26
drag, startPoint x: 764, startPoint y: 373, endPoint x: 770, endPoint y: 362, distance: 12.2
click at [764, 372] on div "Download PDF" at bounding box center [645, 352] width 316 height 56
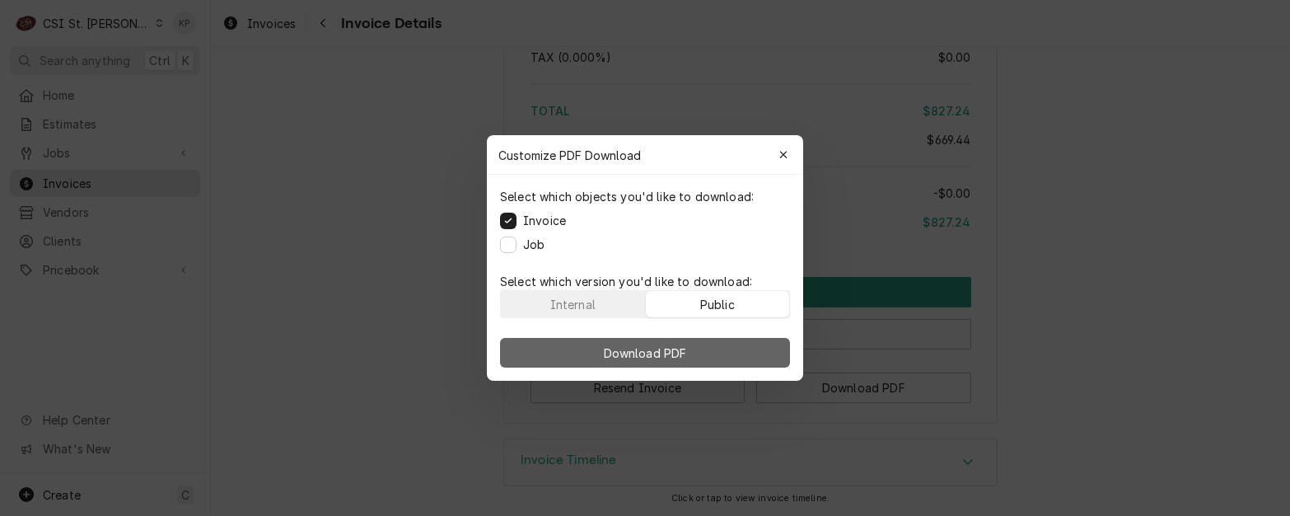
click at [770, 361] on button "Download PDF" at bounding box center [645, 353] width 290 height 30
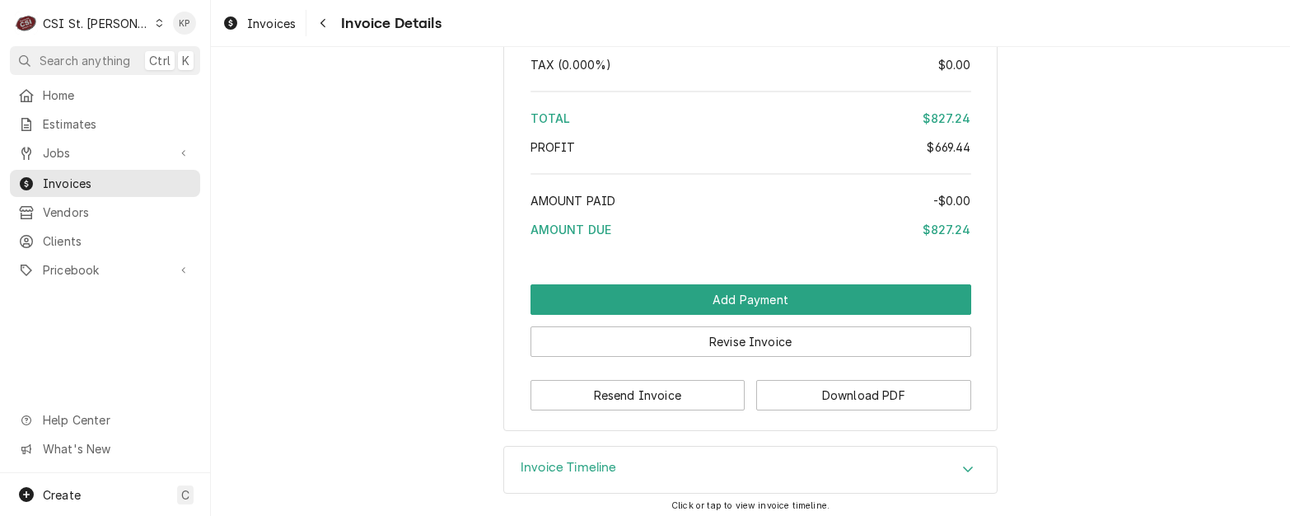
scroll to position [3194, 0]
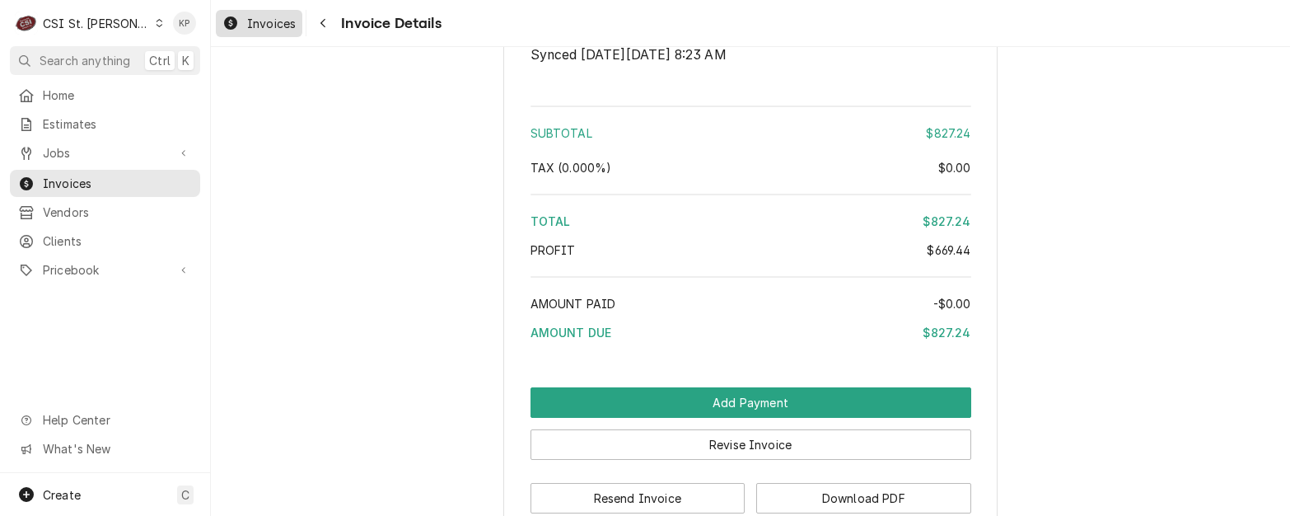
click at [271, 24] on span "Invoices" at bounding box center [271, 23] width 49 height 17
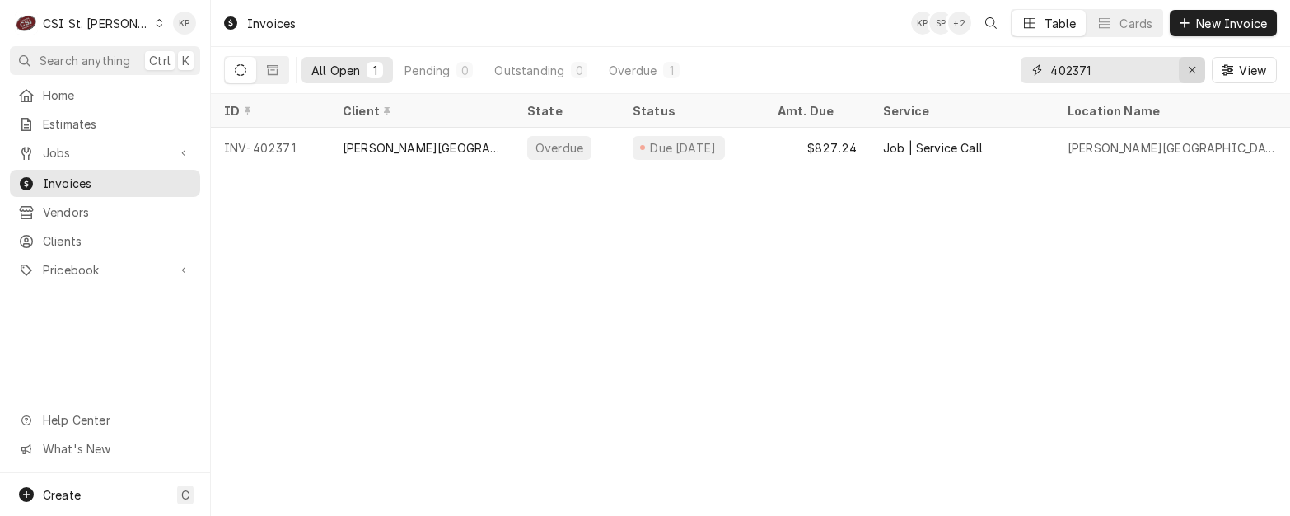
click at [1197, 69] on div "Erase input" at bounding box center [1191, 70] width 16 height 16
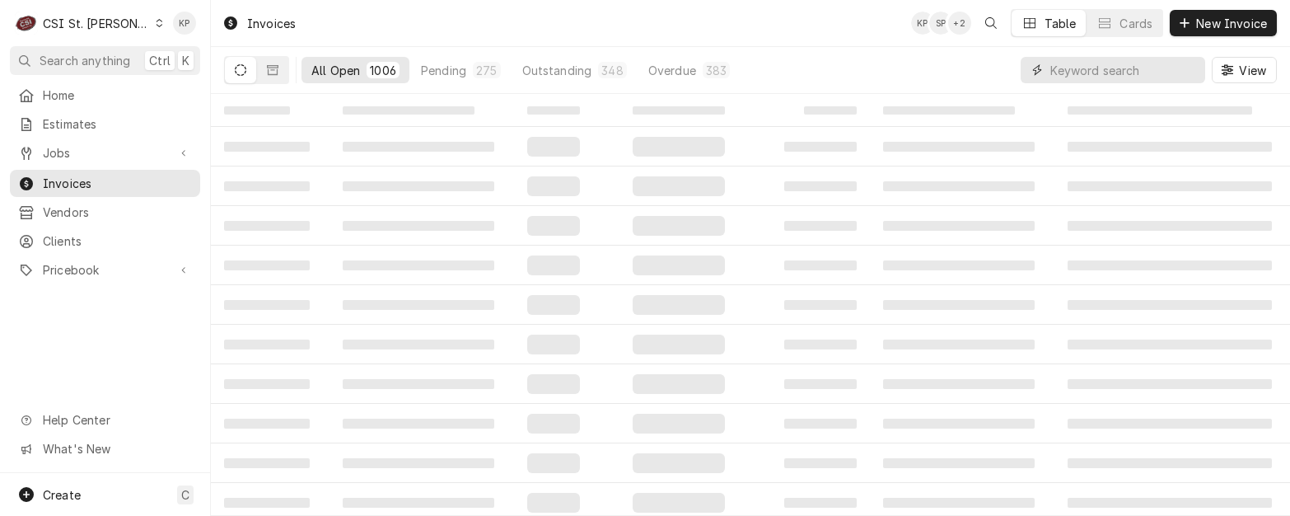
paste input "403131"
type input "403131"
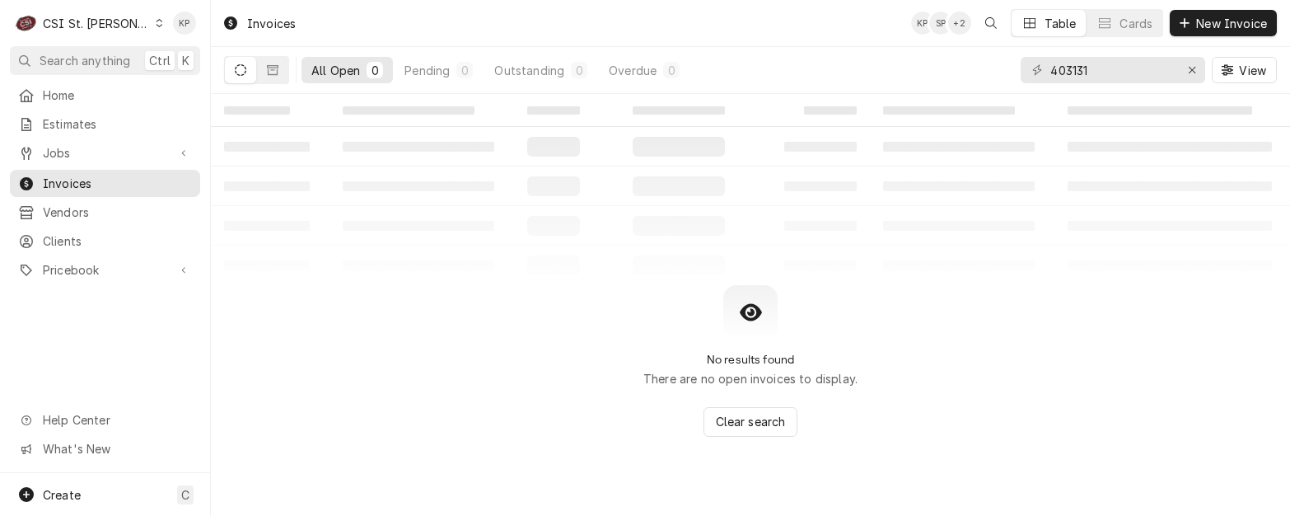
click at [241, 70] on icon "Dynamic Content Wrapper" at bounding box center [241, 70] width 12 height 12
click at [267, 72] on icon "Dynamic Content Wrapper" at bounding box center [273, 70] width 12 height 12
